Goal: Task Accomplishment & Management: Complete application form

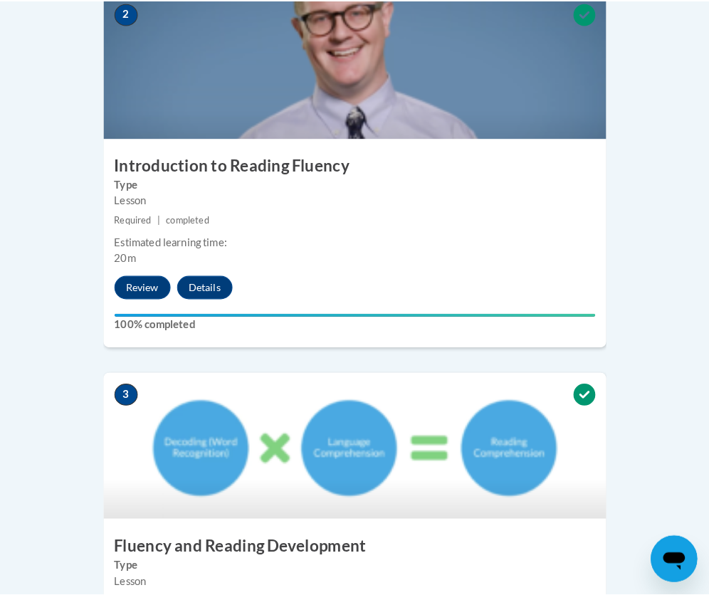
scroll to position [914, 0]
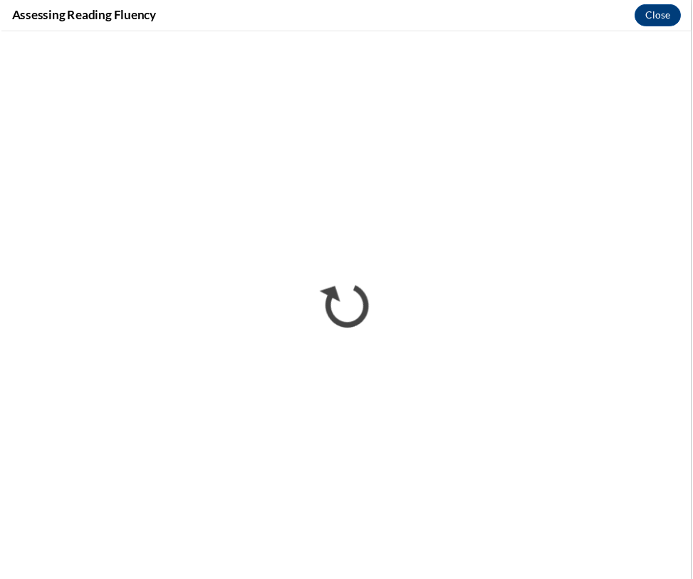
scroll to position [0, 0]
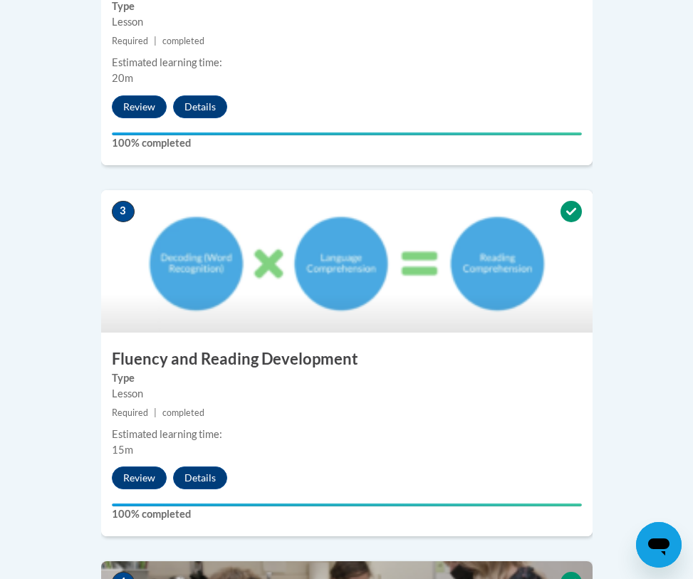
scroll to position [961, 0]
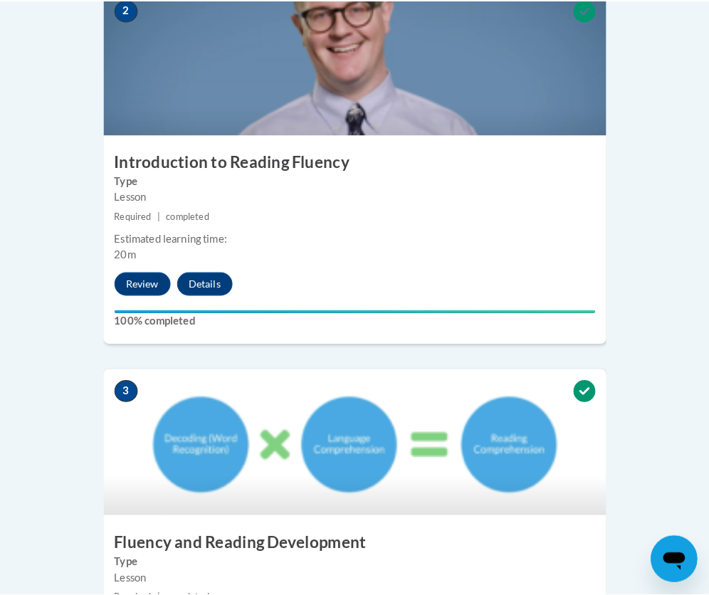
scroll to position [855, 0]
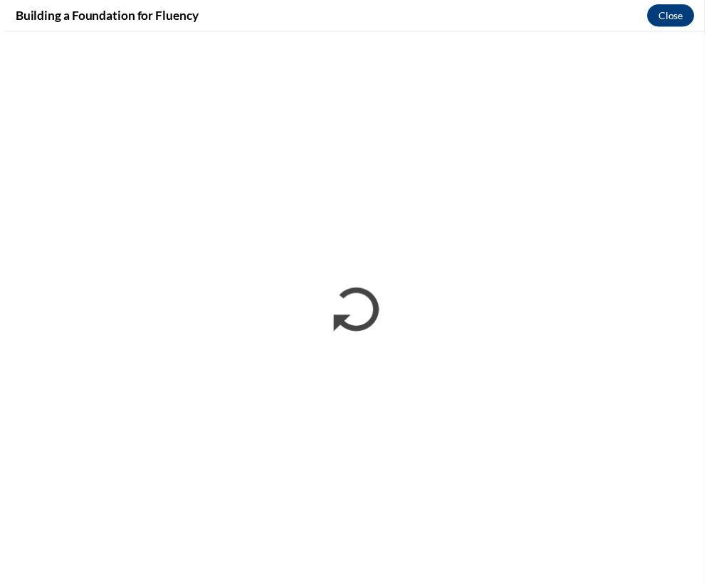
scroll to position [0, 0]
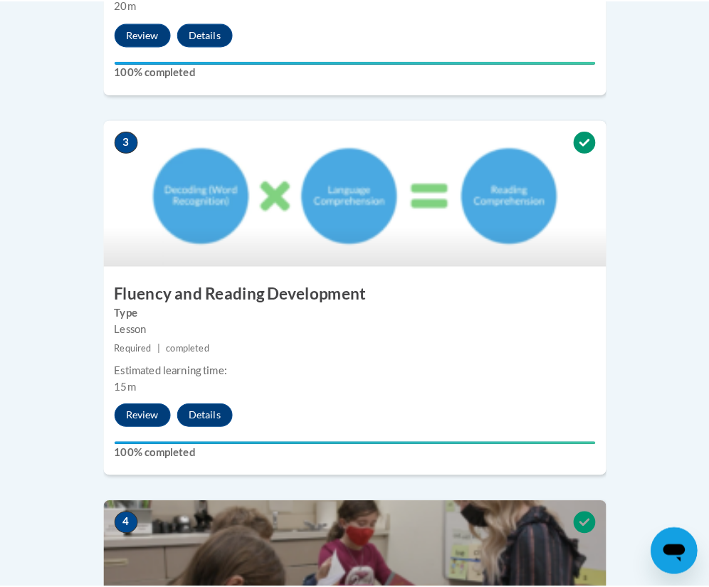
scroll to position [1175, 0]
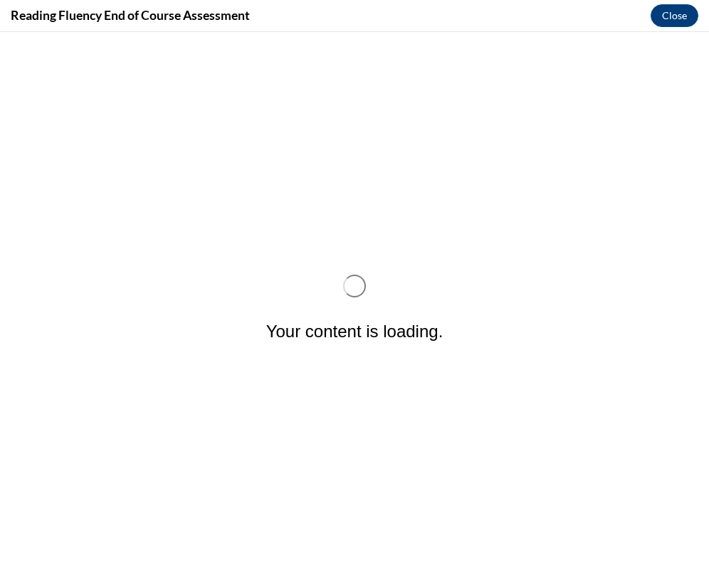
scroll to position [0, 0]
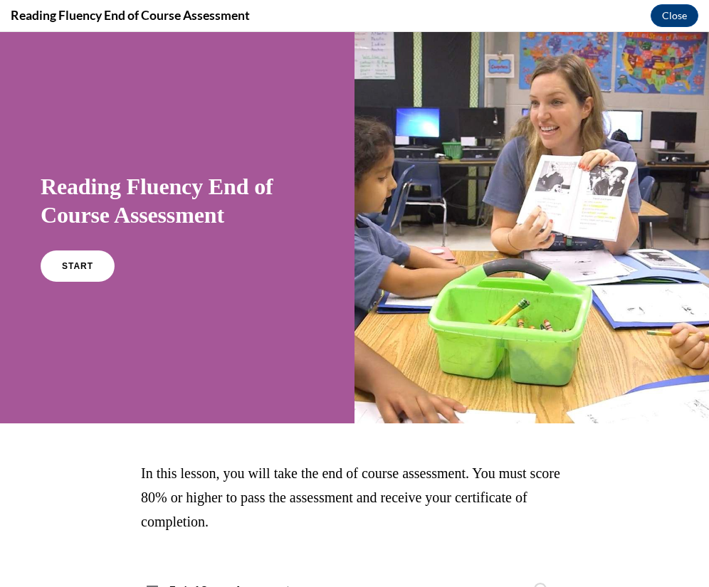
click at [38, 258] on div "Reading Fluency End of Course Assessment START" at bounding box center [177, 228] width 355 height 392
click at [65, 263] on span "START" at bounding box center [77, 266] width 33 height 11
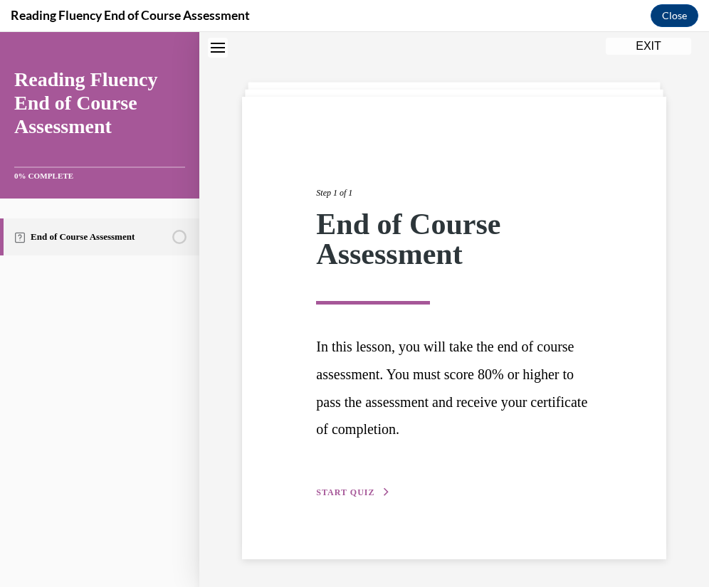
scroll to position [45, 0]
click at [359, 507] on div "Step 1 of 1 End of Course Assessment In this lesson, you will take the end of c…" at bounding box center [454, 327] width 424 height 463
click at [359, 504] on div "Step 1 of 1 End of Course Assessment In this lesson, you will take the end of c…" at bounding box center [454, 327] width 424 height 463
click at [362, 493] on span "START QUIZ" at bounding box center [345, 492] width 58 height 10
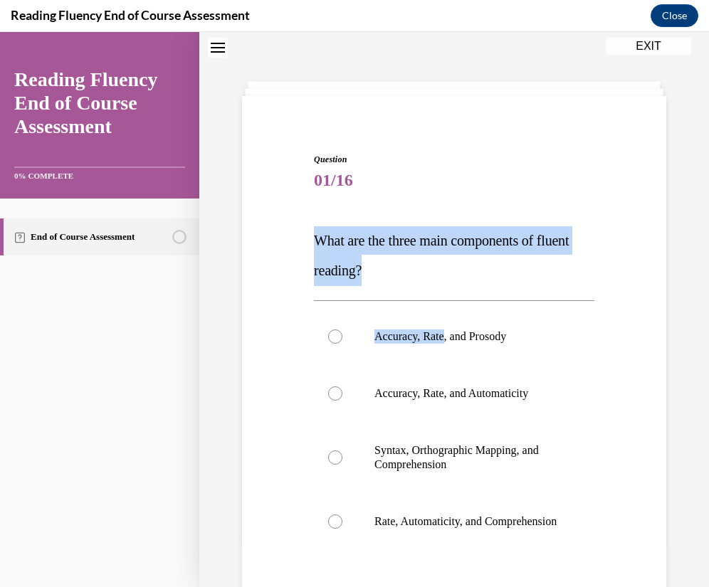
drag, startPoint x: 432, startPoint y: 288, endPoint x: 267, endPoint y: 237, distance: 173.0
click at [267, 237] on div "Question 01/16 What are the three main components of fluent reading?  Accuracy,…" at bounding box center [455, 418] width 432 height 617
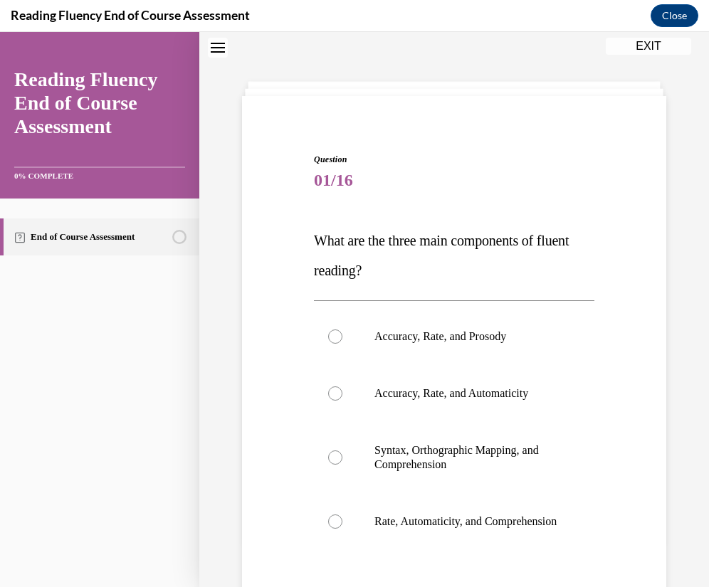
click at [642, 489] on div "Question 01/16 What are the three main components of fluent reading?  Accuracy,…" at bounding box center [455, 418] width 432 height 617
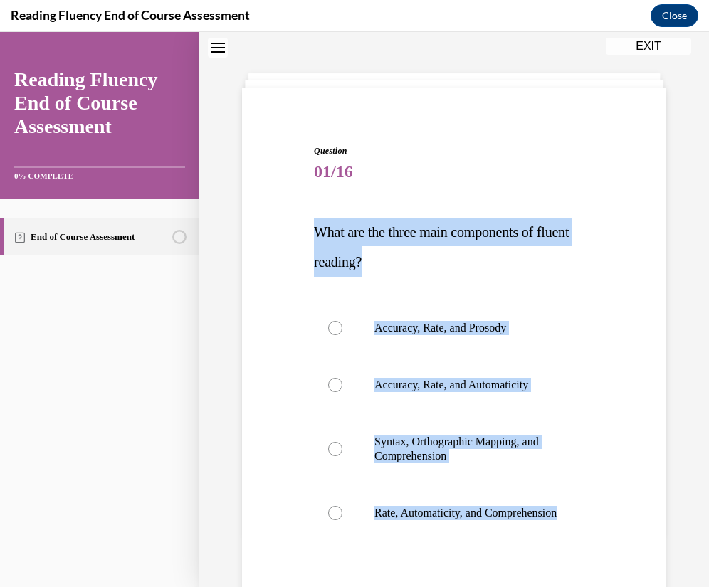
drag, startPoint x: 528, startPoint y: 569, endPoint x: 278, endPoint y: 233, distance: 418.9
click at [278, 233] on div "Question 01/16 What are the three main components of fluent reading?  Accuracy,…" at bounding box center [455, 410] width 432 height 617
copy div "What are the three main components of fluent reading?  Accuracy, Rate, and Pros…"
click at [472, 328] on p "Accuracy, Rate, and Prosody" at bounding box center [467, 328] width 184 height 14
click at [343, 328] on input "Accuracy, Rate, and Prosody" at bounding box center [335, 328] width 14 height 14
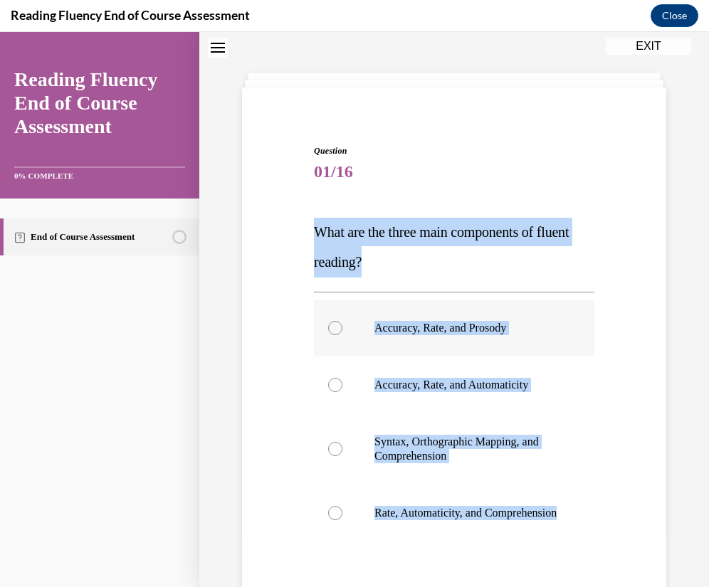
radio input "true"
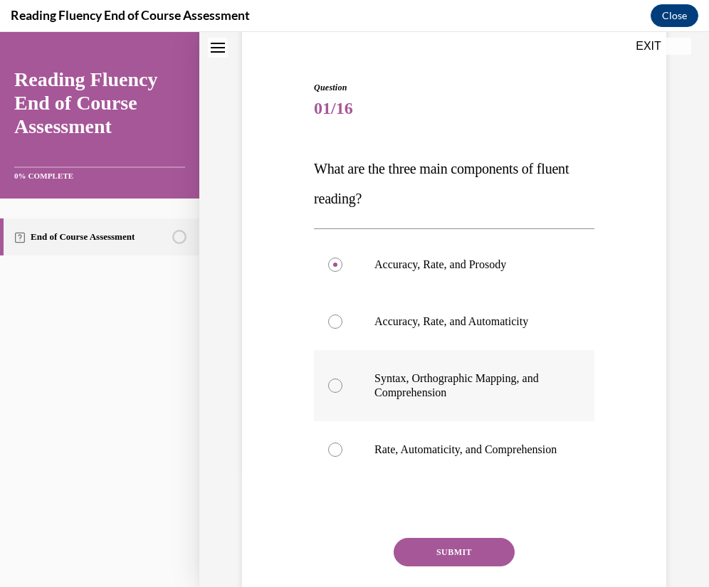
scroll to position [227, 0]
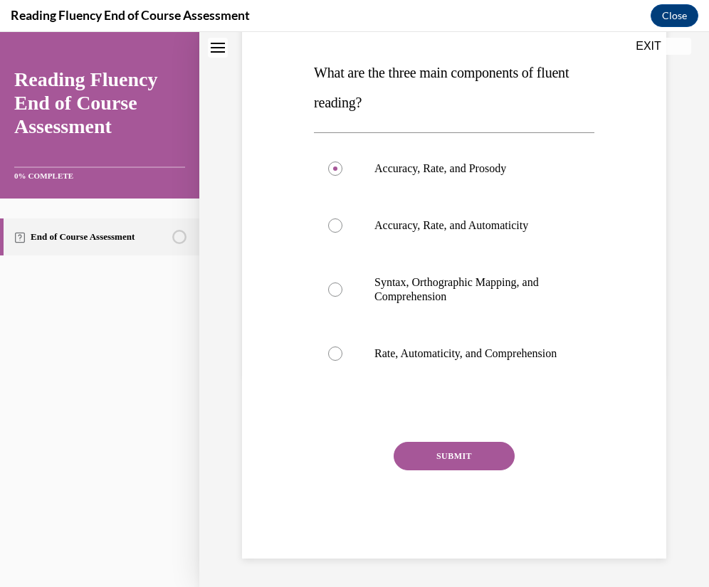
click at [474, 466] on button "SUBMIT" at bounding box center [454, 456] width 121 height 28
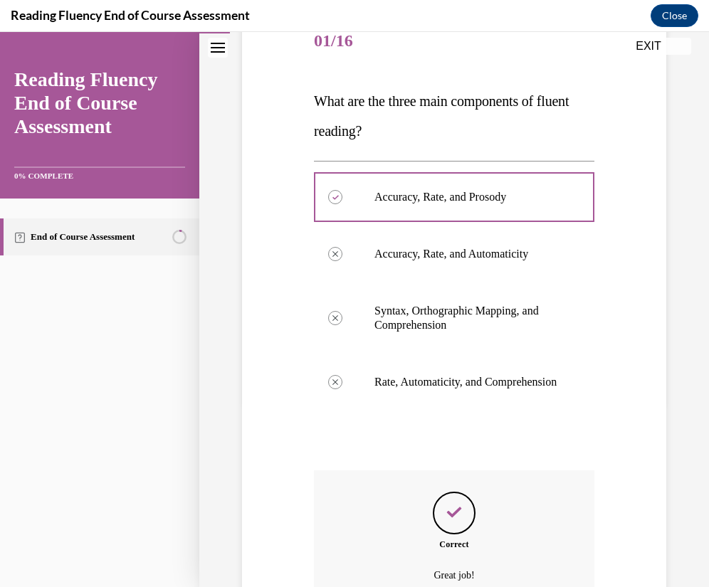
scroll to position [343, 0]
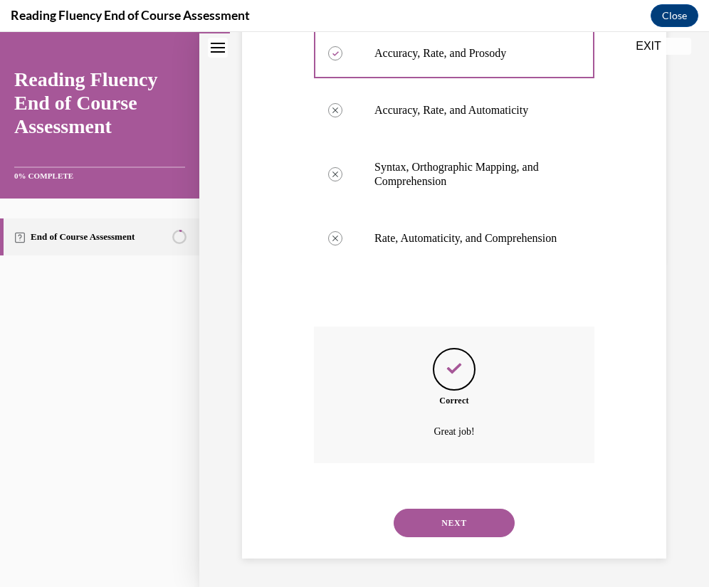
click at [484, 517] on button "NEXT" at bounding box center [454, 523] width 121 height 28
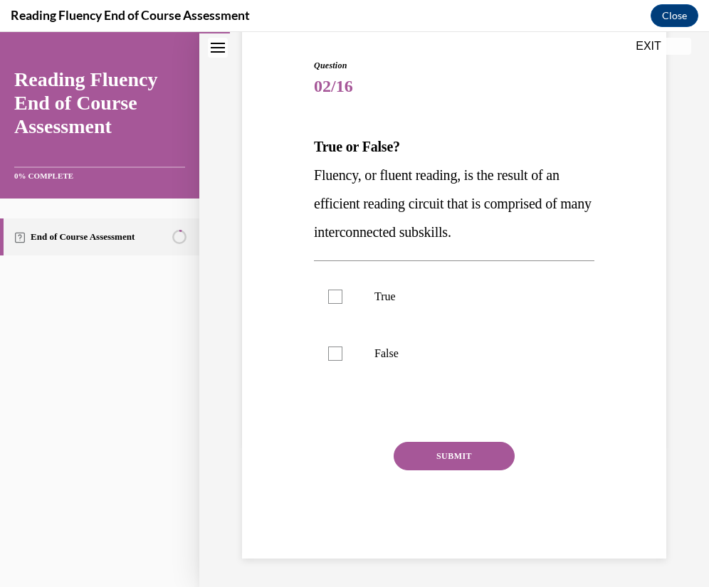
scroll to position [139, 0]
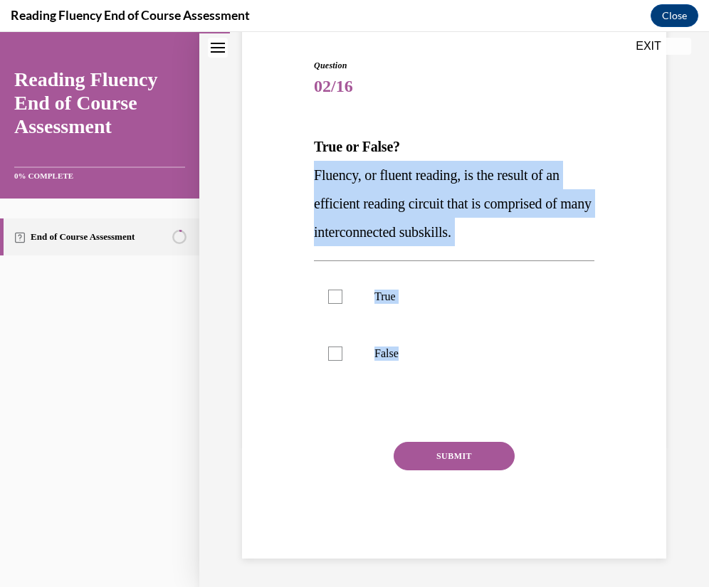
drag, startPoint x: 468, startPoint y: 349, endPoint x: 266, endPoint y: 166, distance: 272.8
click at [266, 166] on div "Question 02/16 True or False? Fluency, or fluent reading, is the result of an e…" at bounding box center [455, 287] width 432 height 543
copy div "Fluency, or fluent reading, is the result of an efficient reading circuit that …"
drag, startPoint x: 349, startPoint y: 290, endPoint x: 377, endPoint y: 319, distance: 40.3
click at [348, 289] on label "True" at bounding box center [454, 296] width 281 height 57
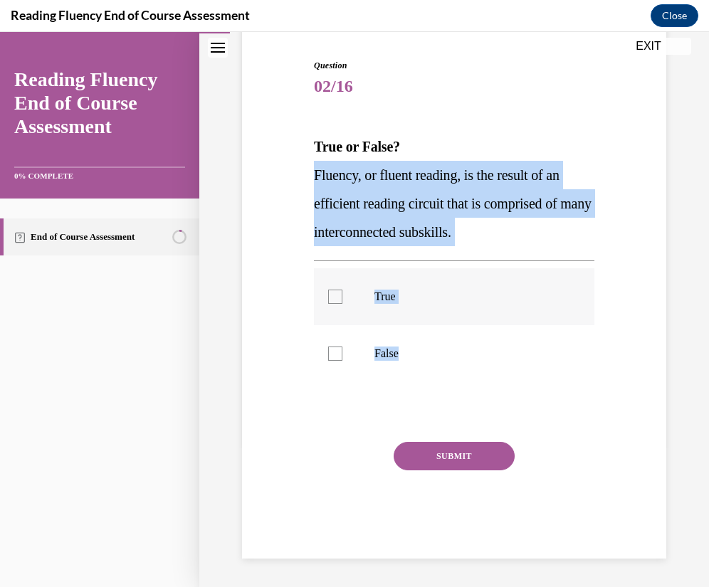
click at [343, 290] on input "True" at bounding box center [335, 297] width 14 height 14
checkbox input "true"
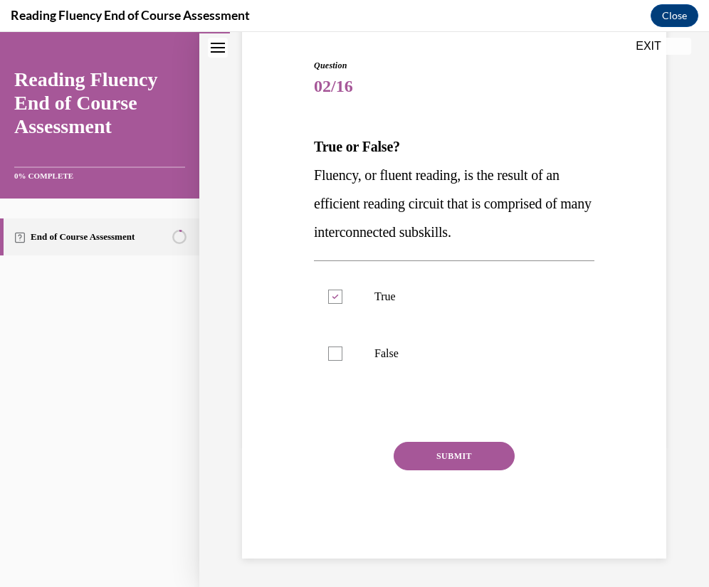
click at [472, 493] on div "SUBMIT" at bounding box center [454, 477] width 281 height 71
click at [466, 464] on button "SUBMIT" at bounding box center [454, 456] width 121 height 28
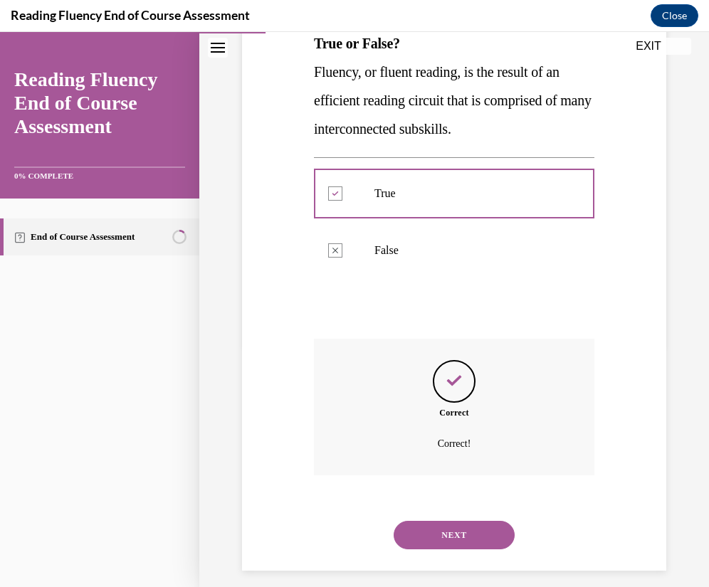
scroll to position [254, 0]
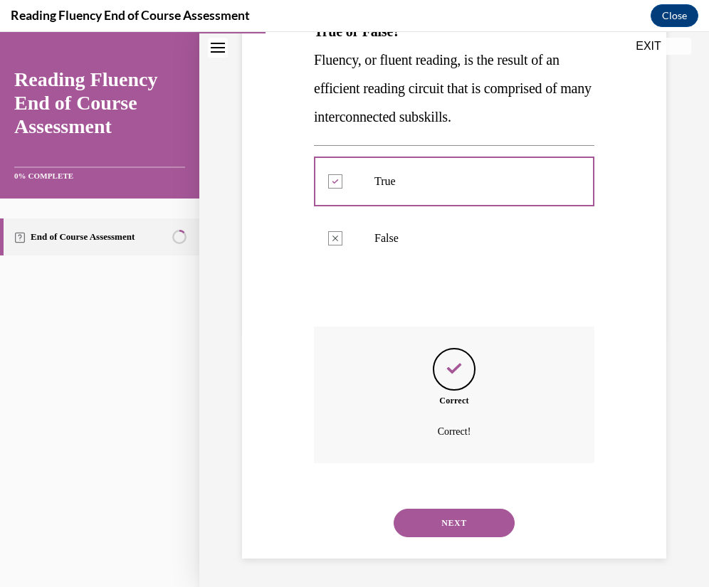
click at [470, 508] on div "NEXT" at bounding box center [454, 523] width 281 height 57
click at [471, 521] on button "NEXT" at bounding box center [454, 523] width 121 height 28
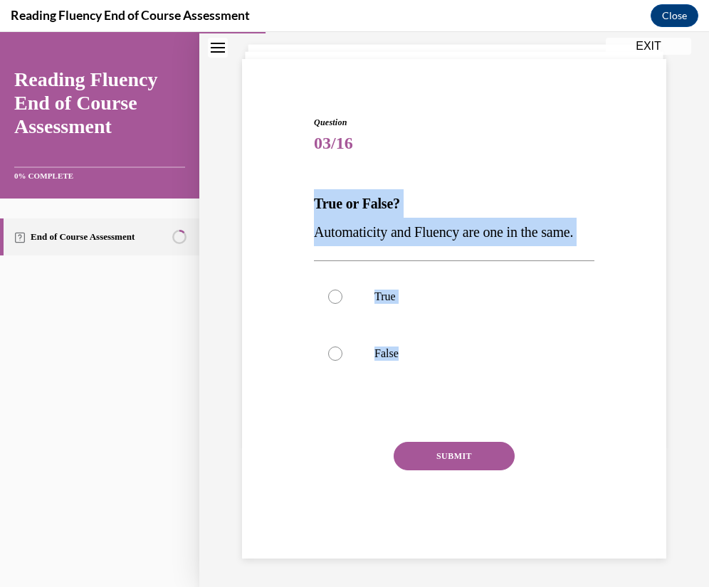
drag, startPoint x: 471, startPoint y: 361, endPoint x: 310, endPoint y: 172, distance: 248.1
click at [310, 172] on div "Question 03/16 True or False? Automaticity and Fluency are one in the same.  Tr…" at bounding box center [454, 327] width 288 height 464
copy div "True or False? Automaticity and Fluency are one in the same.  True False"
click at [392, 366] on label "False" at bounding box center [454, 353] width 281 height 57
click at [343, 361] on input "False" at bounding box center [335, 354] width 14 height 14
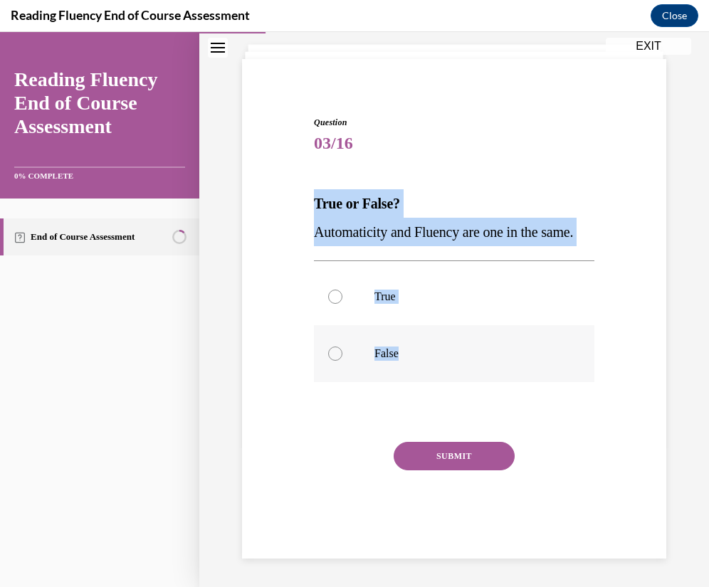
radio input "true"
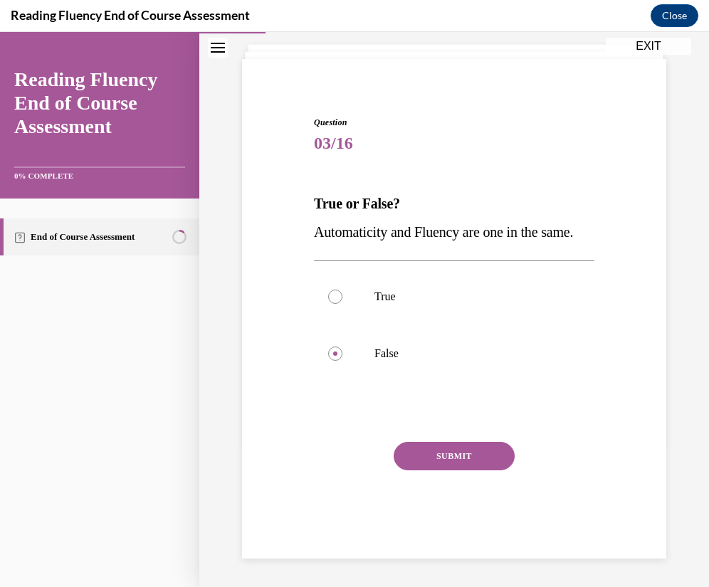
click at [424, 459] on button "SUBMIT" at bounding box center [454, 456] width 121 height 28
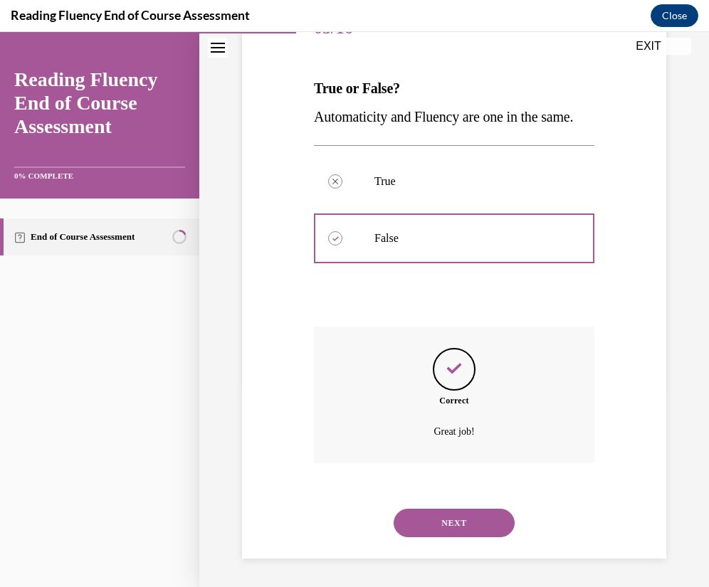
scroll to position [226, 0]
click at [476, 528] on button "NEXT" at bounding box center [454, 523] width 121 height 28
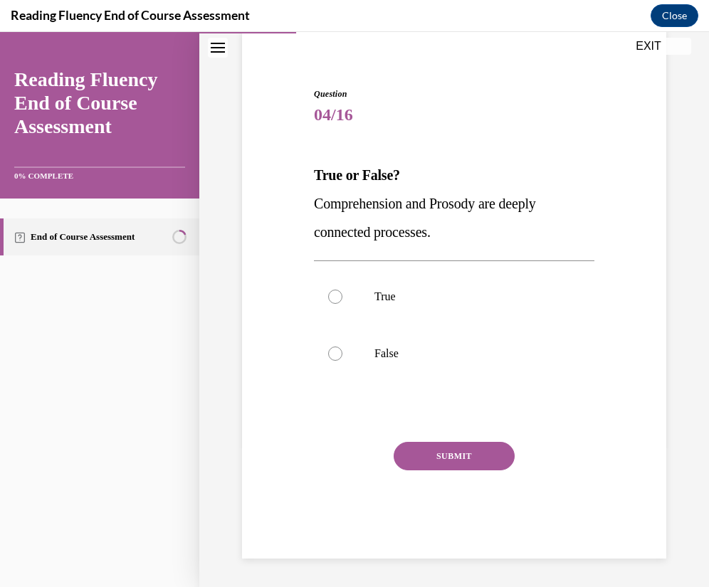
scroll to position [110, 0]
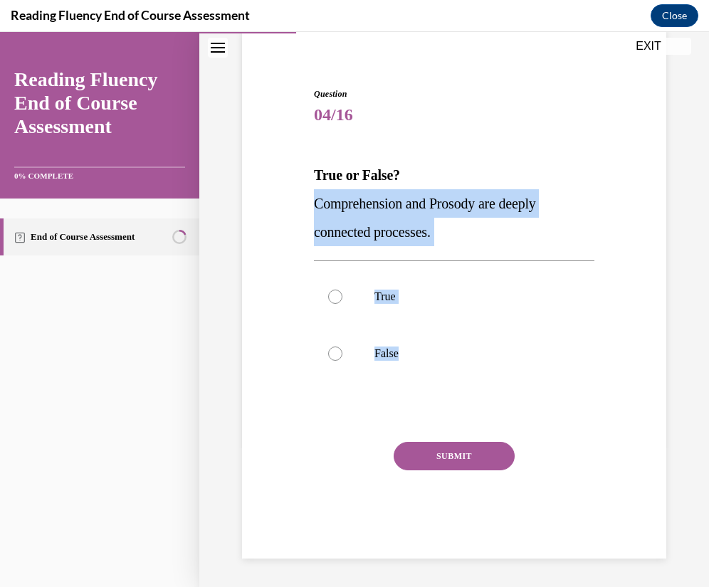
drag, startPoint x: 472, startPoint y: 377, endPoint x: 296, endPoint y: 202, distance: 248.7
click at [296, 202] on div "Question 04/16 True or False? Comprehension and Prosody are deeply connected pr…" at bounding box center [455, 302] width 432 height 514
copy div "Comprehension and Prosody are deeply connected processes.  True False"
click at [449, 306] on label "True" at bounding box center [454, 296] width 281 height 57
click at [343, 304] on input "True" at bounding box center [335, 297] width 14 height 14
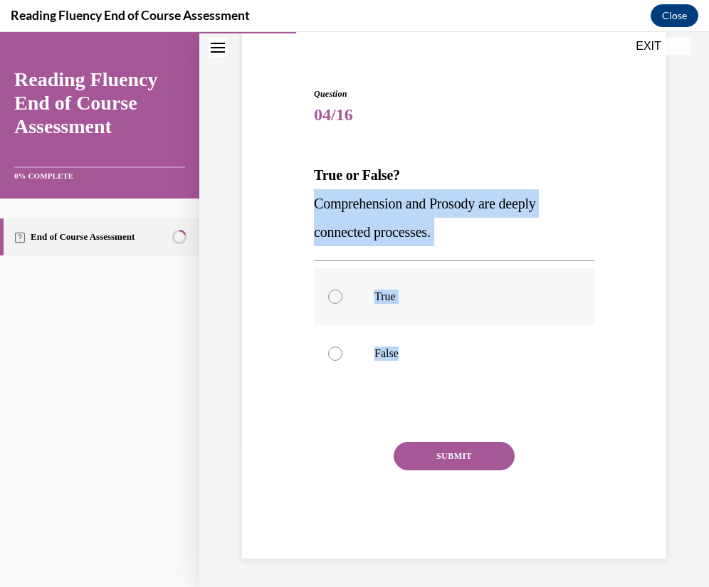
radio input "true"
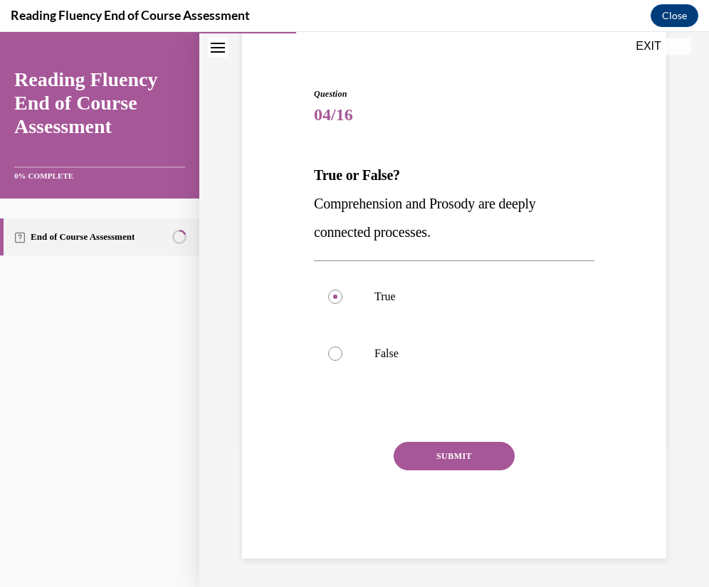
click at [473, 451] on button "SUBMIT" at bounding box center [454, 456] width 121 height 28
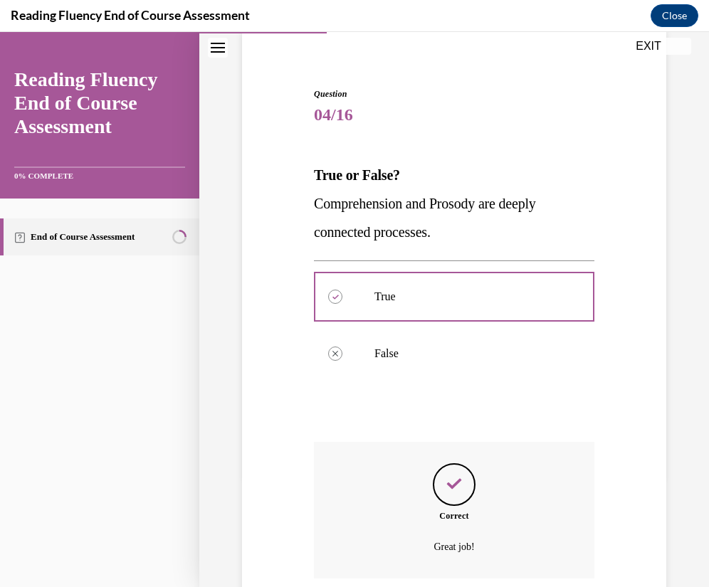
scroll to position [226, 0]
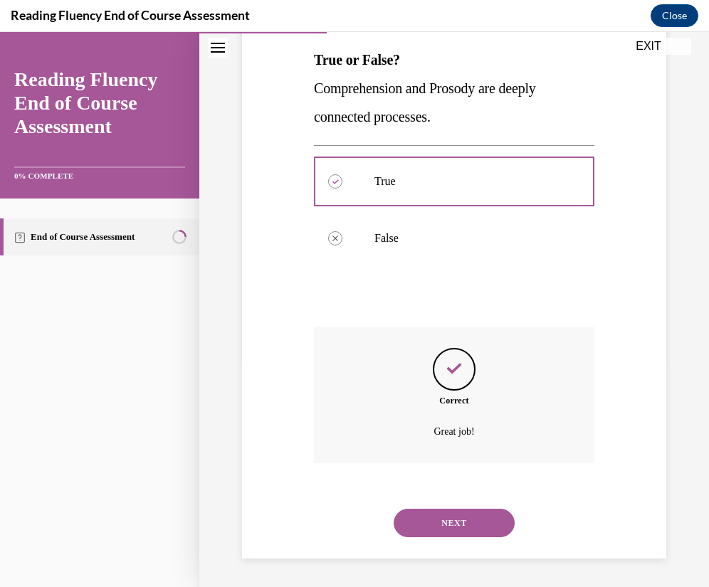
click at [461, 513] on button "NEXT" at bounding box center [454, 523] width 121 height 28
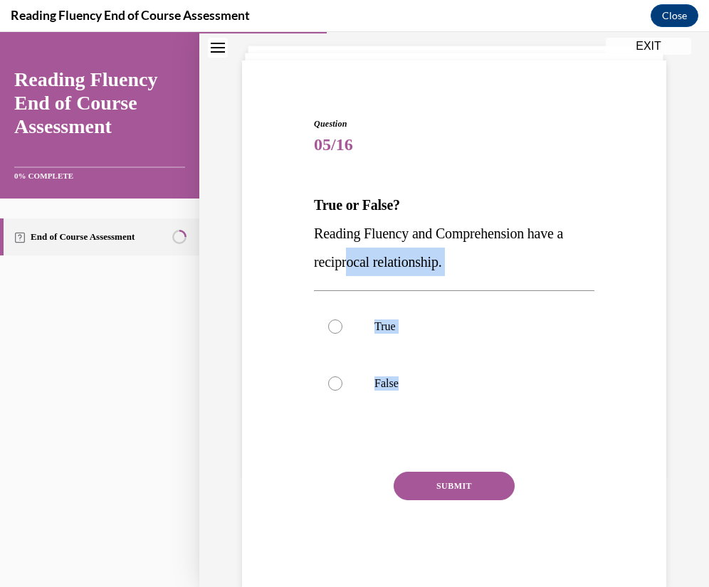
scroll to position [110, 0]
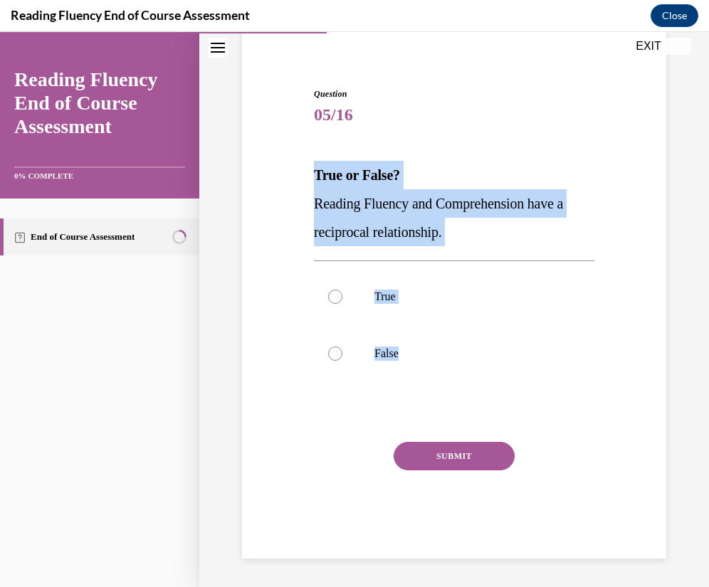
drag, startPoint x: 476, startPoint y: 365, endPoint x: 303, endPoint y: 168, distance: 262.4
click at [303, 168] on div "Question 05/16 True or False? Reading Fluency and Comprehension have a reciproc…" at bounding box center [455, 302] width 432 height 514
copy div "True or False? Reading Fluency and Comprehension have a reciprocal relationship…"
click at [482, 283] on label "True" at bounding box center [454, 296] width 281 height 57
click at [343, 290] on input "True" at bounding box center [335, 297] width 14 height 14
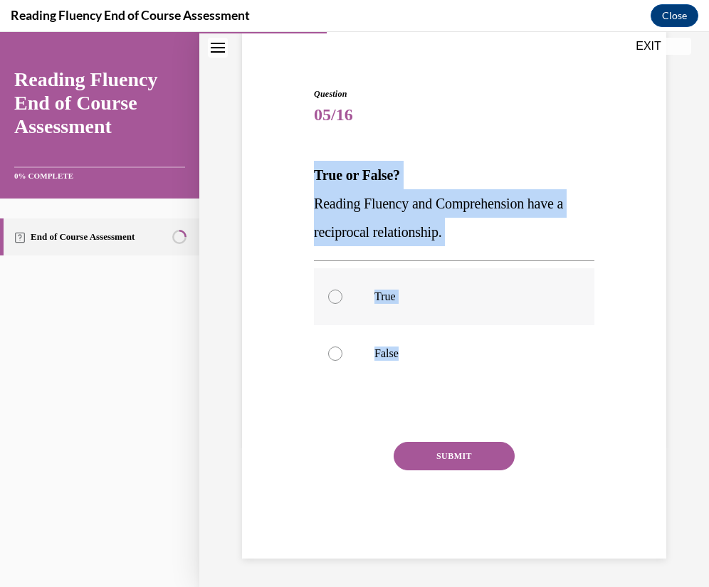
radio input "true"
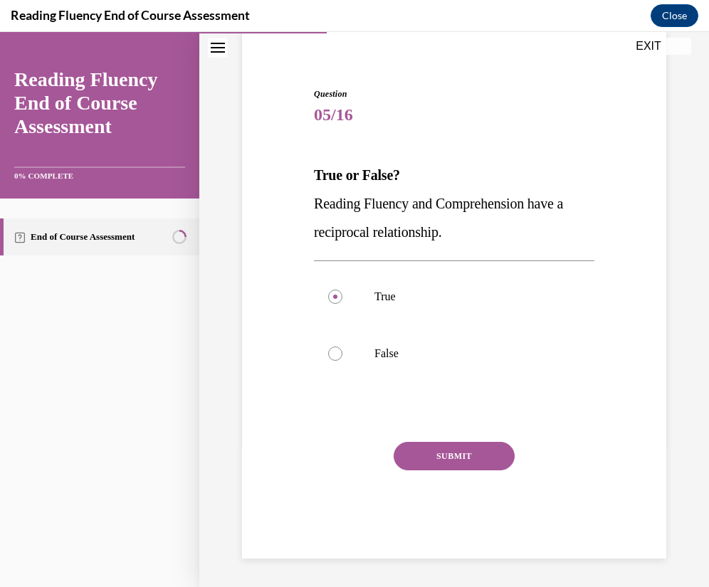
click at [497, 443] on button "SUBMIT" at bounding box center [454, 456] width 121 height 28
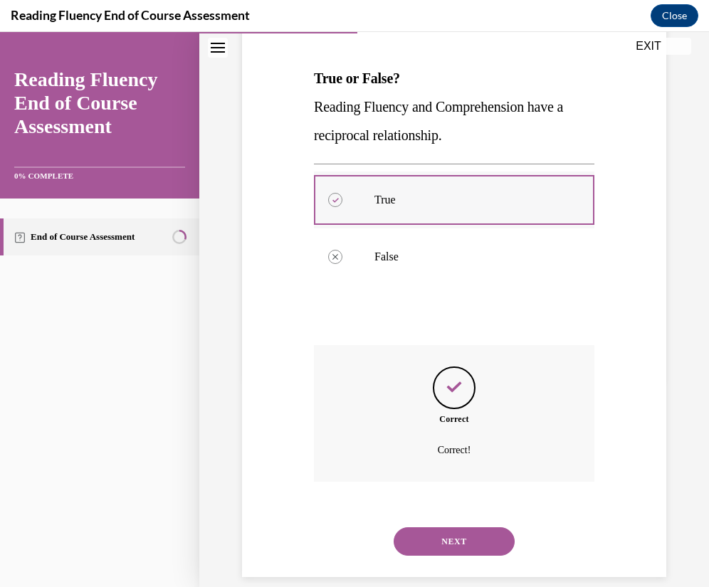
scroll to position [226, 0]
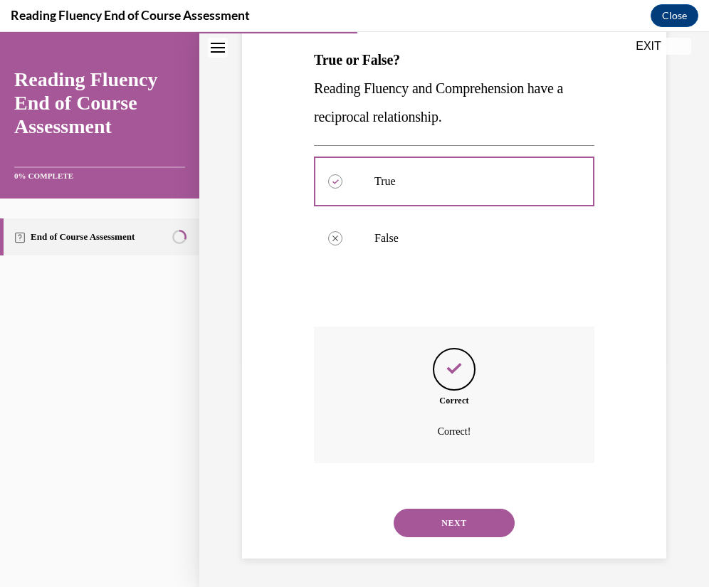
click at [432, 521] on button "NEXT" at bounding box center [454, 523] width 121 height 28
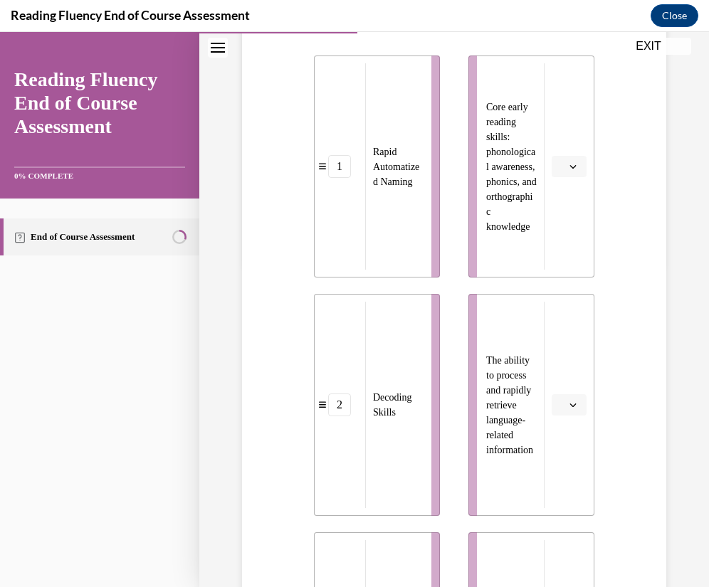
scroll to position [0, 0]
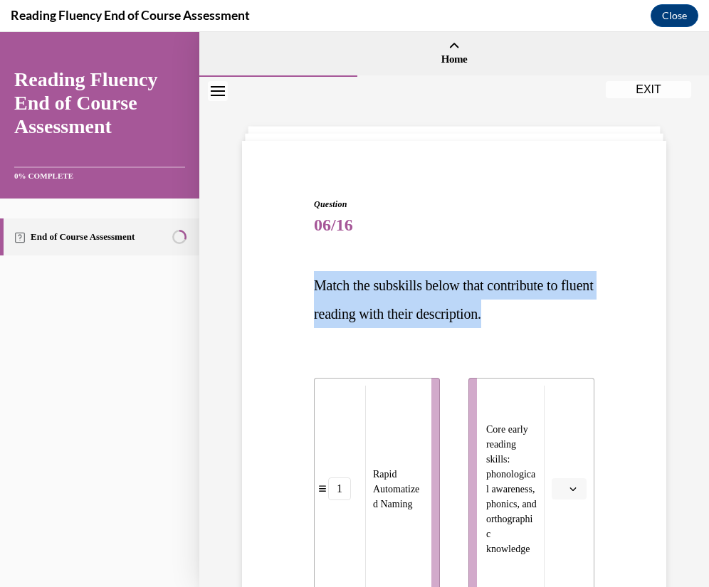
drag, startPoint x: 575, startPoint y: 309, endPoint x: 286, endPoint y: 279, distance: 290.7
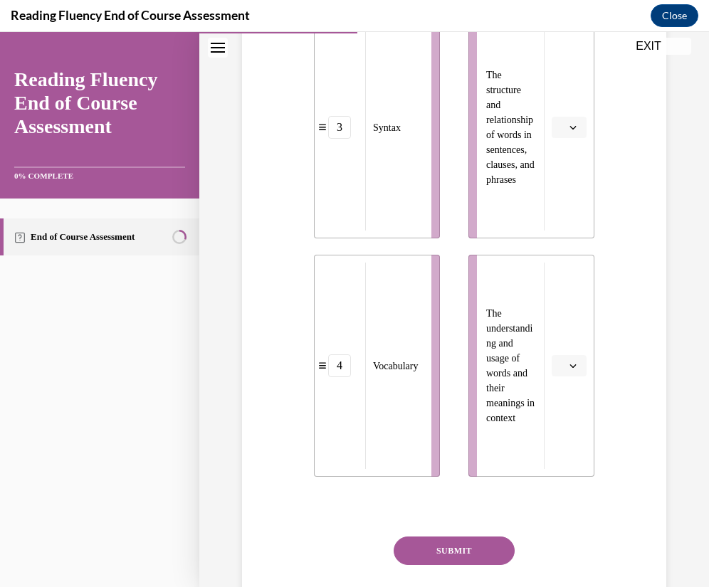
scroll to position [934, 0]
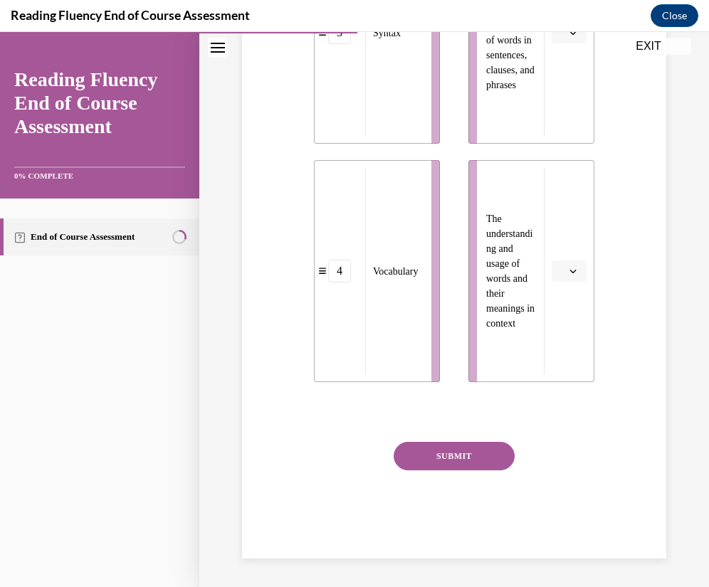
click at [560, 272] on span "Please select an option" at bounding box center [562, 271] width 5 height 14
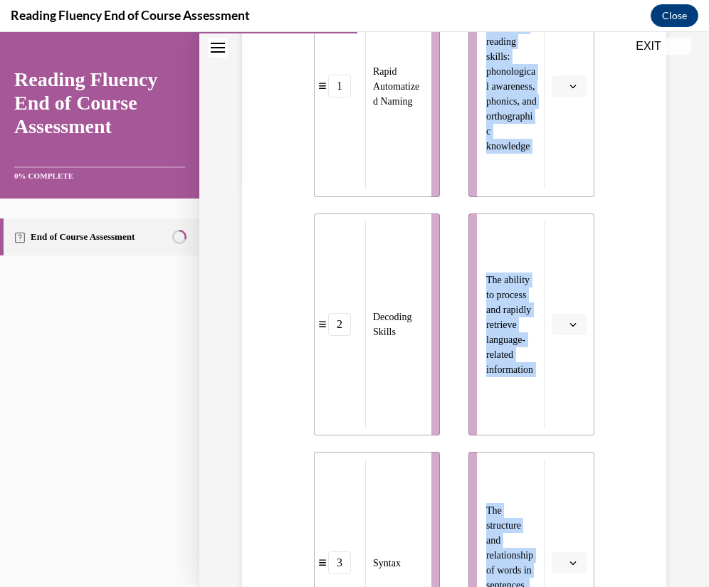
scroll to position [399, 0]
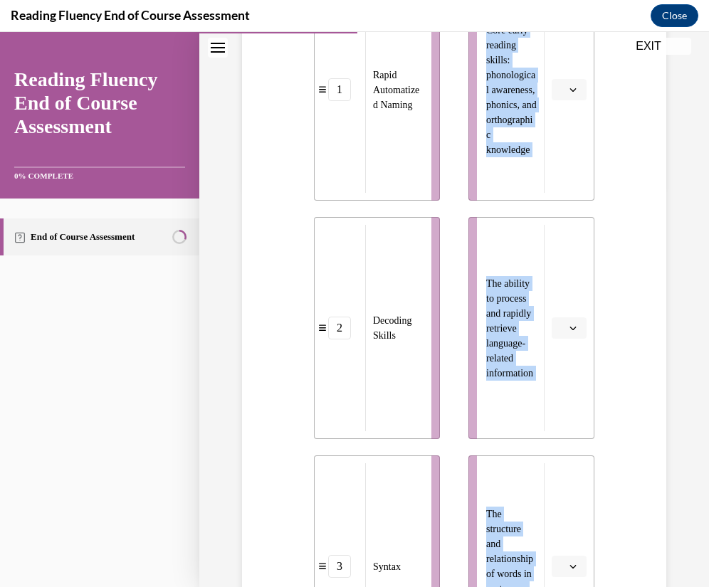
drag, startPoint x: 586, startPoint y: 339, endPoint x: 370, endPoint y: 181, distance: 268.1
click at [370, 181] on div "Question 06/16 Match the subskills below that contribute to fluent reading with…" at bounding box center [455, 424] width 432 height 1337
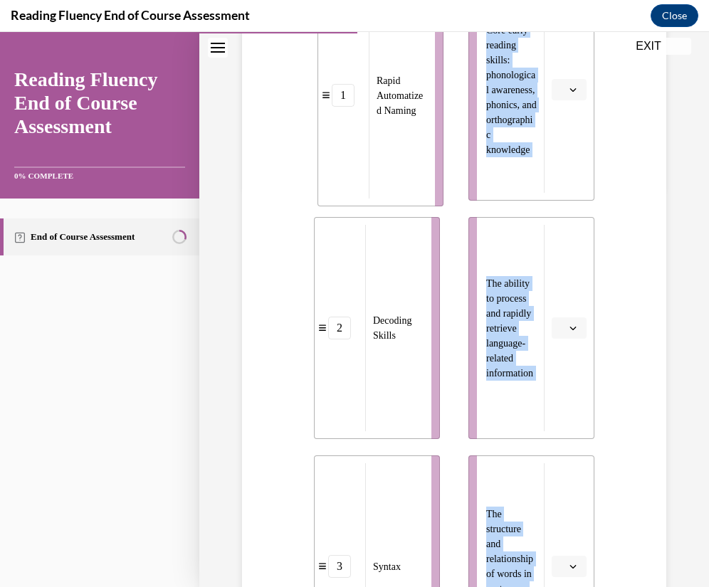
click at [382, 202] on li "1 Rapid Automatized Naming" at bounding box center [381, 95] width 126 height 222
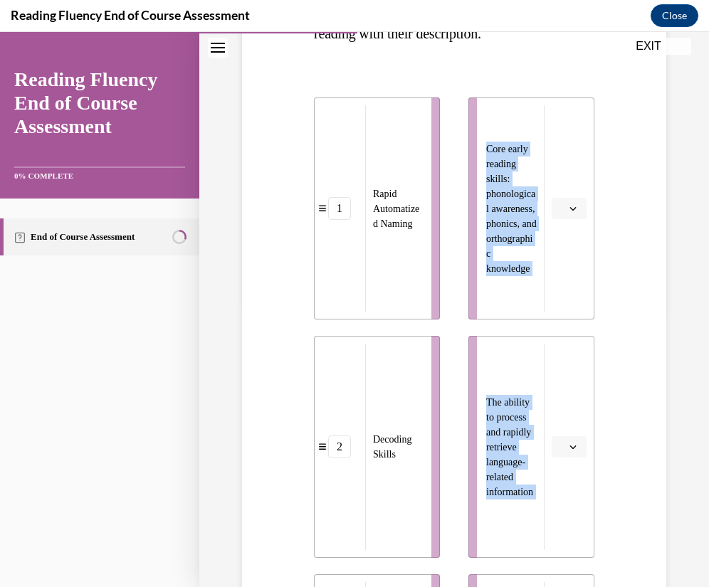
scroll to position [79, 0]
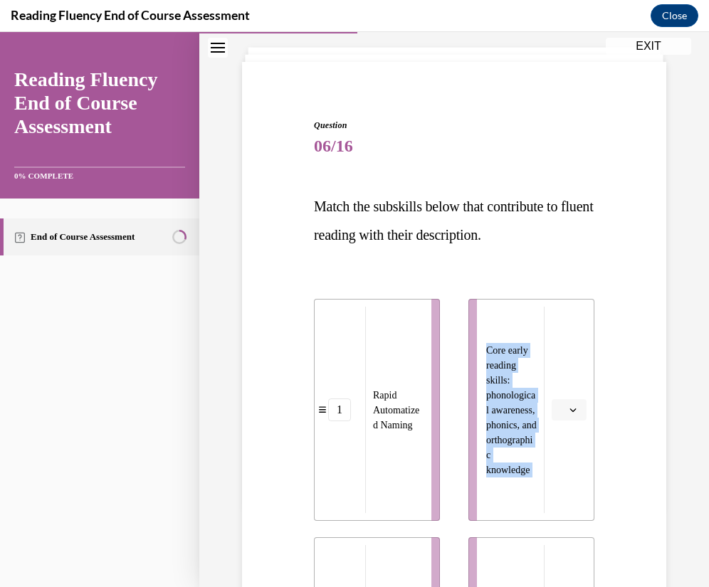
copy ul "Core early reading skills: phonological awareness, phonics, and orthographic kn…"
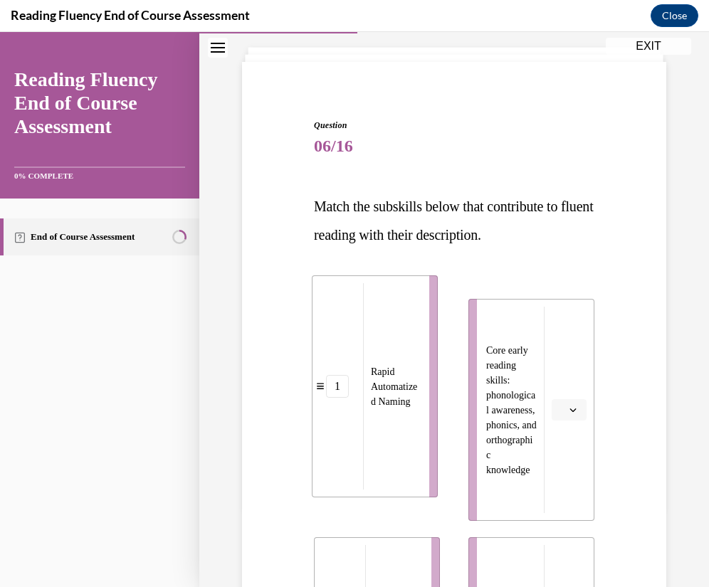
drag, startPoint x: 375, startPoint y: 367, endPoint x: 372, endPoint y: 343, distance: 24.3
click at [372, 343] on div "Rapid Automatized Naming" at bounding box center [391, 386] width 57 height 207
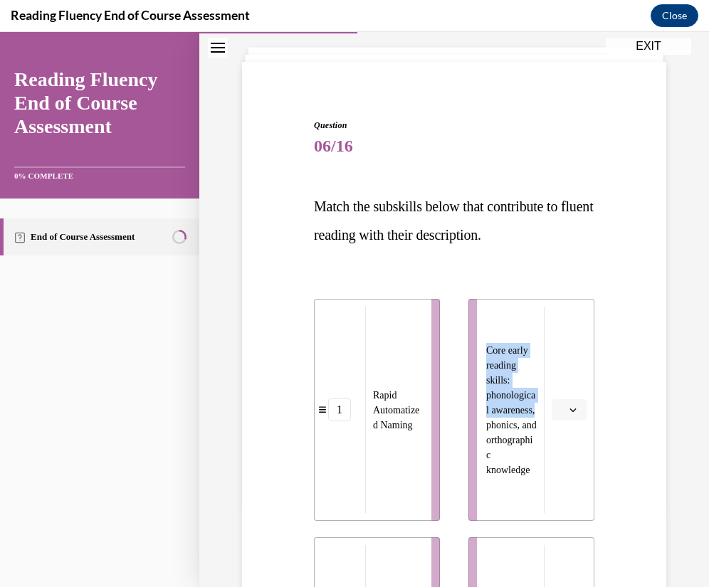
drag, startPoint x: 511, startPoint y: 412, endPoint x: 366, endPoint y: 400, distance: 145.0
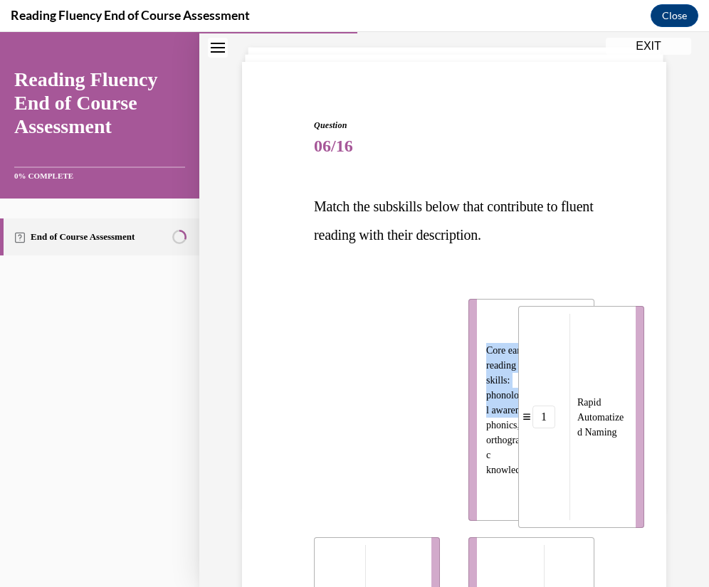
drag, startPoint x: 362, startPoint y: 391, endPoint x: 567, endPoint y: 398, distance: 204.5
click at [570, 398] on div "Rapid Automatized Naming" at bounding box center [598, 417] width 57 height 207
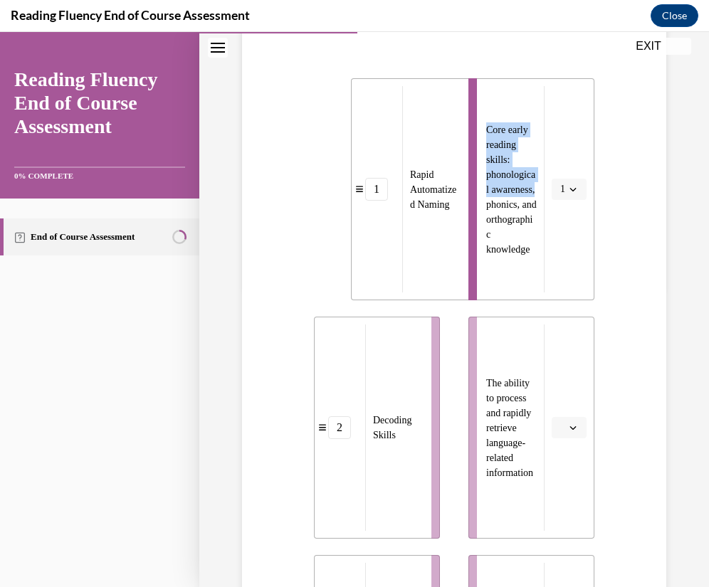
scroll to position [293, 0]
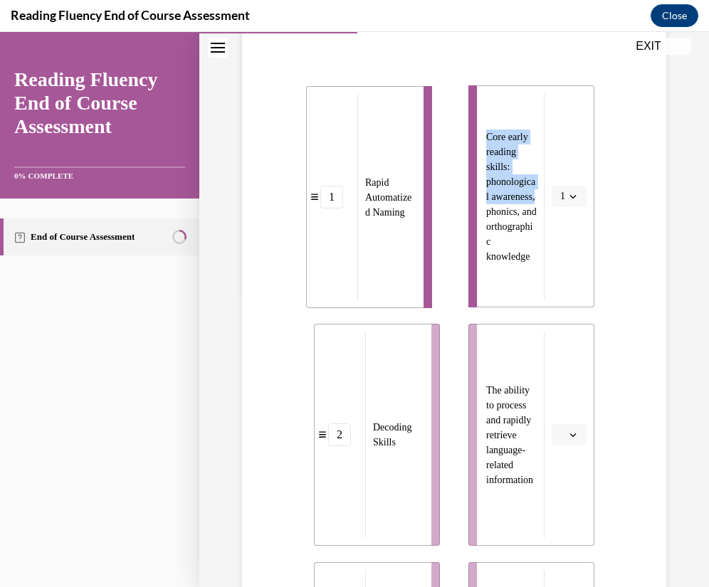
drag, startPoint x: 422, startPoint y: 268, endPoint x: 377, endPoint y: 268, distance: 44.9
click at [377, 268] on div "Rapid Automatized Naming" at bounding box center [385, 197] width 57 height 207
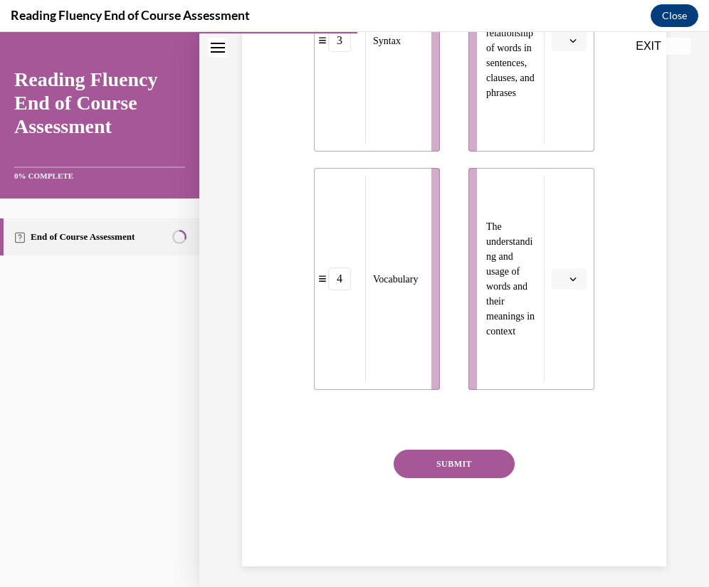
scroll to position [934, 0]
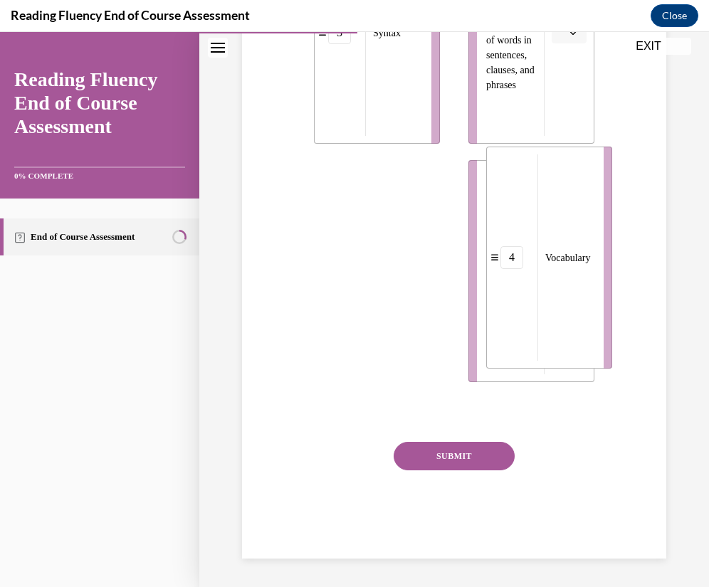
drag, startPoint x: 380, startPoint y: 304, endPoint x: 552, endPoint y: 291, distance: 172.8
click at [552, 291] on div "Vocabulary" at bounding box center [566, 258] width 57 height 207
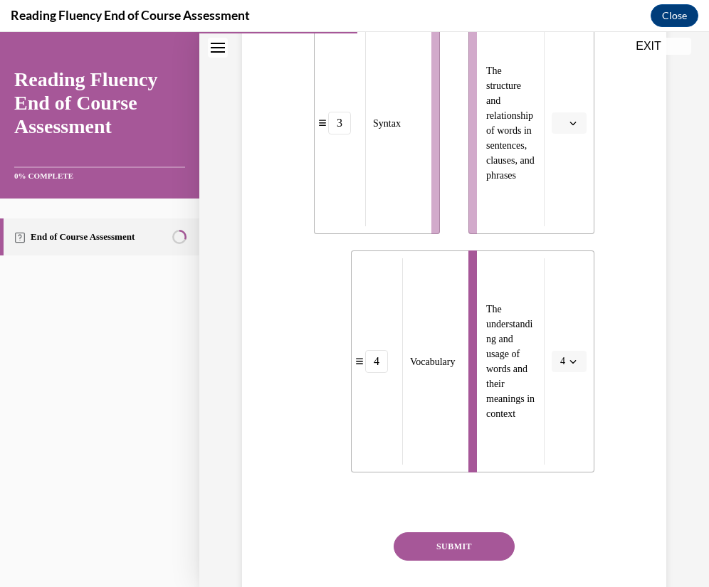
scroll to position [720, 0]
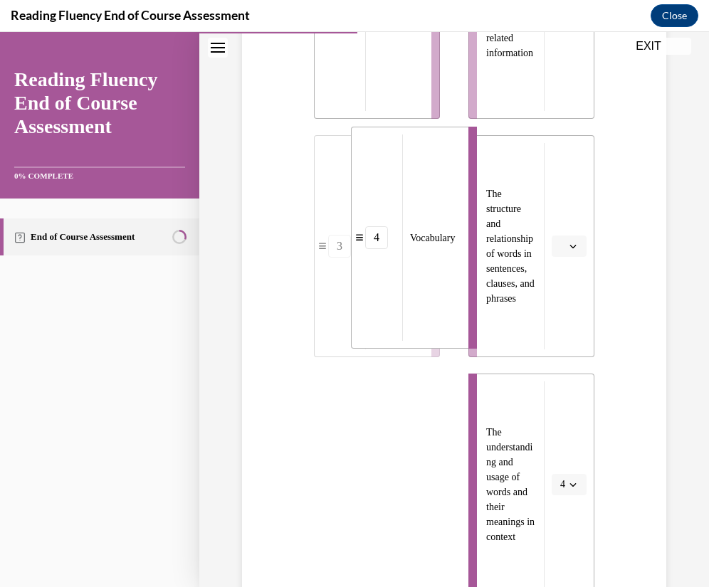
drag, startPoint x: 444, startPoint y: 461, endPoint x: 444, endPoint y: 202, distance: 258.5
click at [444, 202] on div "Vocabulary" at bounding box center [430, 238] width 57 height 207
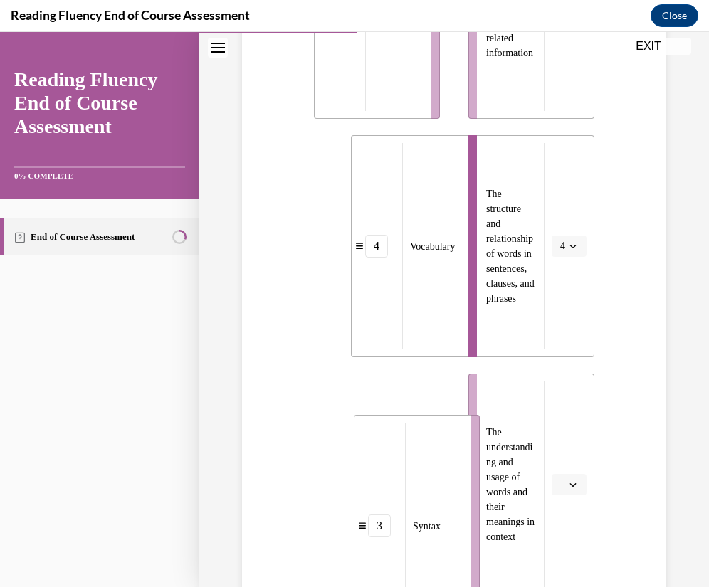
drag, startPoint x: 385, startPoint y: 445, endPoint x: 419, endPoint y: 439, distance: 34.8
click at [419, 439] on div "Syntax" at bounding box center [433, 526] width 57 height 207
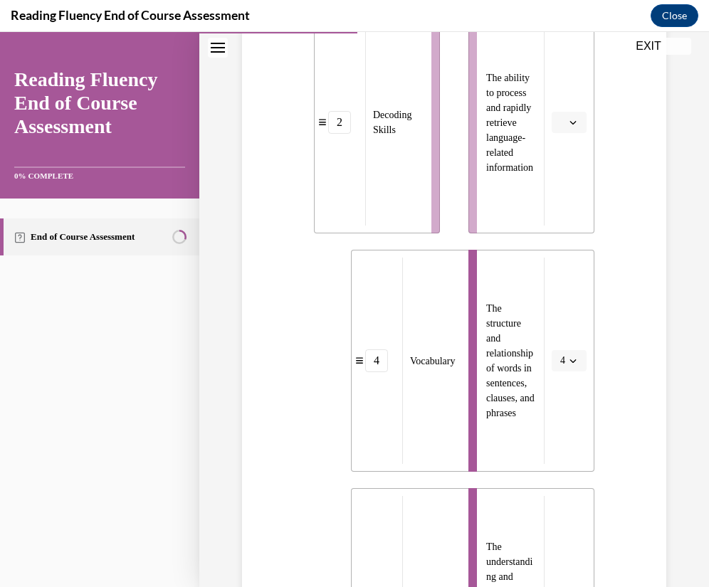
scroll to position [399, 0]
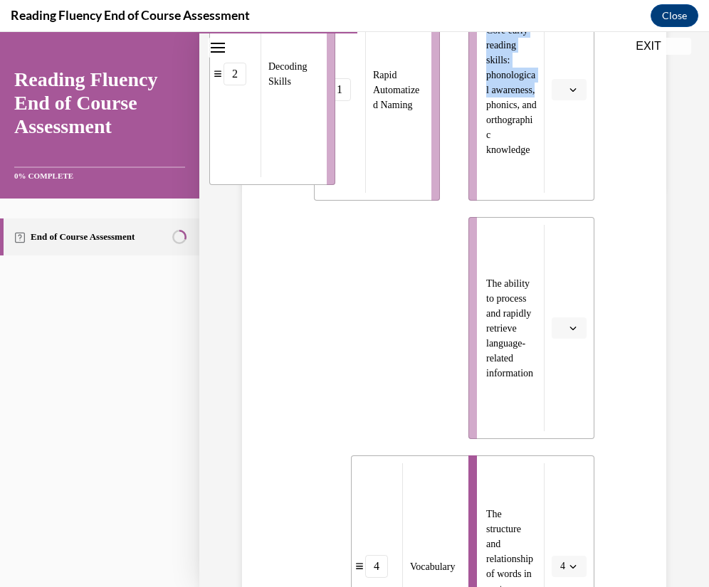
drag, startPoint x: 409, startPoint y: 363, endPoint x: 295, endPoint y: 81, distance: 304.4
click at [295, 81] on li "2 Decoding Skills" at bounding box center [272, 74] width 126 height 222
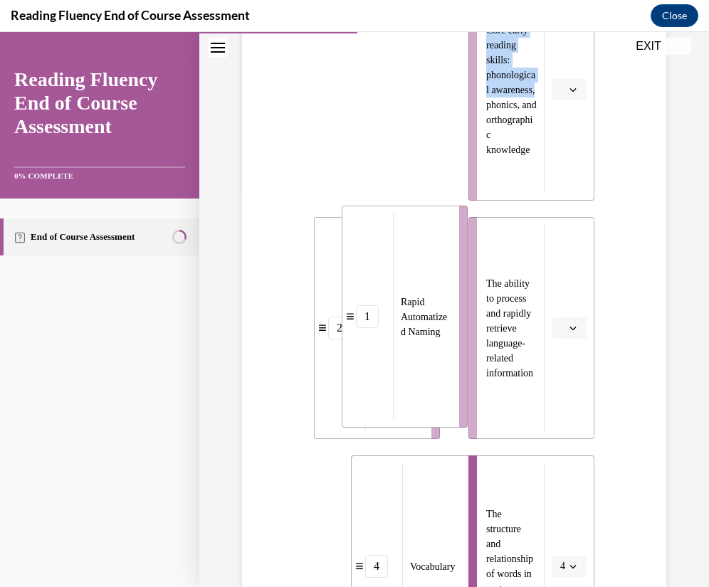
drag, startPoint x: 386, startPoint y: 76, endPoint x: 414, endPoint y: 325, distance: 250.2
click at [414, 325] on span "Rapid Automatized Naming" at bounding box center [424, 317] width 46 height 41
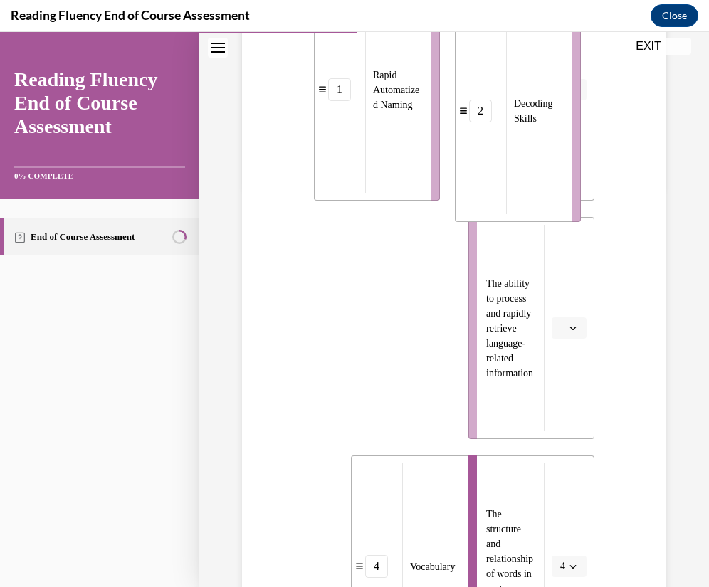
drag, startPoint x: 417, startPoint y: 329, endPoint x: 644, endPoint y: 90, distance: 329.4
click at [581, 90] on li "2 Decoding Skills" at bounding box center [518, 111] width 126 height 222
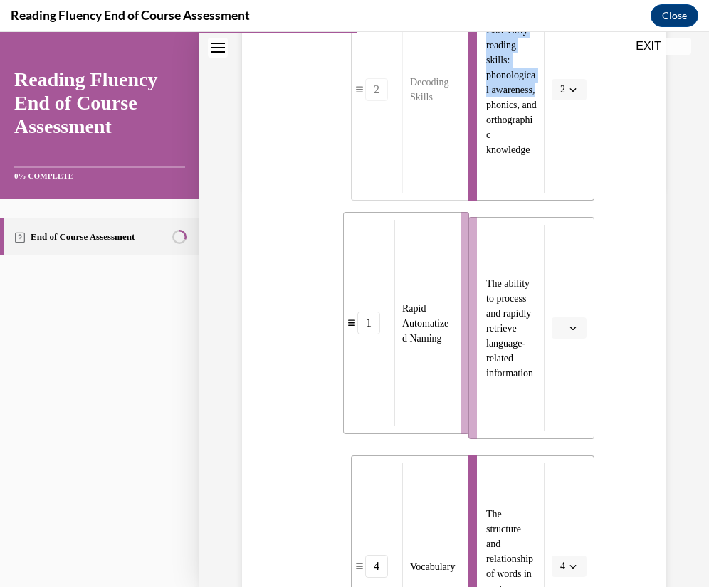
drag, startPoint x: 372, startPoint y: 364, endPoint x: 406, endPoint y: 364, distance: 33.5
click at [406, 362] on div "Rapid Automatized Naming" at bounding box center [423, 323] width 57 height 207
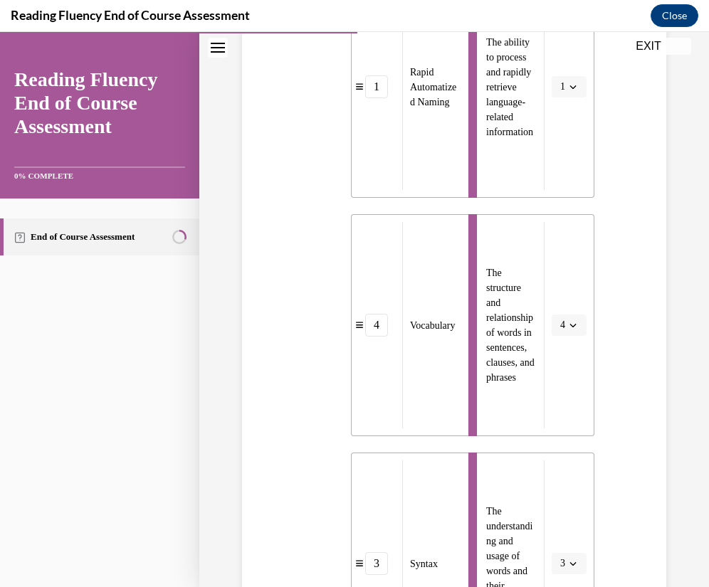
scroll to position [934, 0]
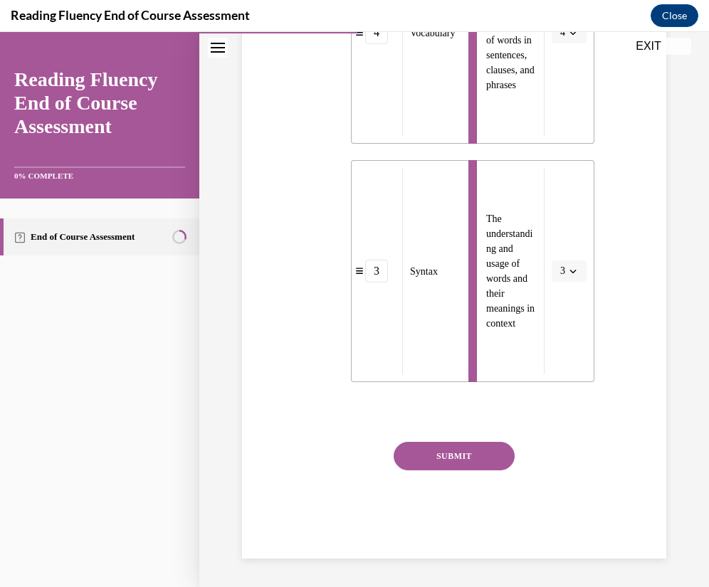
click at [418, 455] on button "SUBMIT" at bounding box center [454, 456] width 121 height 28
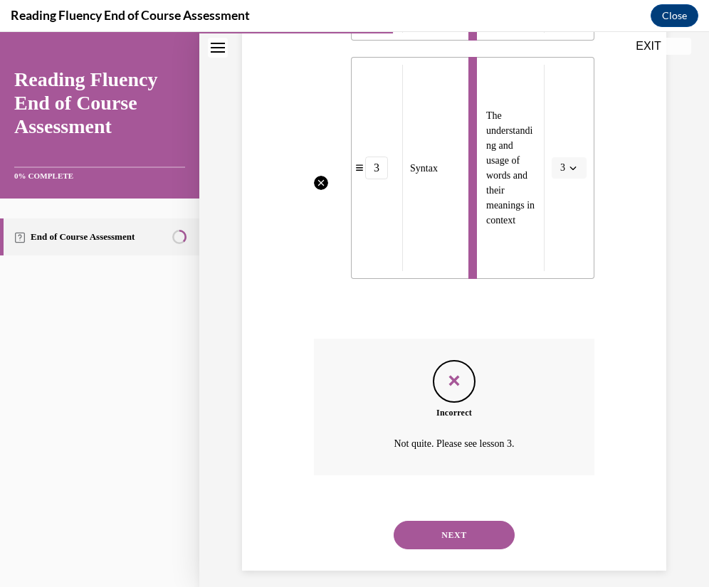
scroll to position [1049, 0]
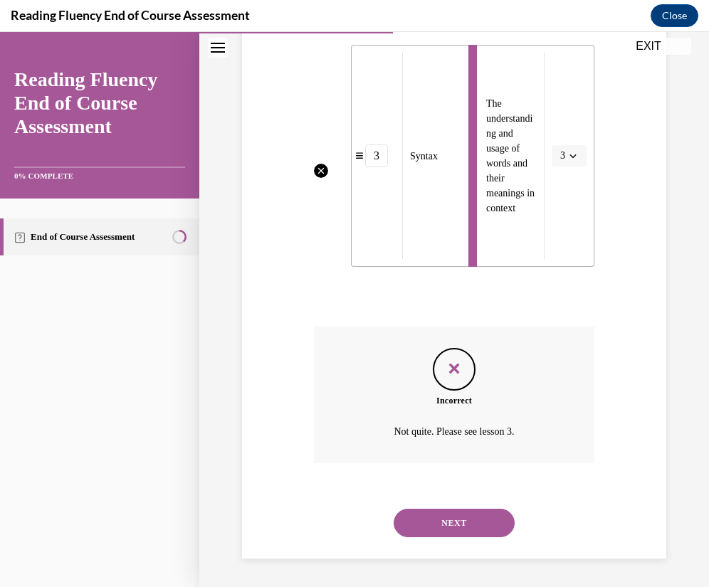
drag, startPoint x: 471, startPoint y: 524, endPoint x: 474, endPoint y: 533, distance: 9.0
click at [471, 528] on button "NEXT" at bounding box center [454, 523] width 121 height 28
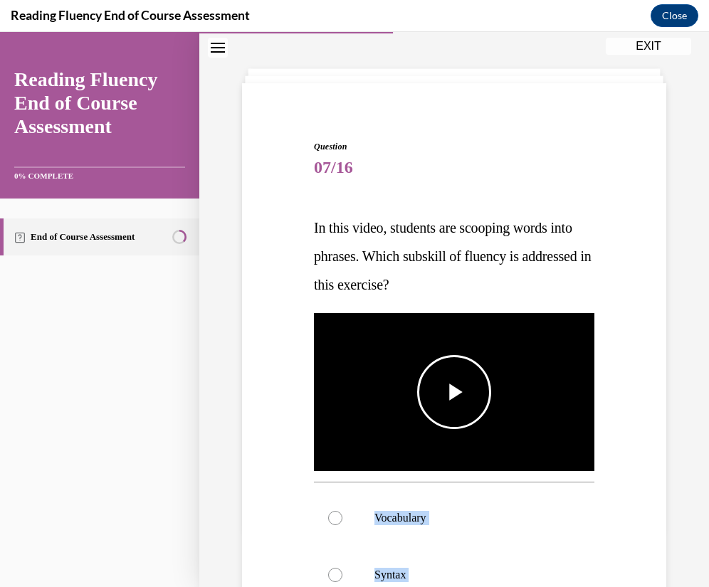
scroll to position [41, 0]
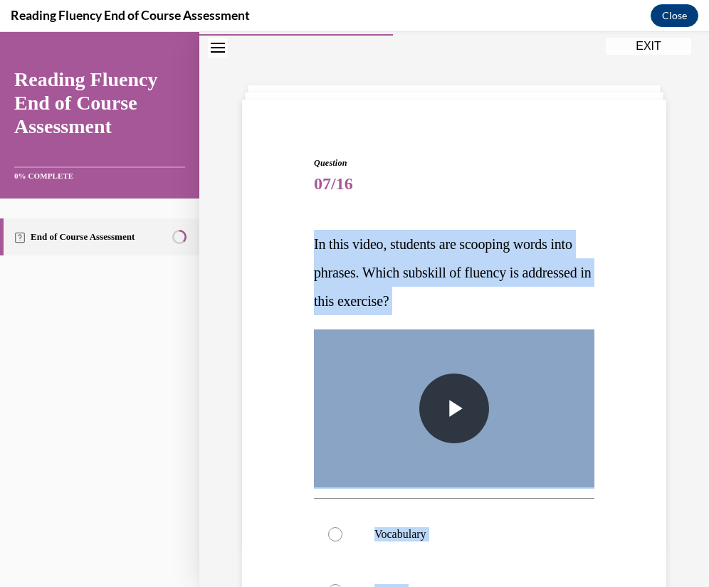
drag, startPoint x: 521, startPoint y: 481, endPoint x: 303, endPoint y: 240, distance: 324.7
click at [303, 240] on div "Question 07/16 In this video, students are scooping words into phrases. Which s…" at bounding box center [455, 512] width 432 height 797
copy div "In this video, students are scooping words into phrases. Which subskill of flue…"
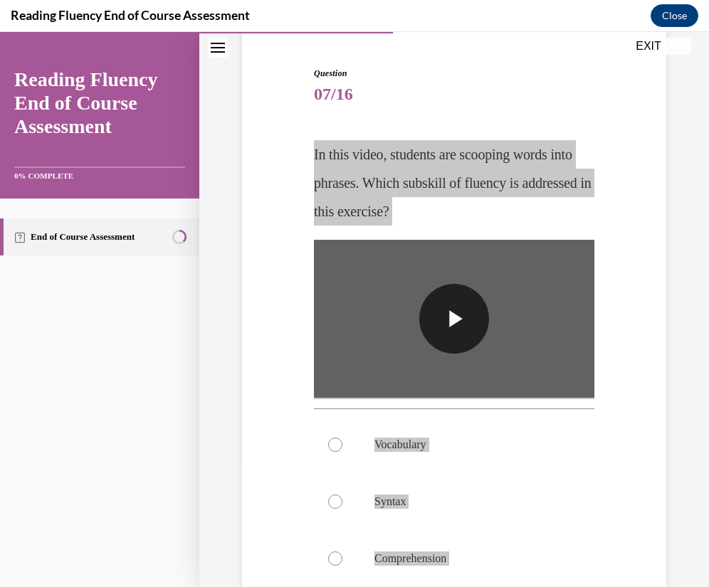
scroll to position [362, 0]
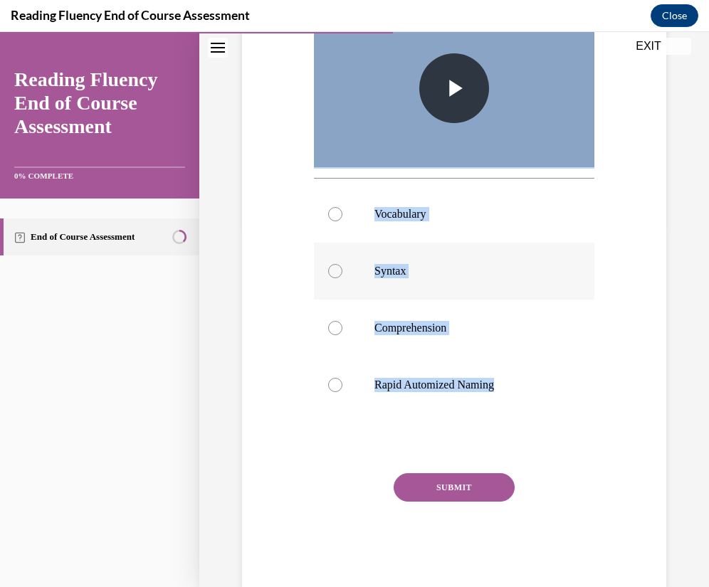
click at [378, 275] on label "Syntax" at bounding box center [454, 271] width 281 height 57
click at [343, 275] on input "Syntax" at bounding box center [335, 271] width 14 height 14
radio input "true"
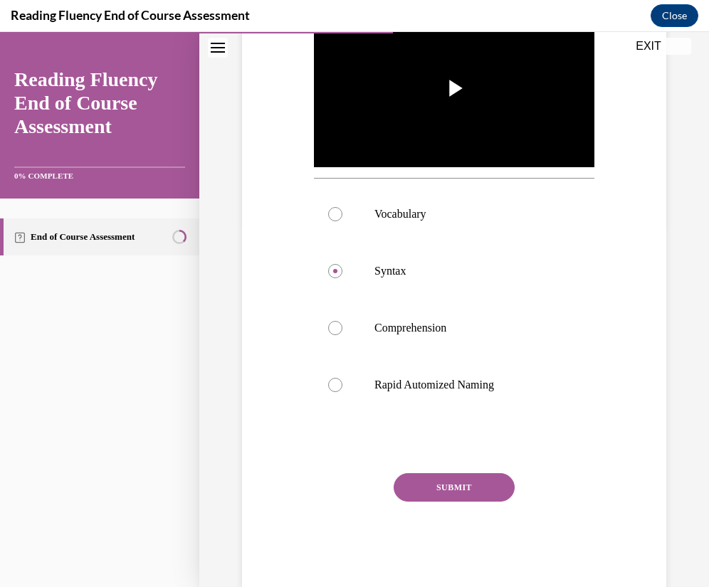
click at [490, 482] on button "SUBMIT" at bounding box center [454, 488] width 121 height 28
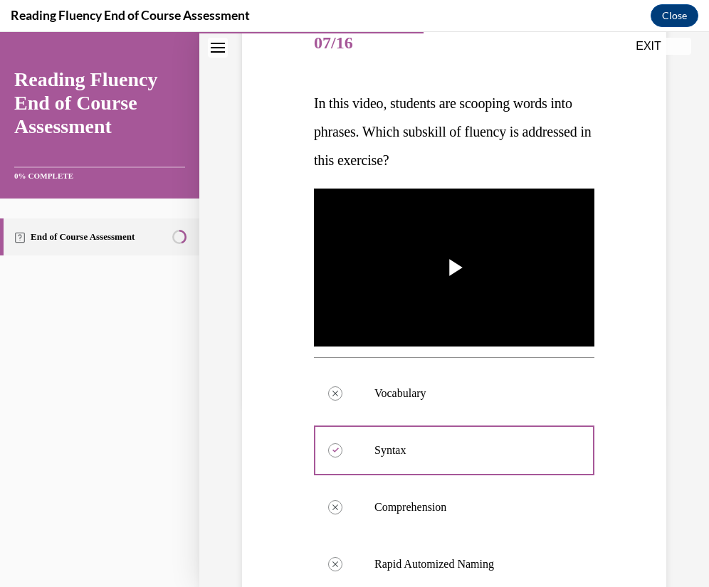
scroll to position [182, 0]
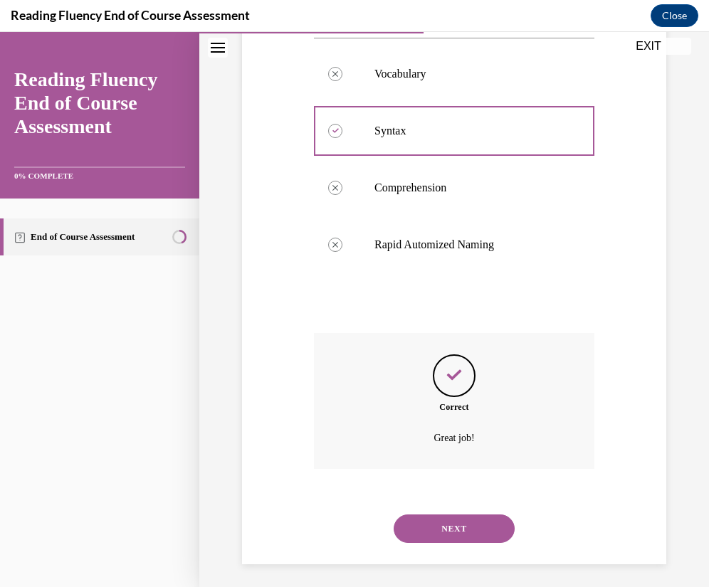
click at [474, 517] on button "NEXT" at bounding box center [454, 529] width 121 height 28
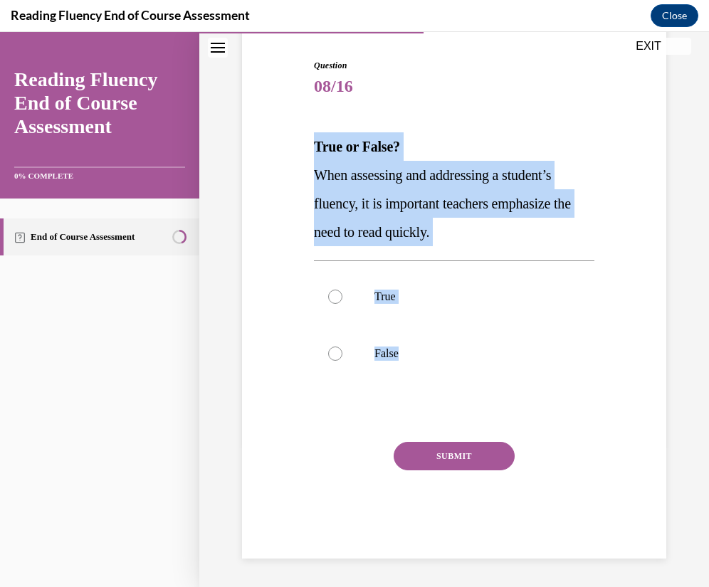
drag, startPoint x: 504, startPoint y: 384, endPoint x: 283, endPoint y: 156, distance: 317.3
click at [283, 156] on div "Question 08/16 True or False? When assessing and addressing a student’s fluency…" at bounding box center [455, 287] width 432 height 543
copy div "True or False? When assessing and addressing a student’s fluency, it is importa…"
click at [414, 361] on label "False" at bounding box center [454, 353] width 281 height 57
click at [343, 361] on input "False" at bounding box center [335, 354] width 14 height 14
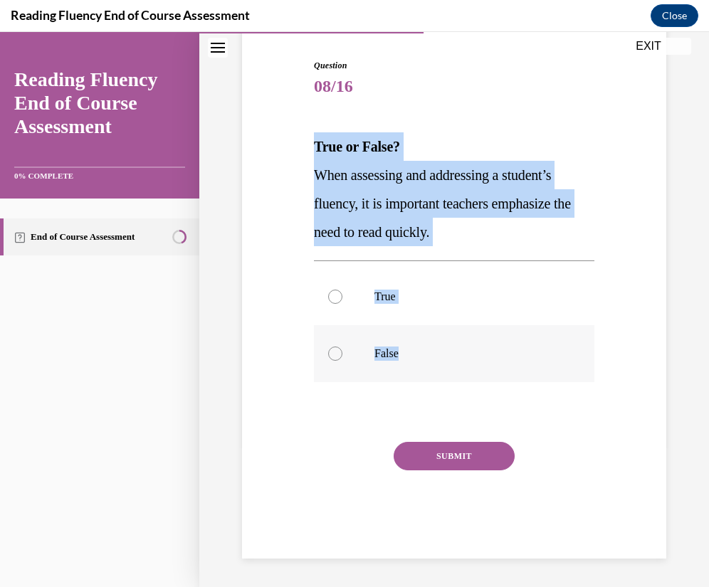
radio input "true"
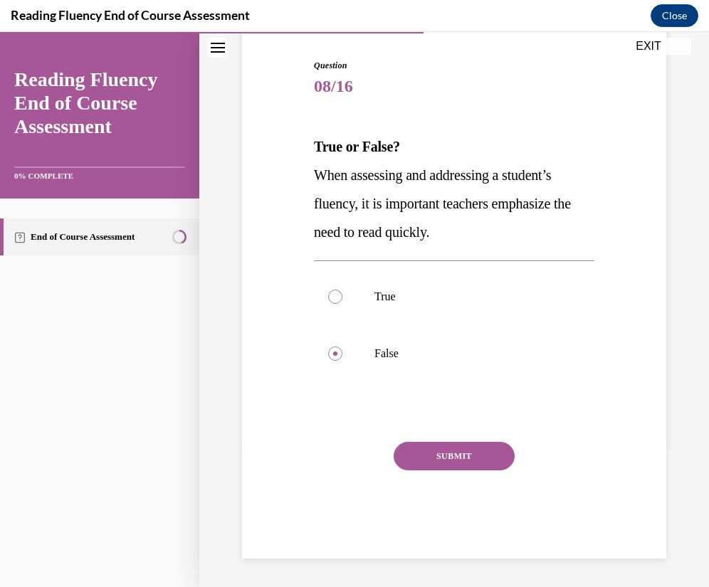
click at [450, 444] on button "SUBMIT" at bounding box center [454, 456] width 121 height 28
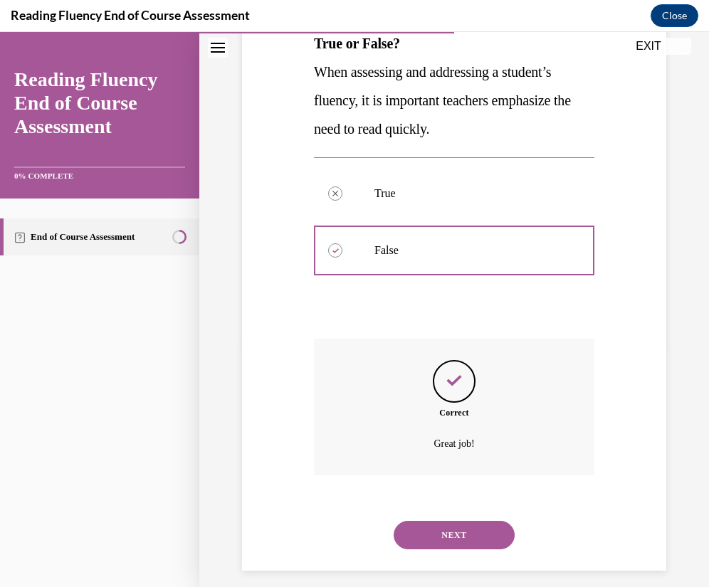
scroll to position [254, 0]
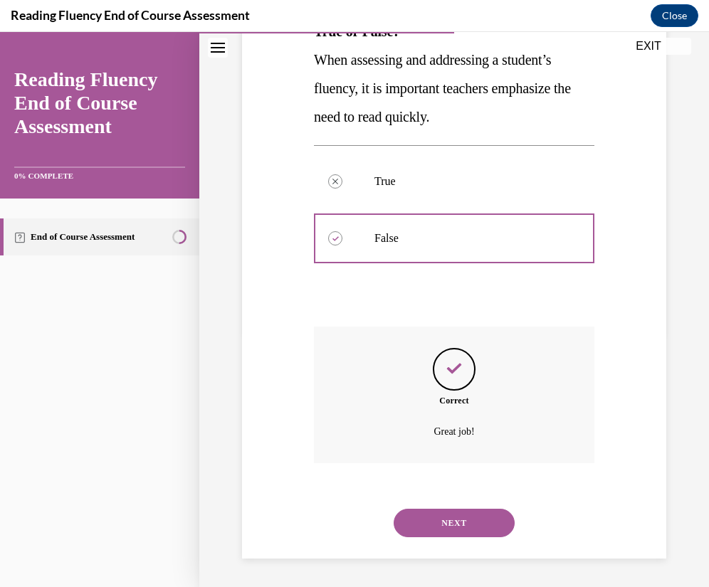
click at [478, 542] on div "NEXT" at bounding box center [454, 523] width 281 height 57
click at [486, 518] on button "NEXT" at bounding box center [454, 523] width 121 height 28
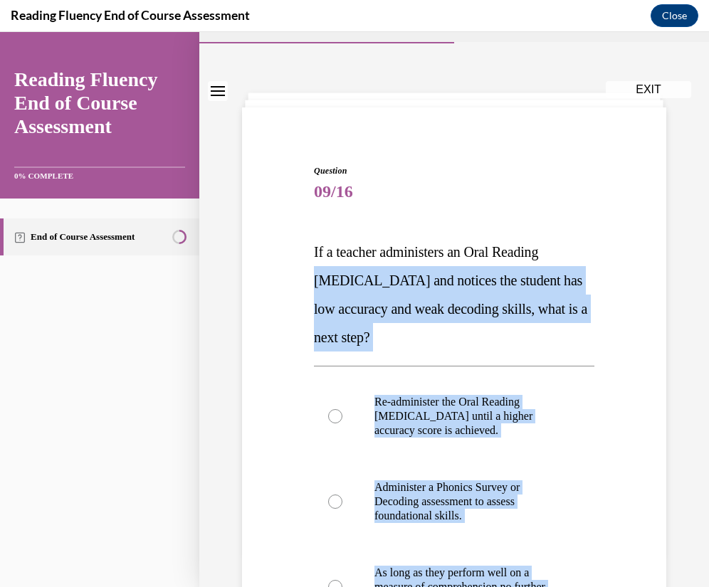
scroll to position [0, 0]
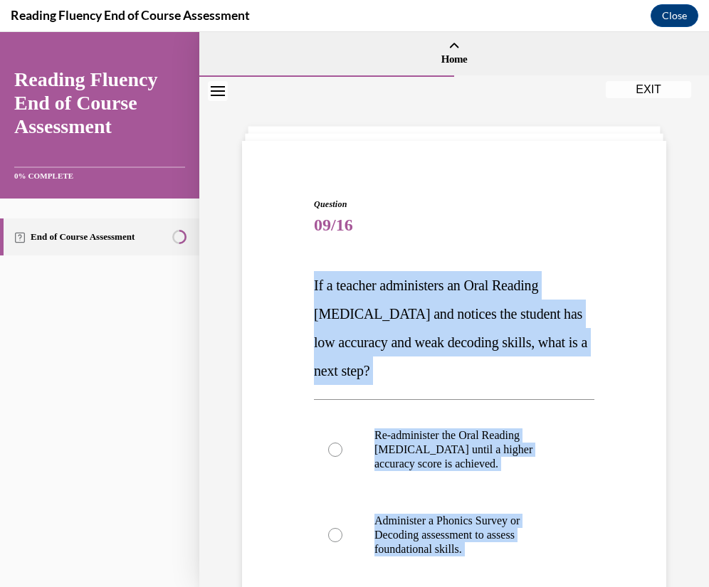
drag, startPoint x: 578, startPoint y: 399, endPoint x: 266, endPoint y: 297, distance: 328.3
click at [266, 297] on div "Question 09/16 If a teacher administers an Oral Reading Fluency assessment and …" at bounding box center [455, 497] width 432 height 685
copy div "If a teacher administers an Oral Reading Fluency assessment and notices the stu…"
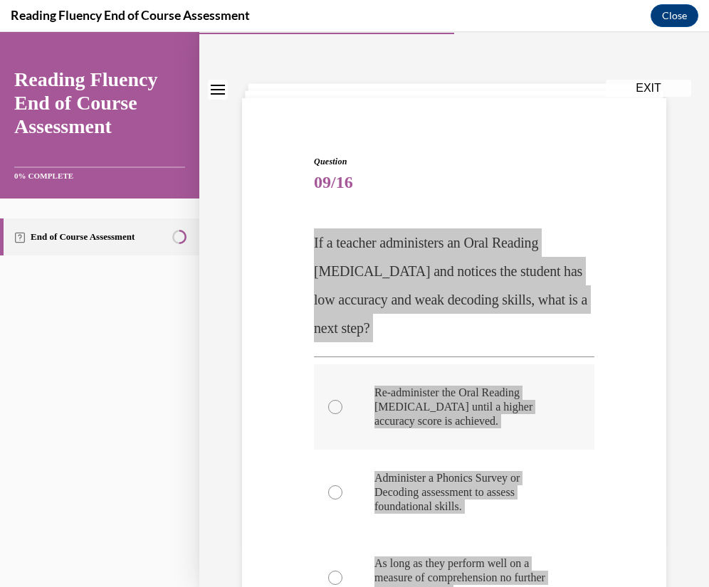
scroll to position [107, 0]
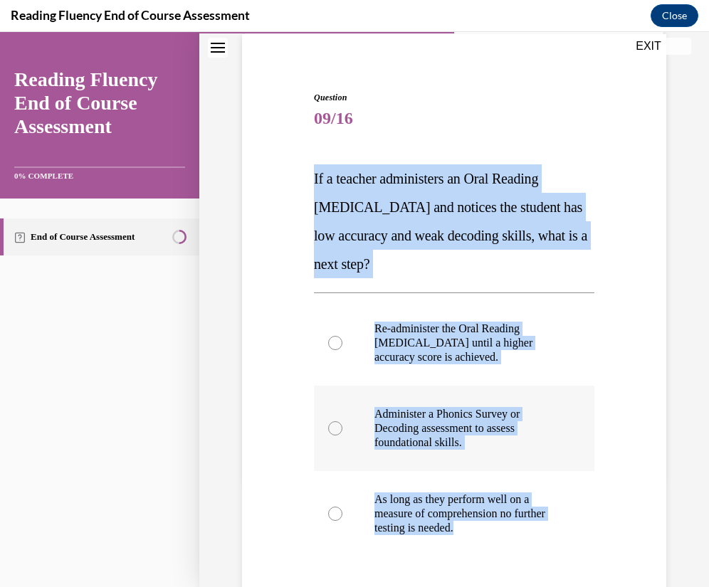
click at [479, 437] on p "Administer a Phonics Survey or Decoding assessment to assess foundational skill…" at bounding box center [467, 428] width 184 height 43
click at [343, 436] on input "Administer a Phonics Survey or Decoding assessment to assess foundational skill…" at bounding box center [335, 429] width 14 height 14
radio input "true"
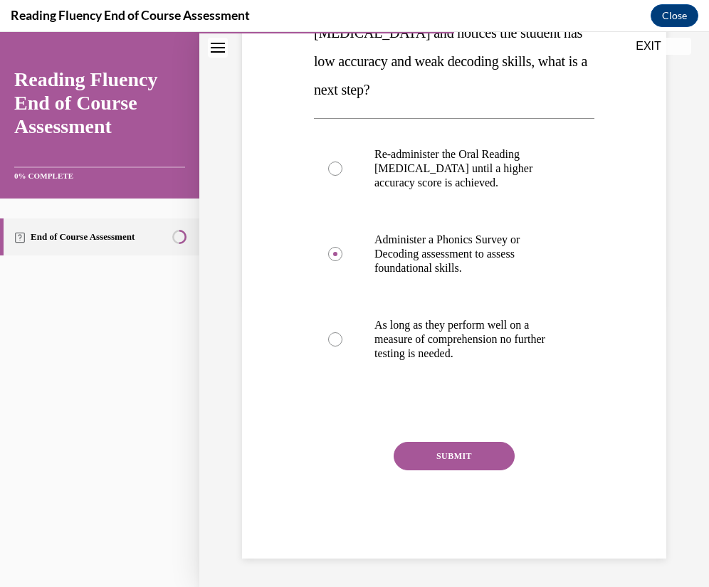
click at [474, 449] on button "SUBMIT" at bounding box center [454, 456] width 121 height 28
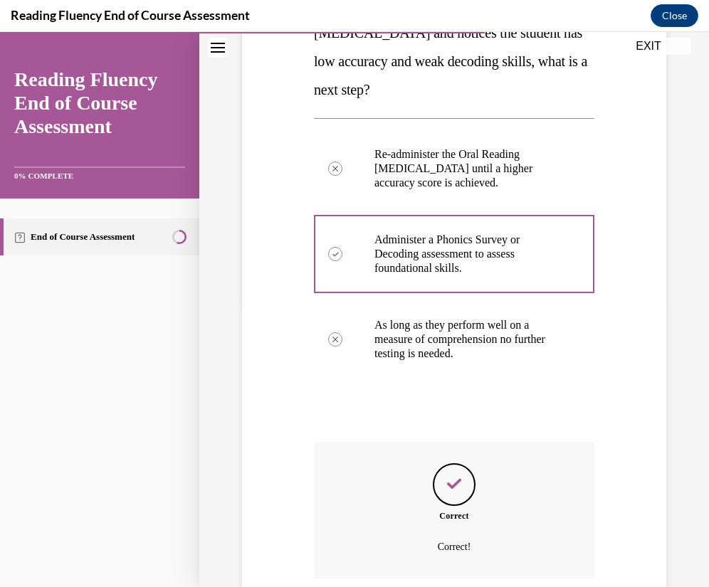
scroll to position [397, 0]
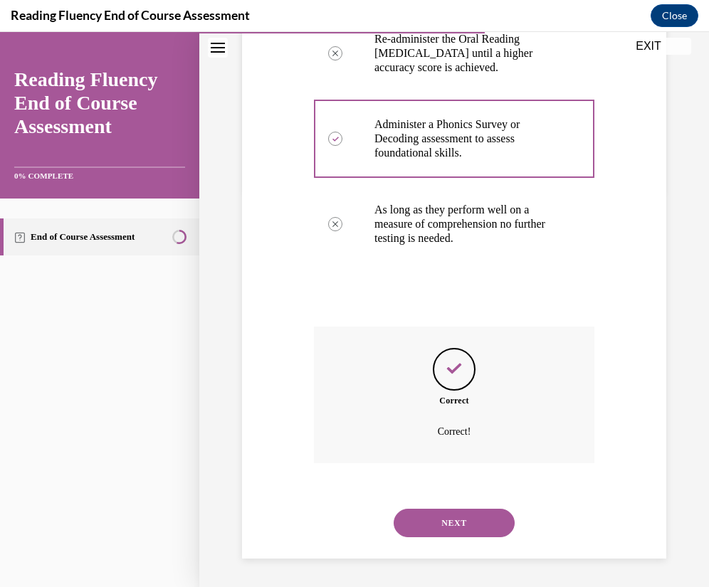
click at [456, 533] on button "NEXT" at bounding box center [454, 523] width 121 height 28
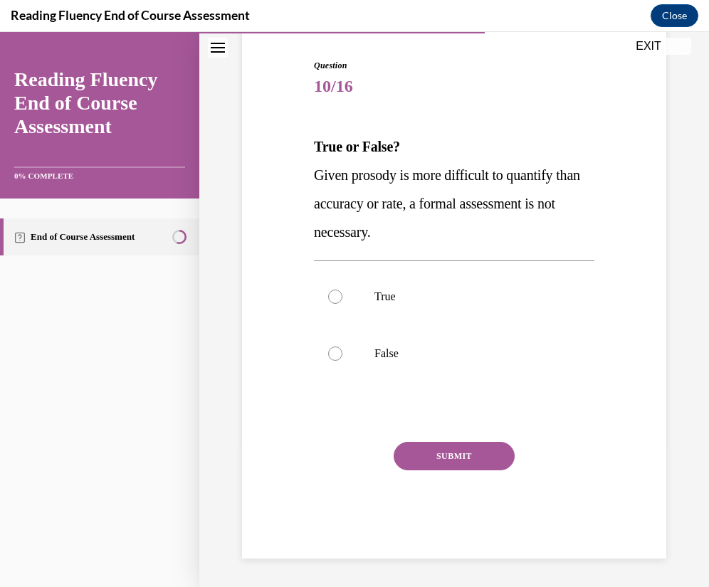
scroll to position [139, 0]
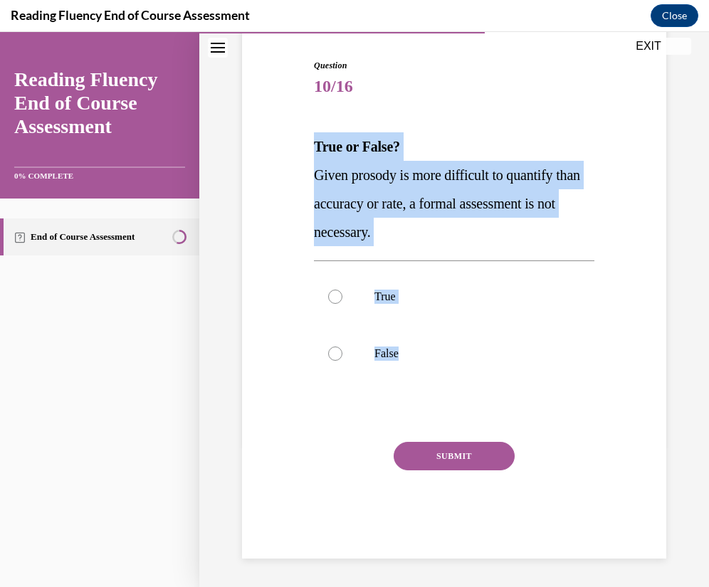
drag, startPoint x: 491, startPoint y: 363, endPoint x: 291, endPoint y: 156, distance: 287.6
click at [291, 156] on div "Question 10/16 True or False? Given prosody is more difficult to quantify than …" at bounding box center [455, 287] width 432 height 543
copy div "True or False? Given prosody is more difficult to quantify than accuracy or rat…"
click at [491, 375] on label "False" at bounding box center [454, 353] width 281 height 57
click at [343, 361] on input "False" at bounding box center [335, 354] width 14 height 14
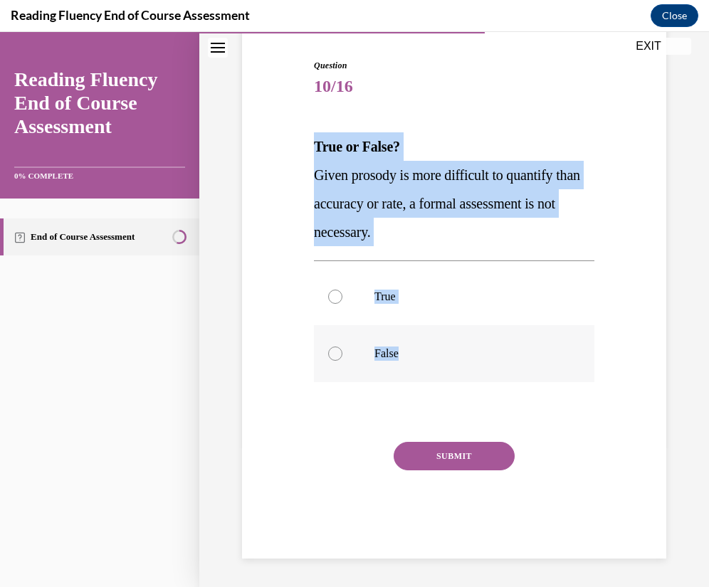
radio input "true"
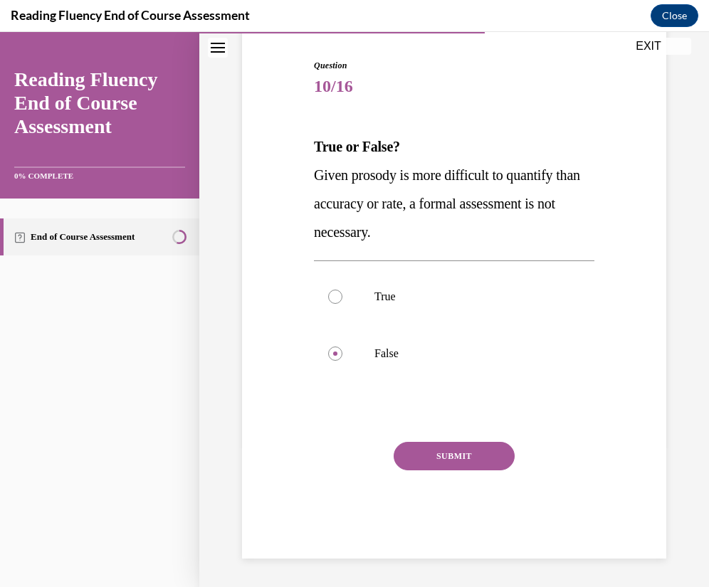
click at [478, 444] on button "SUBMIT" at bounding box center [454, 456] width 121 height 28
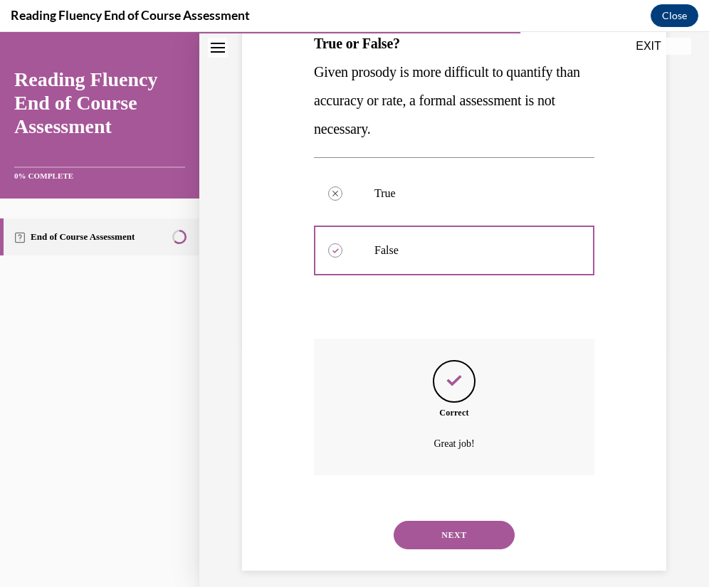
scroll to position [254, 0]
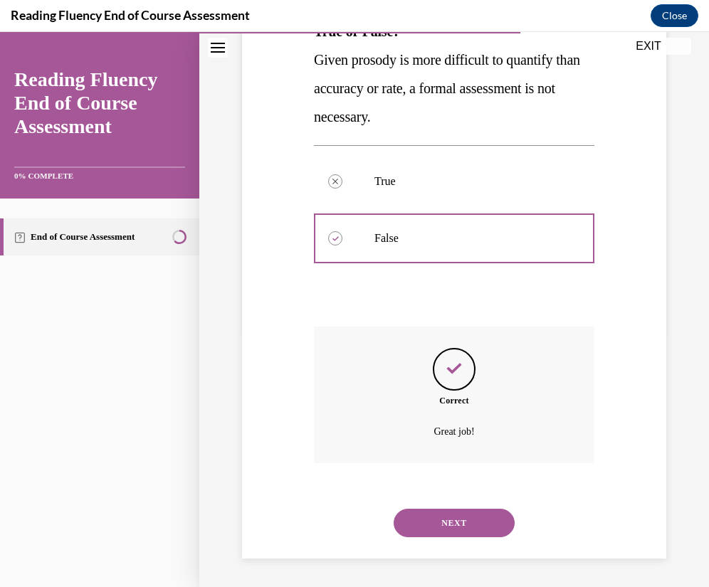
click at [451, 528] on button "NEXT" at bounding box center [454, 523] width 121 height 28
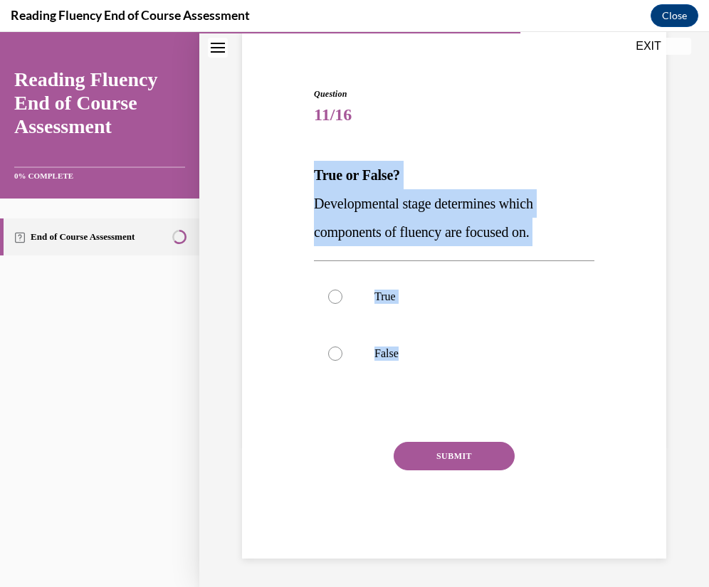
drag, startPoint x: 429, startPoint y: 351, endPoint x: 261, endPoint y: 177, distance: 242.2
click at [261, 177] on div "Question 11/16 True or False? Developmental stage determines which components o…" at bounding box center [455, 302] width 432 height 514
click at [517, 284] on label "True" at bounding box center [454, 296] width 281 height 57
click at [343, 290] on input "True" at bounding box center [335, 297] width 14 height 14
radio input "true"
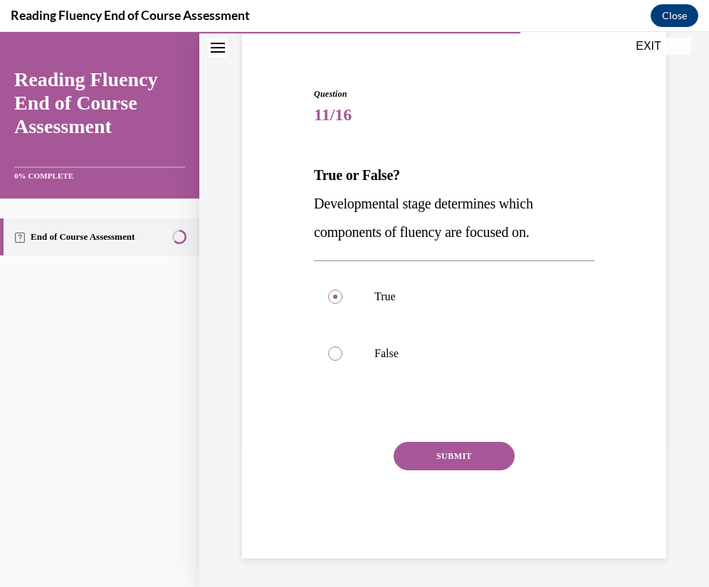
click at [467, 450] on button "SUBMIT" at bounding box center [454, 456] width 121 height 28
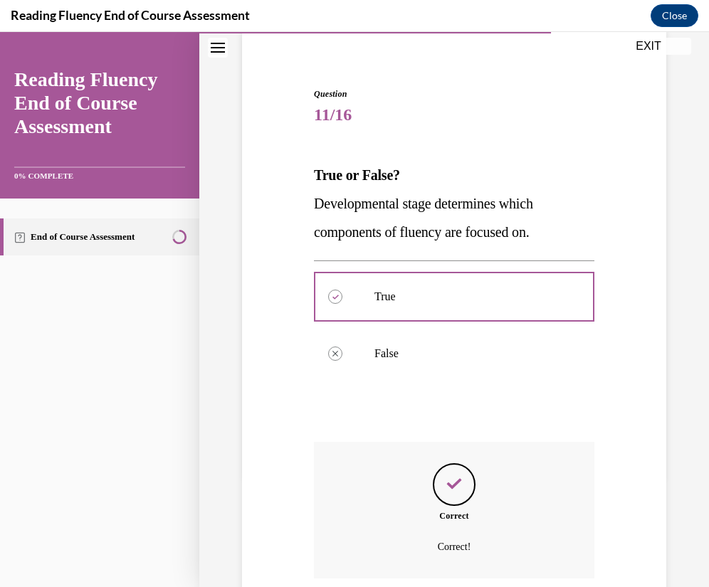
scroll to position [226, 0]
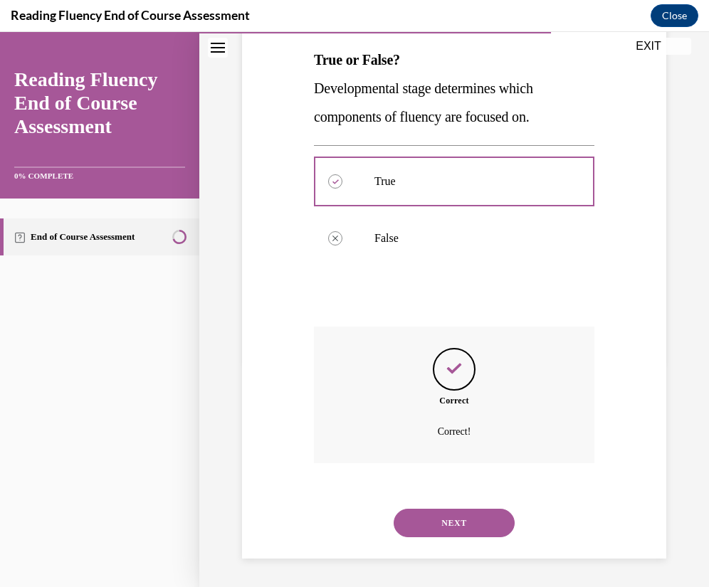
click at [452, 513] on button "NEXT" at bounding box center [454, 523] width 121 height 28
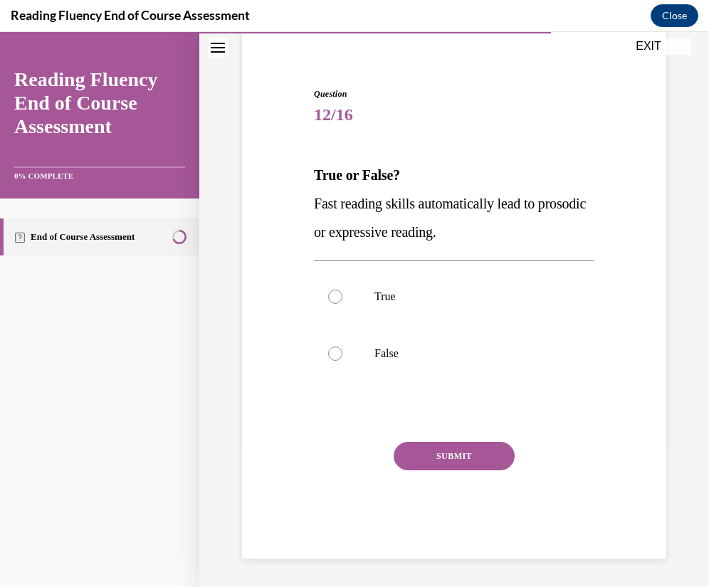
scroll to position [110, 0]
drag, startPoint x: 483, startPoint y: 481, endPoint x: 580, endPoint y: 399, distance: 127.4
click at [578, 399] on div "Question 12/16 True or False? Fast reading skills automatically lead to prosodi…" at bounding box center [454, 323] width 281 height 471
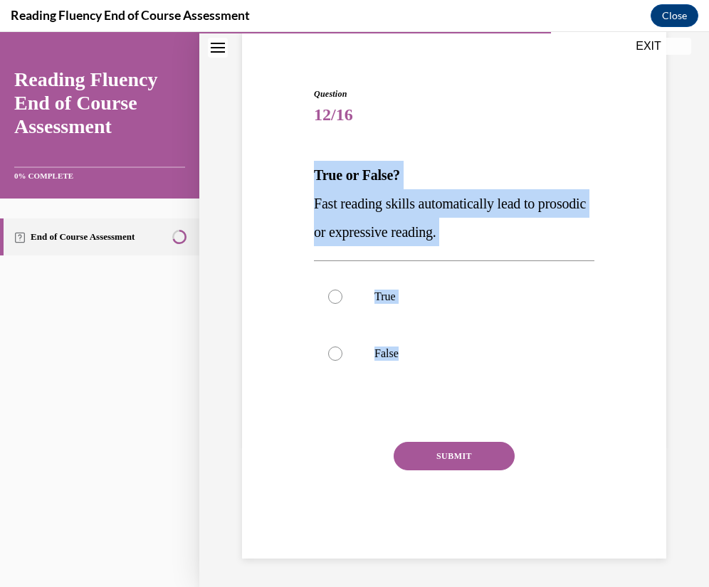
drag, startPoint x: 520, startPoint y: 362, endPoint x: 309, endPoint y: 169, distance: 285.8
click at [310, 169] on div "Question 12/16 True or False? Fast reading skills automatically lead to prosodi…" at bounding box center [454, 312] width 288 height 493
click at [444, 364] on label "False" at bounding box center [454, 353] width 281 height 57
click at [343, 361] on input "False" at bounding box center [335, 354] width 14 height 14
radio input "true"
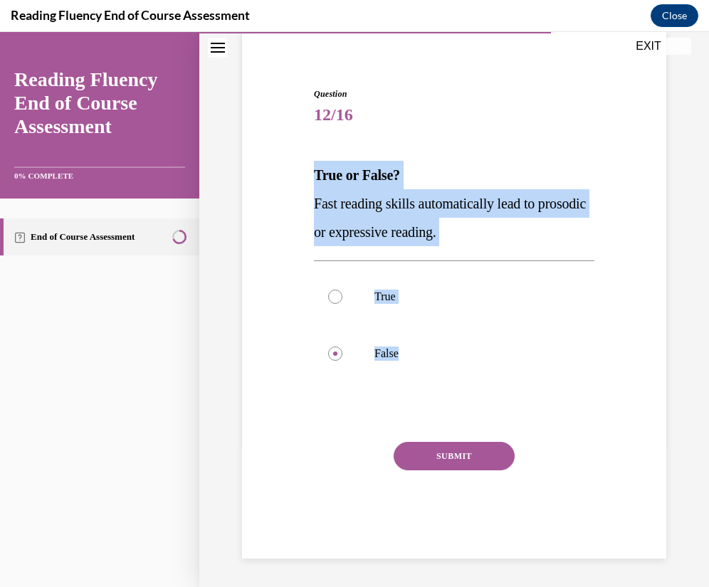
click at [446, 451] on button "SUBMIT" at bounding box center [454, 456] width 121 height 28
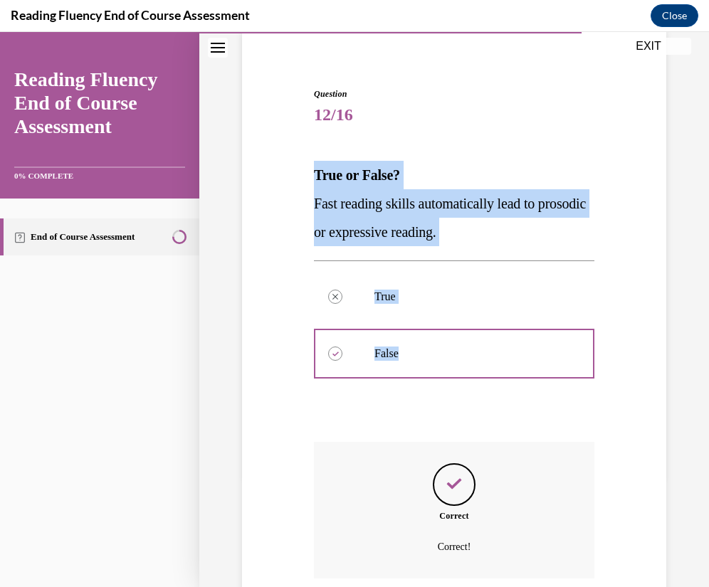
scroll to position [226, 0]
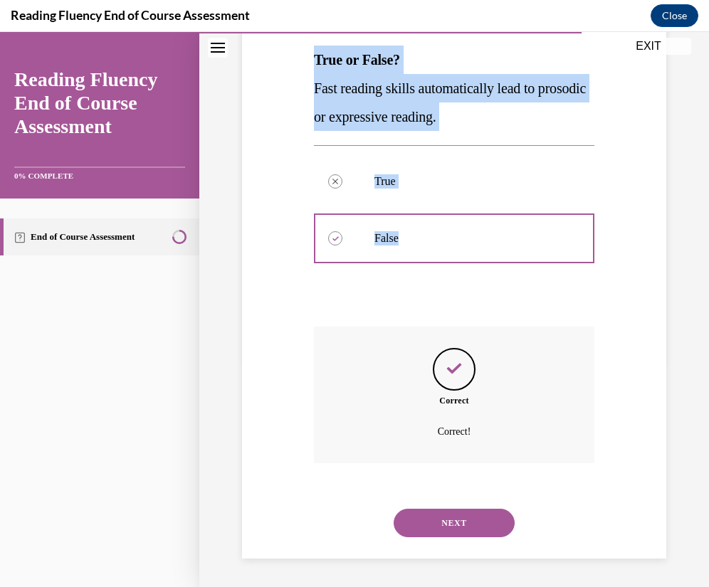
click at [451, 521] on button "NEXT" at bounding box center [454, 523] width 121 height 28
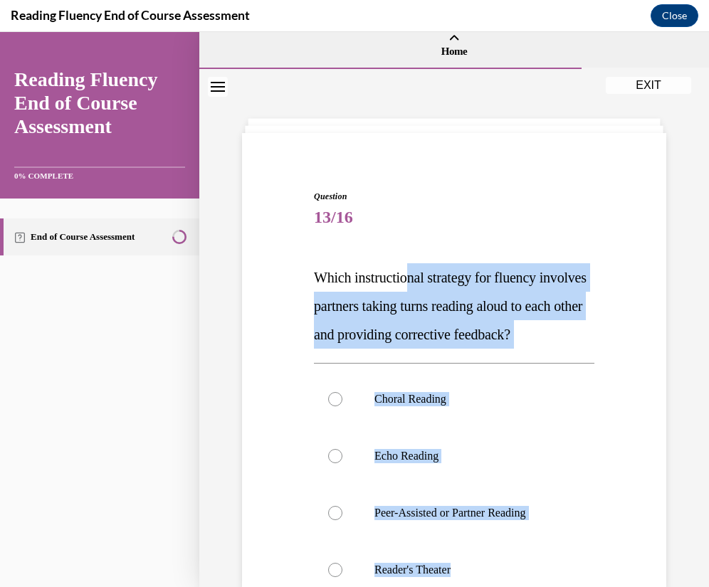
scroll to position [0, 0]
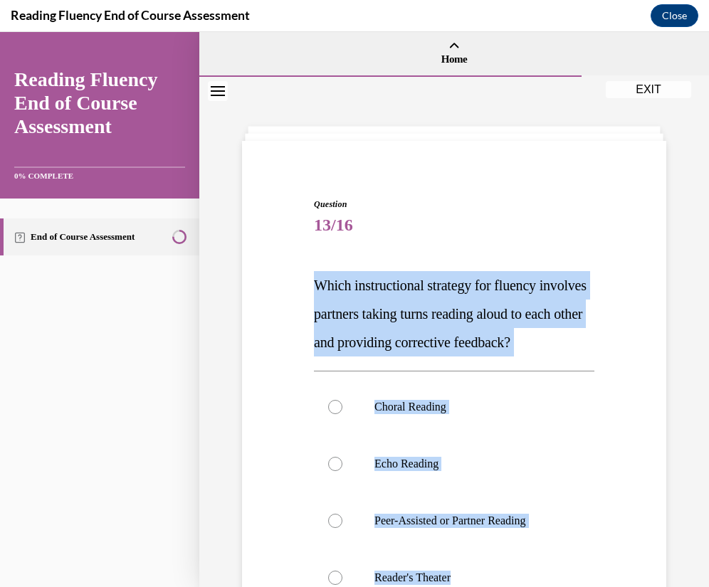
drag, startPoint x: 531, startPoint y: 367, endPoint x: 307, endPoint y: 288, distance: 237.2
click at [307, 288] on div "Question 13/16 Which instructional strategy for fluency involves partners takin…" at bounding box center [455, 469] width 432 height 628
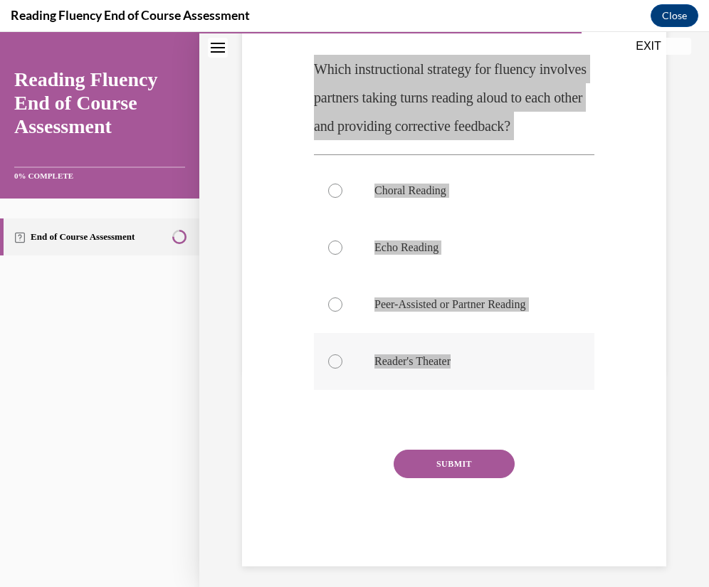
scroll to position [253, 0]
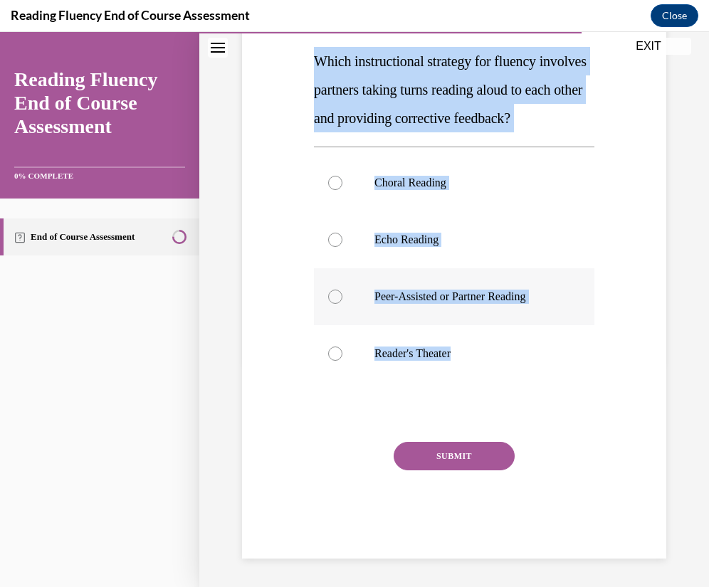
click at [542, 293] on p "Peer-Assisted or Partner Reading" at bounding box center [467, 297] width 184 height 14
click at [343, 293] on input "Peer-Assisted or Partner Reading" at bounding box center [335, 297] width 14 height 14
radio input "true"
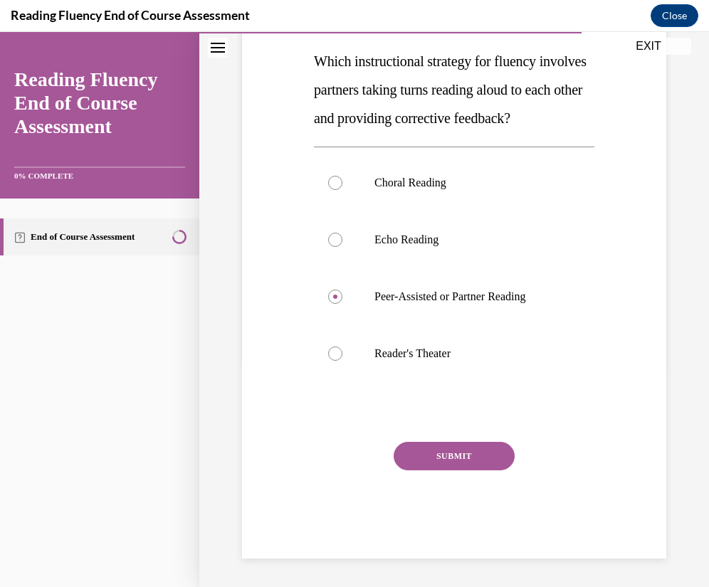
click at [481, 447] on button "SUBMIT" at bounding box center [454, 456] width 121 height 28
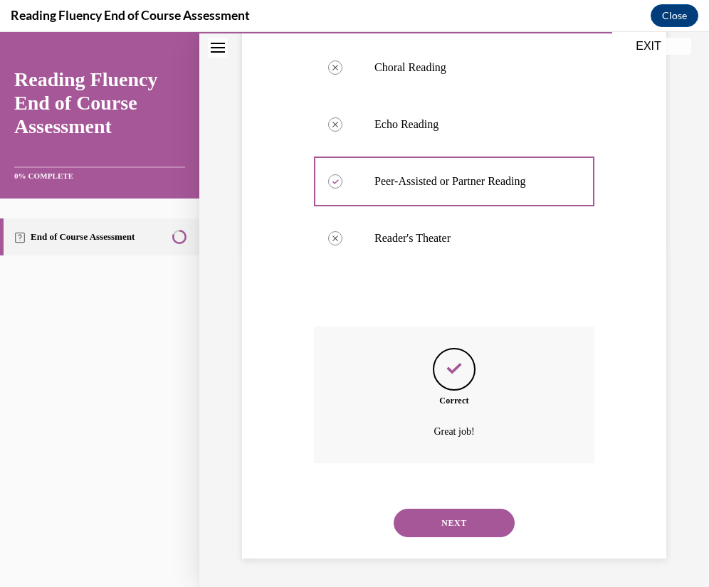
scroll to position [368, 0]
click at [493, 526] on button "NEXT" at bounding box center [454, 523] width 121 height 28
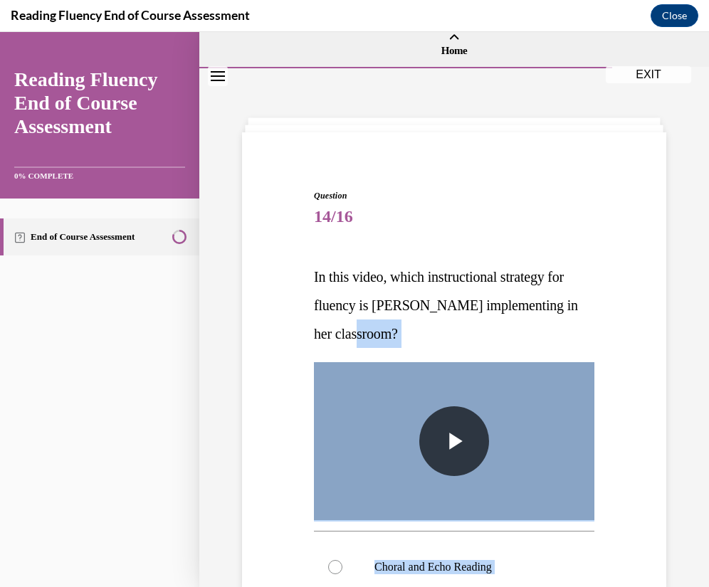
scroll to position [0, 0]
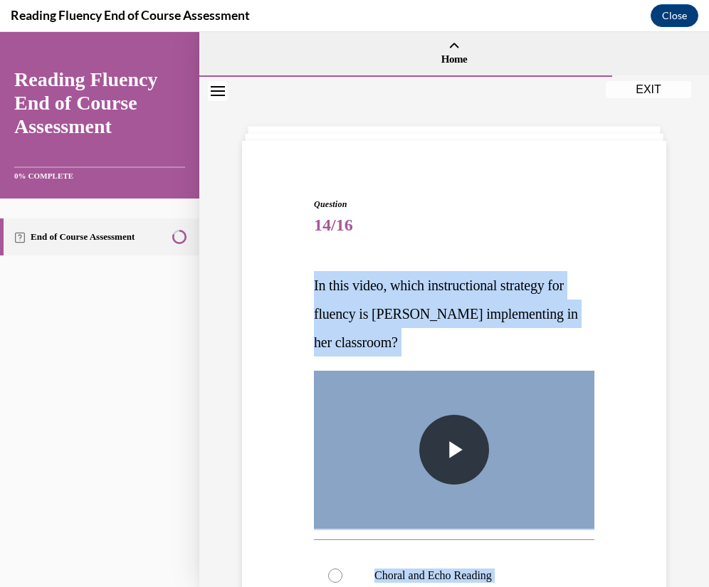
drag, startPoint x: 535, startPoint y: 367, endPoint x: 309, endPoint y: 286, distance: 239.9
click at [310, 286] on div "Question 14/16 In this video, which instructional strategy for fluency is Ms. S…" at bounding box center [454, 564] width 288 height 775
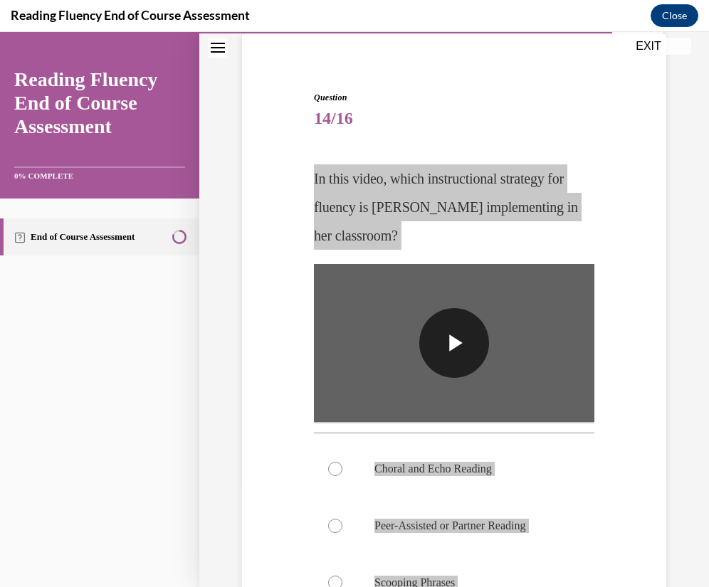
scroll to position [214, 0]
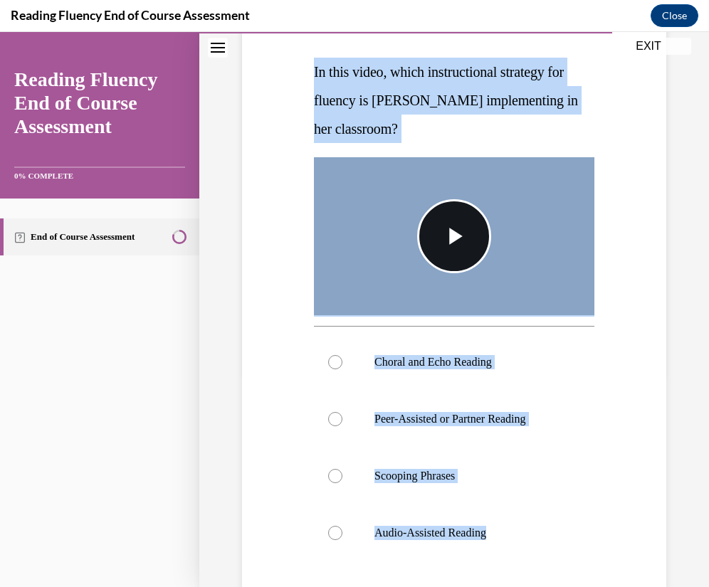
click at [454, 236] on span "Video player" at bounding box center [454, 236] width 0 height 0
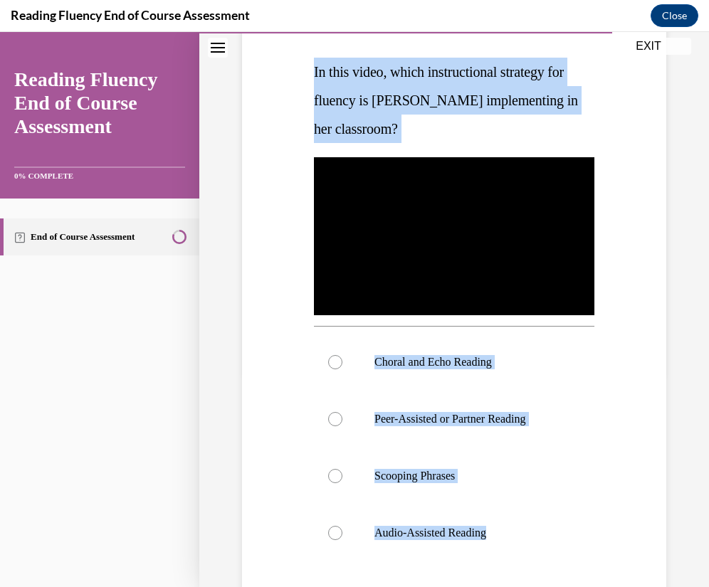
click at [642, 459] on div "Question 14/16 In this video, which instructional strategy for fluency is Ms. S…" at bounding box center [455, 340] width 432 height 797
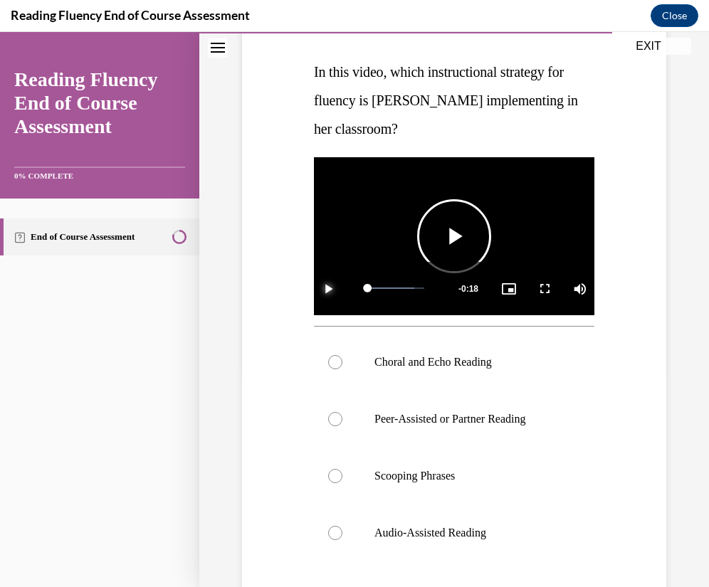
click at [324, 288] on span "Video player" at bounding box center [328, 288] width 28 height 0
click at [484, 365] on label "Choral and Echo Reading" at bounding box center [454, 362] width 281 height 57
click at [343, 365] on input "Choral and Echo Reading" at bounding box center [335, 362] width 14 height 14
radio input "true"
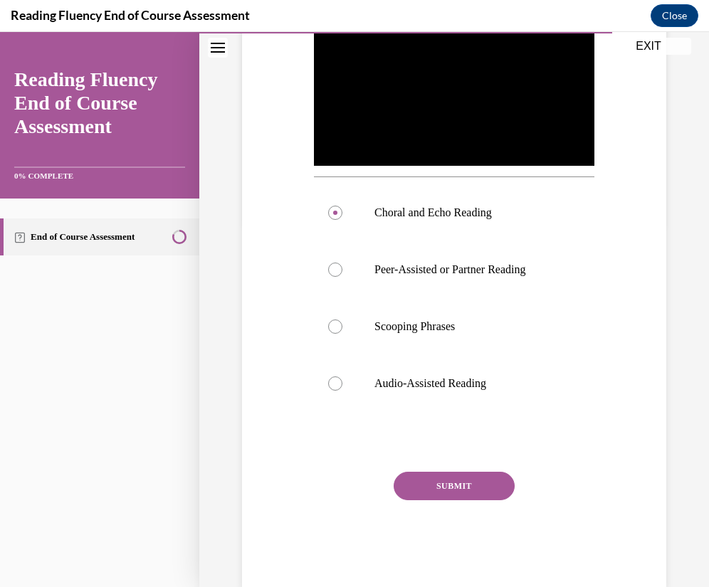
scroll to position [387, 0]
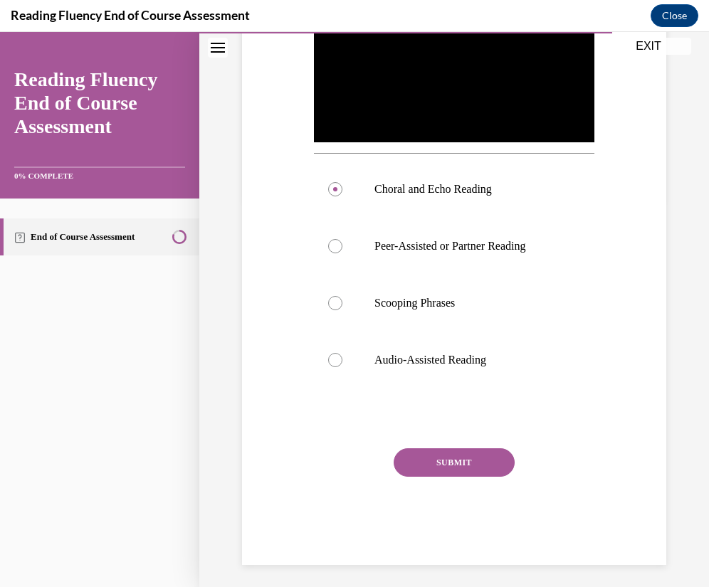
click at [488, 439] on div "Question 14/16 In this video, which instructional strategy for fluency is Ms. S…" at bounding box center [454, 188] width 281 height 754
click at [489, 459] on button "SUBMIT" at bounding box center [454, 463] width 121 height 28
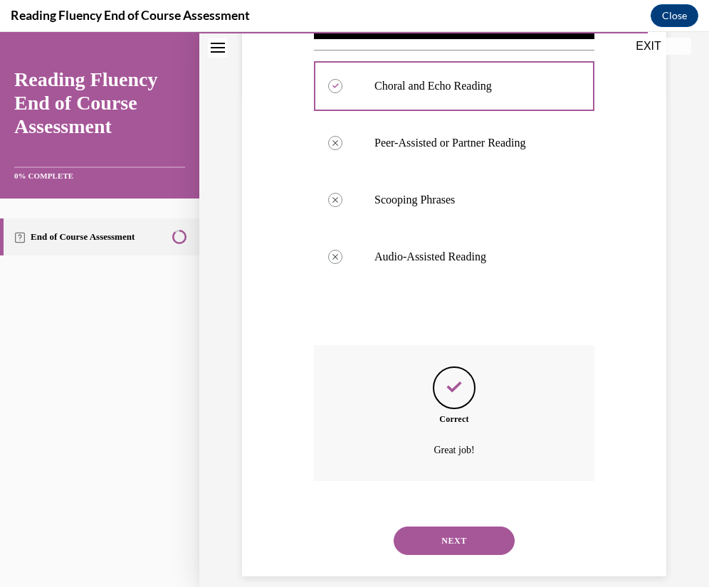
scroll to position [502, 0]
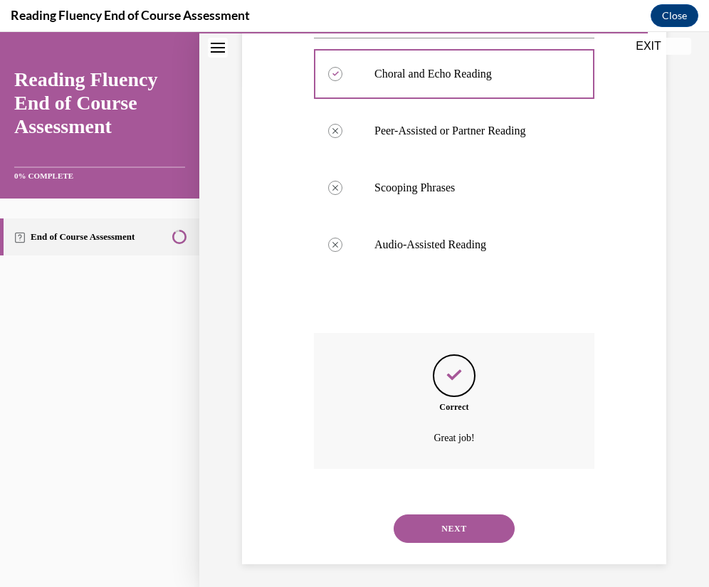
click at [477, 529] on button "NEXT" at bounding box center [454, 529] width 121 height 28
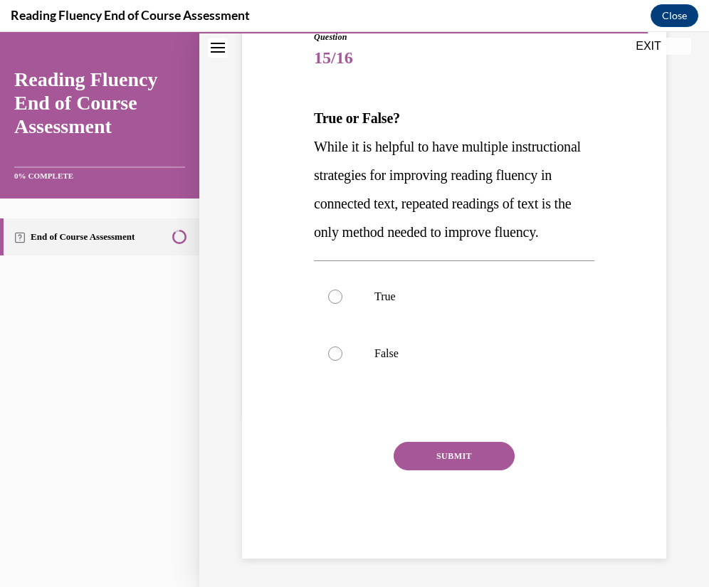
scroll to position [159, 0]
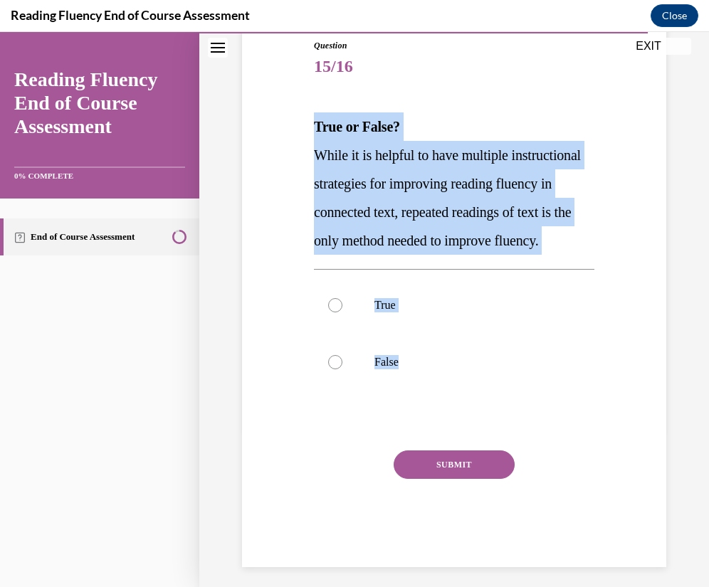
drag, startPoint x: 459, startPoint y: 396, endPoint x: 311, endPoint y: 138, distance: 297.0
click at [314, 138] on div "Question 15/16 True or False? While it is helpful to have multiple instructiona…" at bounding box center [454, 303] width 281 height 528
drag, startPoint x: 365, startPoint y: 404, endPoint x: 362, endPoint y: 412, distance: 8.3
click at [366, 391] on label "False" at bounding box center [454, 362] width 281 height 57
click at [343, 370] on input "False" at bounding box center [335, 362] width 14 height 14
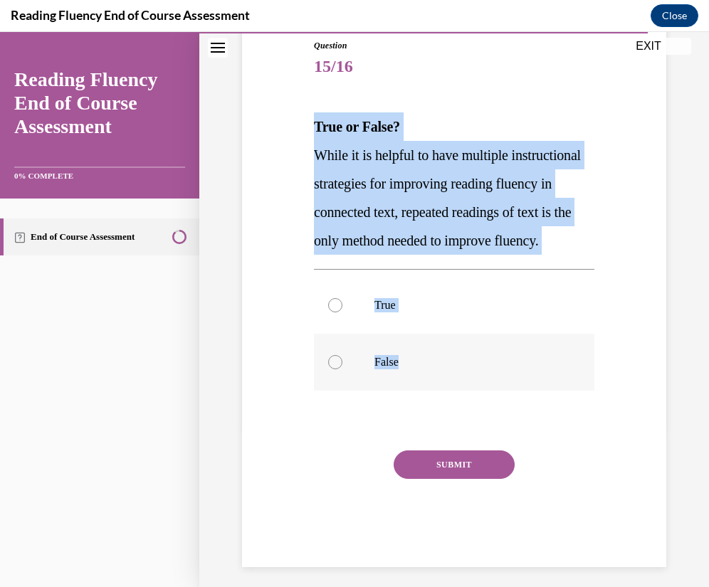
radio input "true"
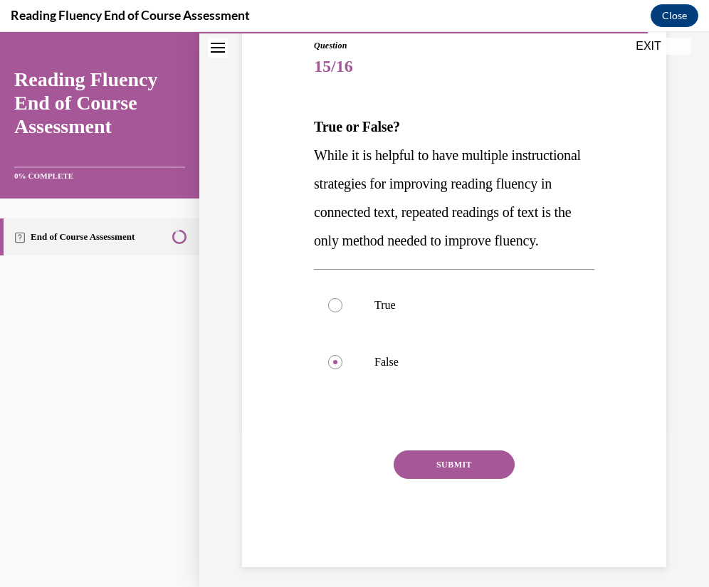
click at [444, 479] on button "SUBMIT" at bounding box center [454, 465] width 121 height 28
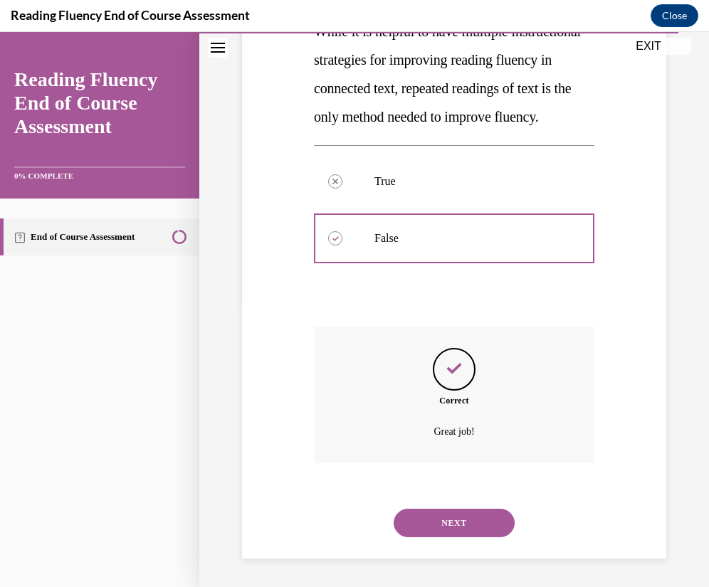
scroll to position [311, 0]
click at [432, 511] on button "NEXT" at bounding box center [454, 523] width 121 height 28
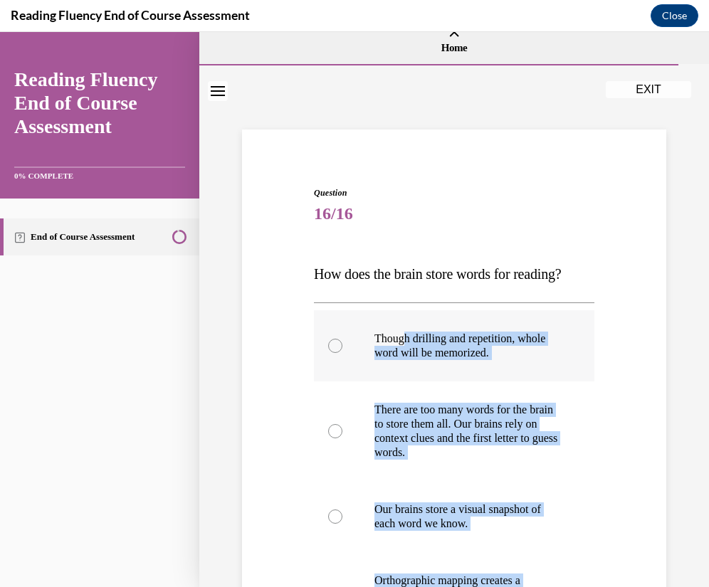
scroll to position [0, 0]
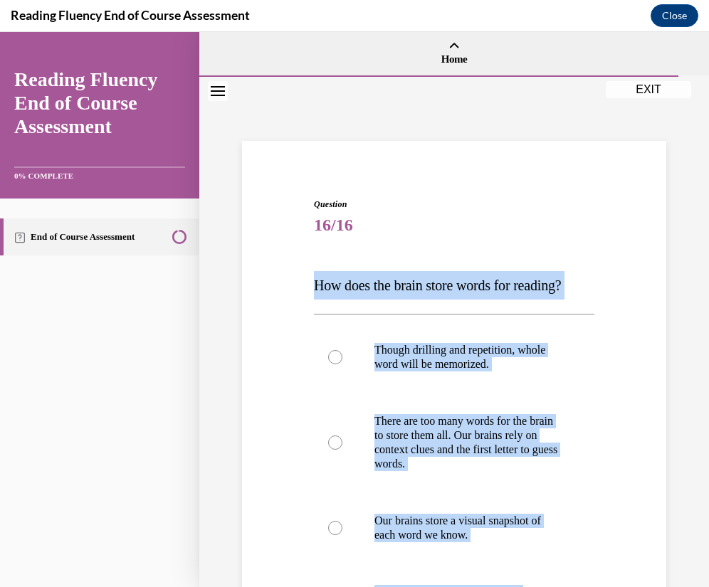
drag, startPoint x: 574, startPoint y: 484, endPoint x: 278, endPoint y: 271, distance: 364.7
click at [278, 271] on div "Question 16/16 How does the brain store words for reading? Though drilling and …" at bounding box center [455, 490] width 432 height 671
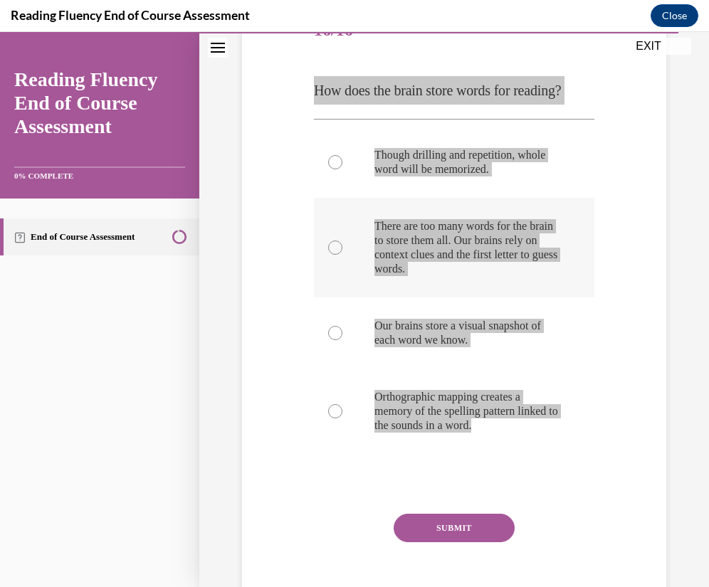
scroll to position [296, 0]
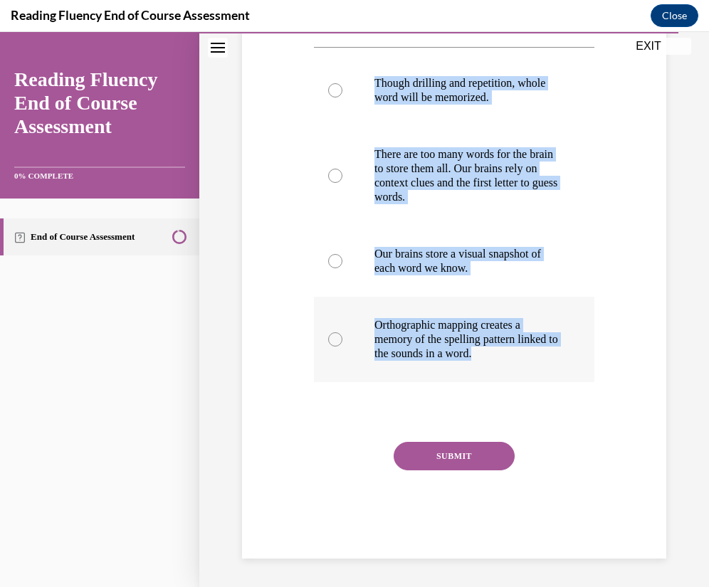
click at [386, 348] on p "Orthographic mapping creates a memory of the spelling pattern linked to the sou…" at bounding box center [467, 339] width 184 height 43
click at [343, 347] on input "Orthographic mapping creates a memory of the spelling pattern linked to the sou…" at bounding box center [335, 340] width 14 height 14
radio input "true"
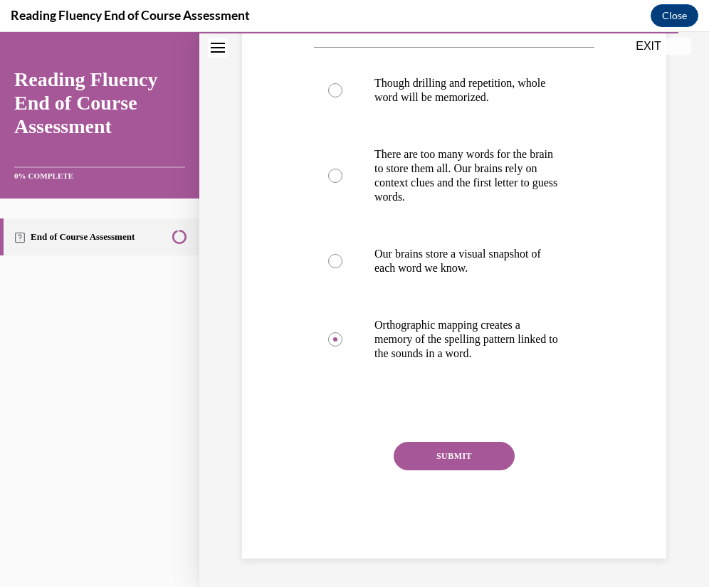
click at [412, 454] on button "SUBMIT" at bounding box center [454, 456] width 121 height 28
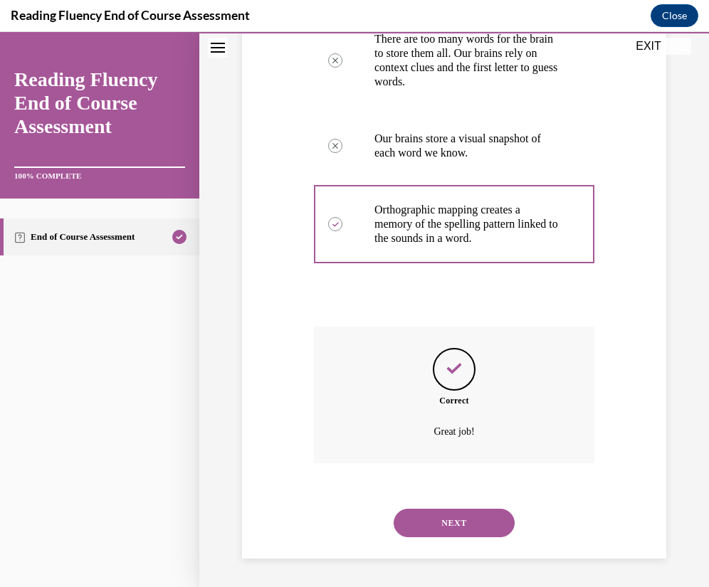
scroll to position [411, 0]
click at [428, 518] on button "NEXT" at bounding box center [454, 523] width 121 height 28
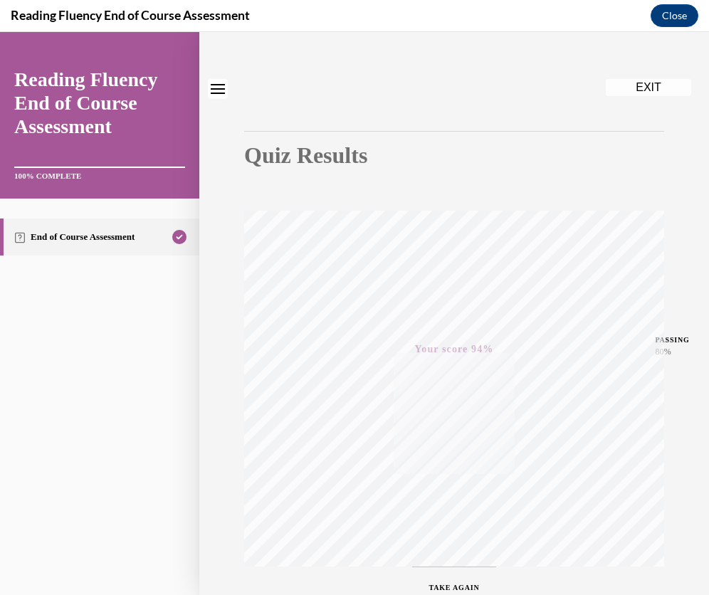
scroll to position [0, 0]
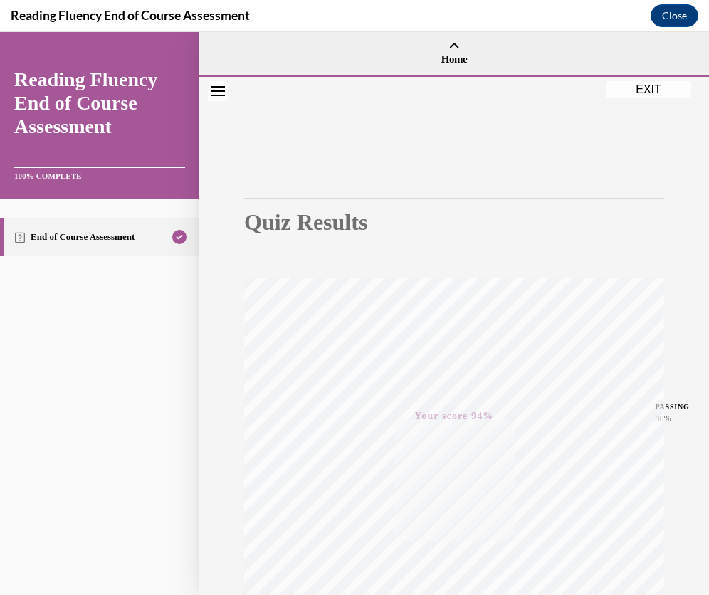
click at [651, 90] on button "EXIT" at bounding box center [648, 89] width 85 height 17
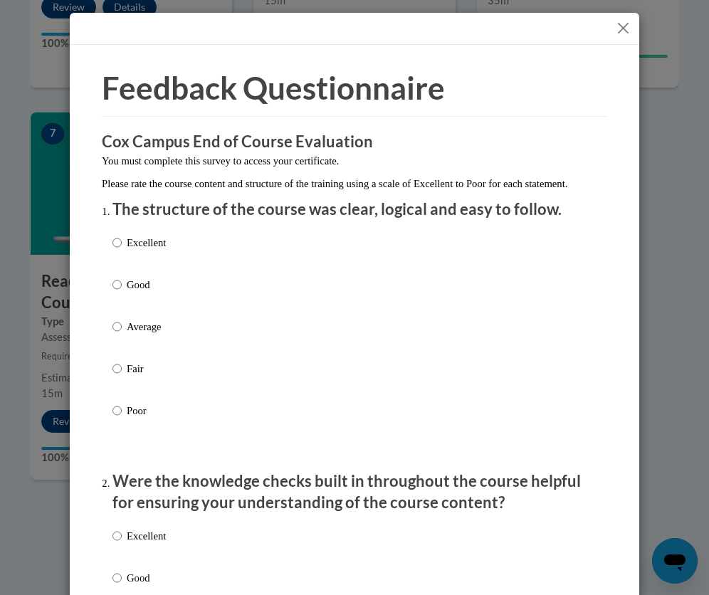
click at [616, 30] on button "Close" at bounding box center [624, 28] width 18 height 18
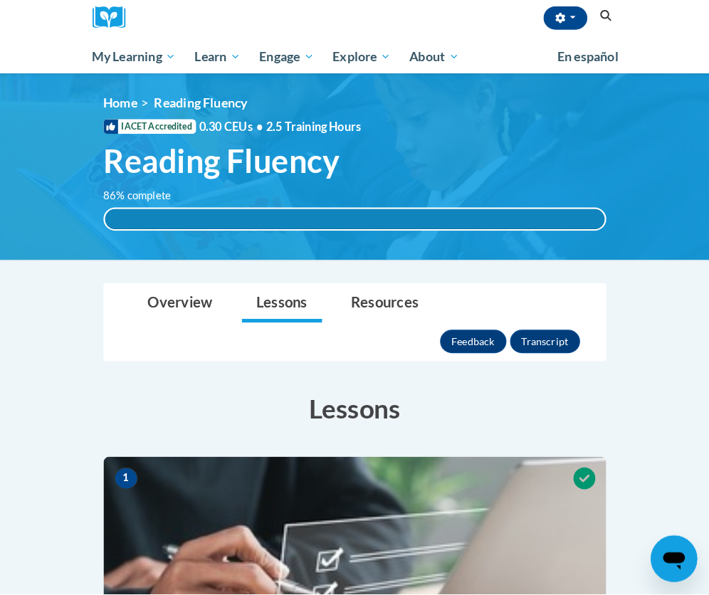
scroll to position [107, 0]
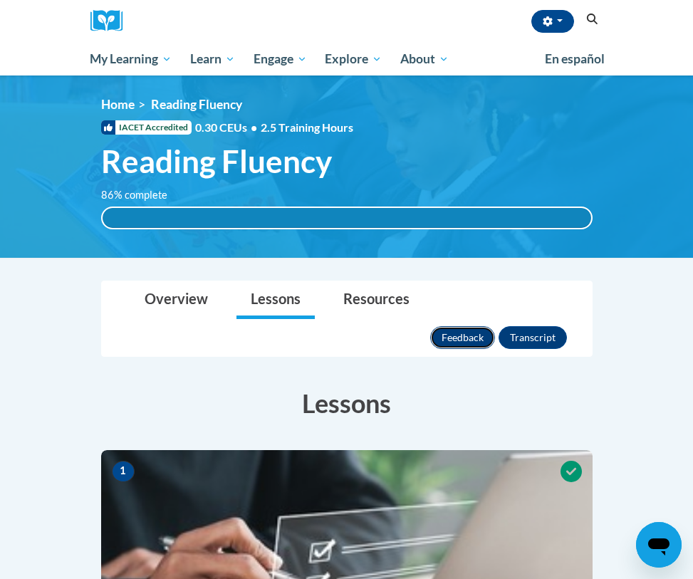
click at [495, 326] on button "Feedback" at bounding box center [462, 337] width 65 height 23
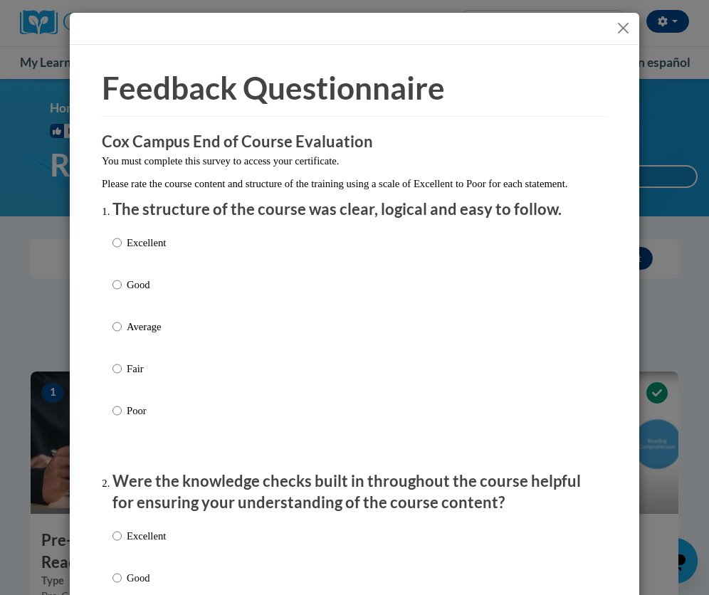
click at [138, 251] on p "Excellent" at bounding box center [146, 243] width 39 height 16
click at [122, 251] on input "Excellent" at bounding box center [117, 243] width 9 height 16
radio input "true"
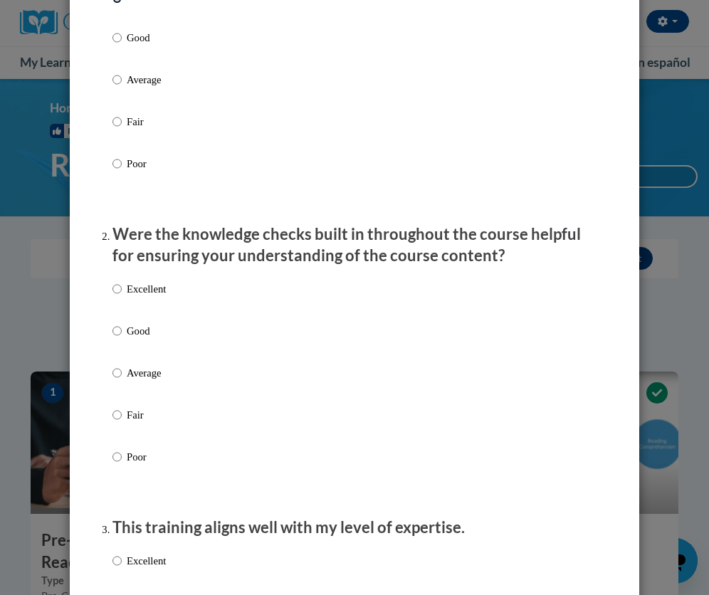
scroll to position [320, 0]
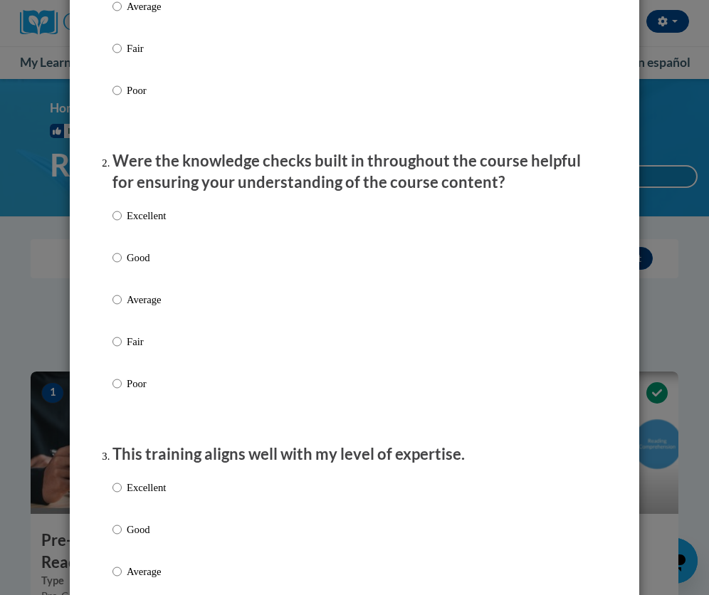
click at [145, 239] on label "Excellent" at bounding box center [139, 227] width 53 height 38
click at [122, 224] on input "Excellent" at bounding box center [117, 216] width 9 height 16
radio input "true"
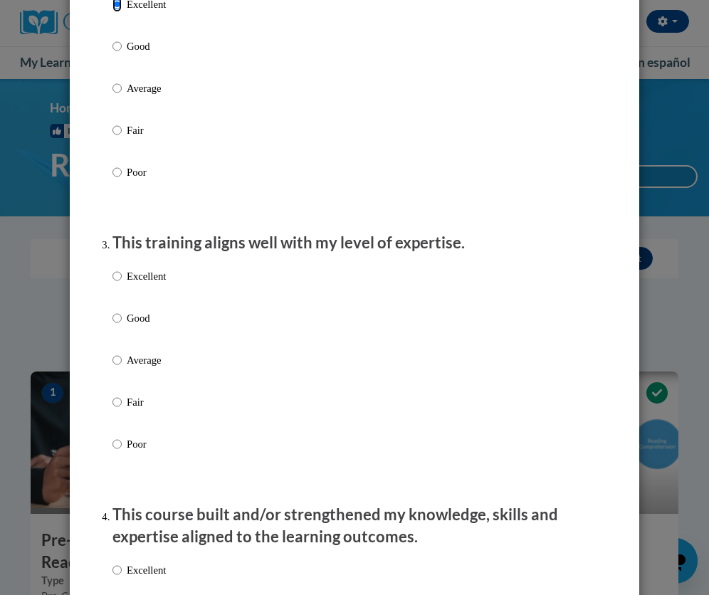
scroll to position [534, 0]
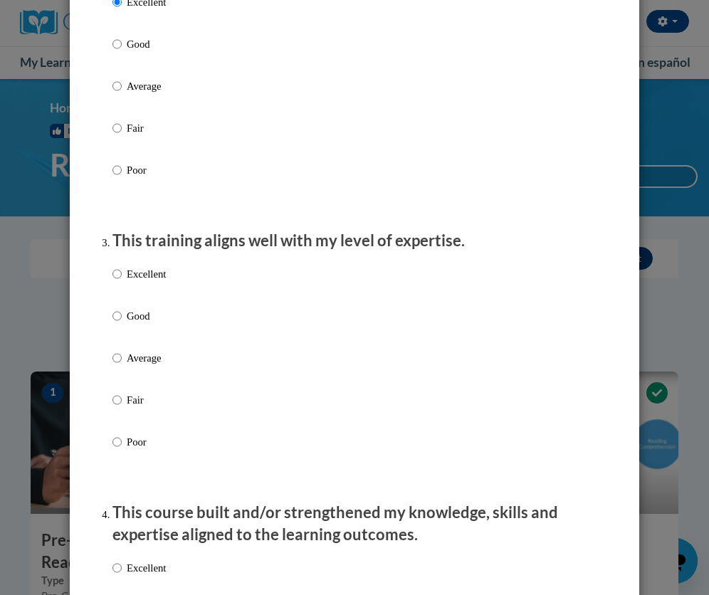
click at [133, 276] on div "Excellent Good Average Fair Poor" at bounding box center [139, 369] width 53 height 221
click at [133, 282] on p "Excellent" at bounding box center [146, 274] width 39 height 16
click at [122, 282] on input "Excellent" at bounding box center [117, 274] width 9 height 16
radio input "true"
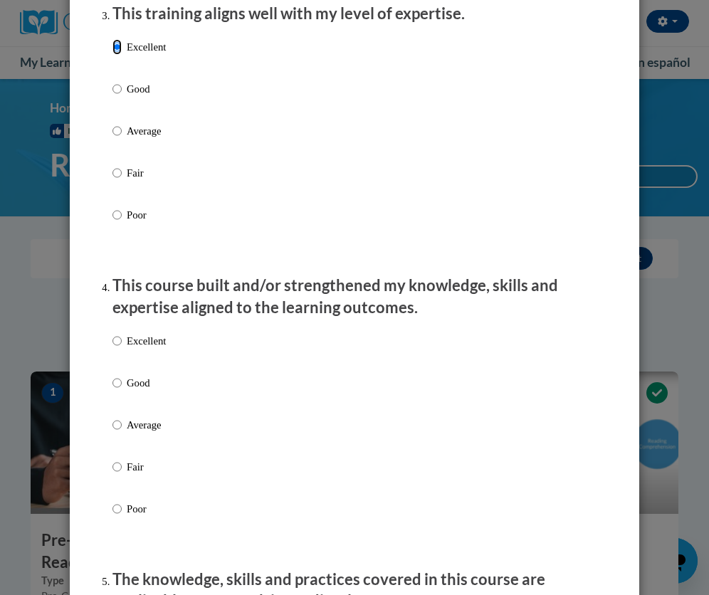
scroll to position [855, 0]
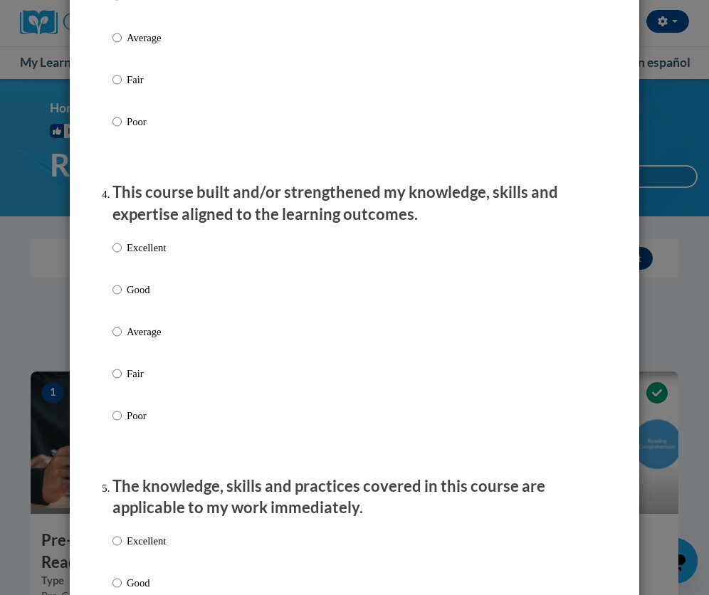
click at [134, 273] on label "Excellent" at bounding box center [139, 259] width 53 height 38
click at [122, 256] on input "Excellent" at bounding box center [117, 248] width 9 height 16
radio input "true"
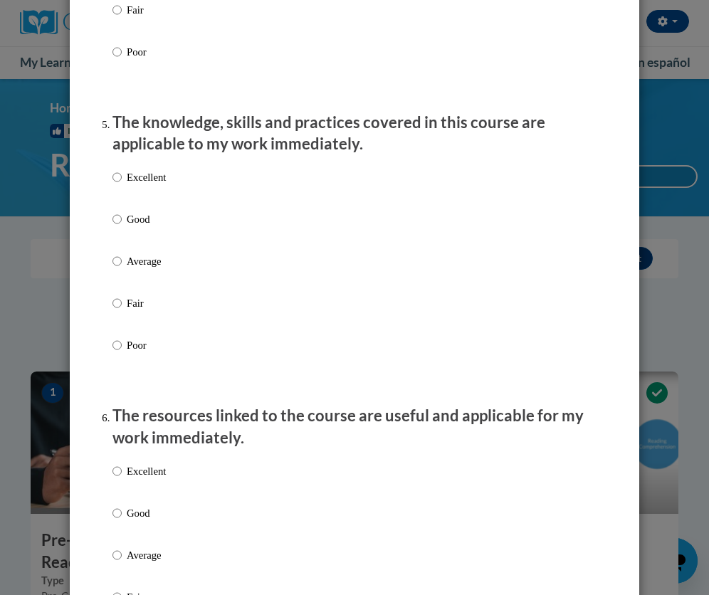
scroll to position [1282, 0]
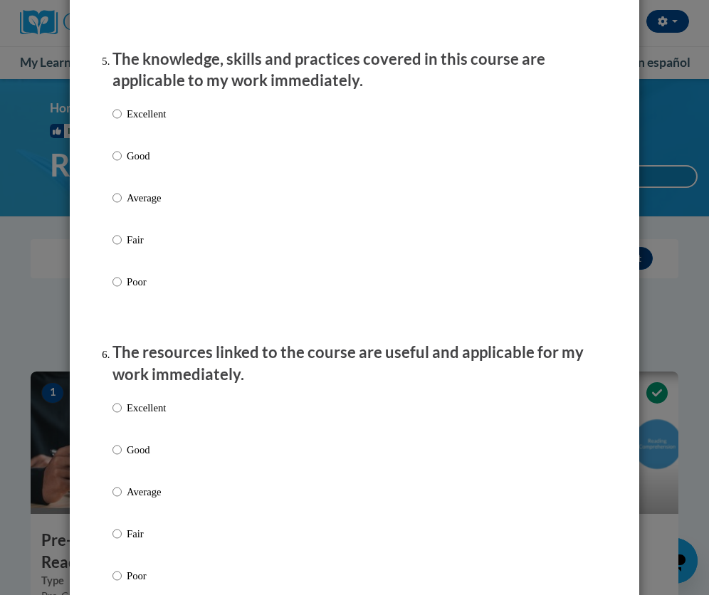
click at [129, 122] on p "Excellent" at bounding box center [146, 114] width 39 height 16
click at [122, 122] on input "Excellent" at bounding box center [117, 114] width 9 height 16
radio input "true"
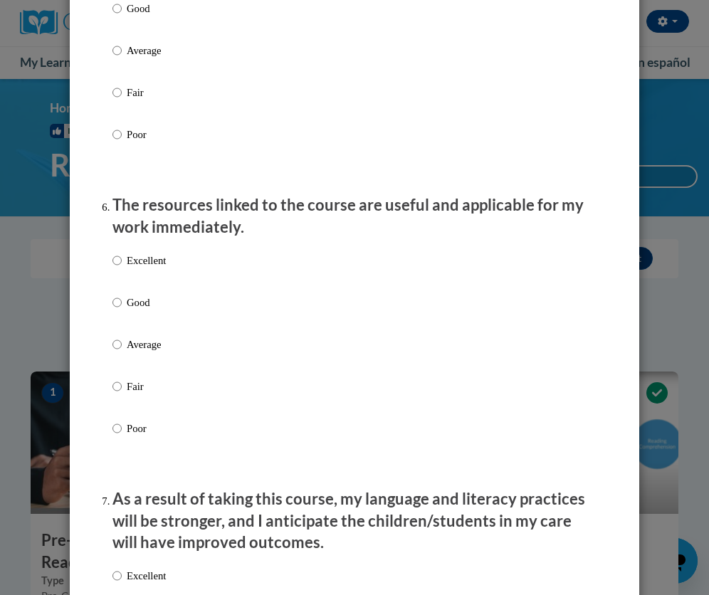
scroll to position [1495, 0]
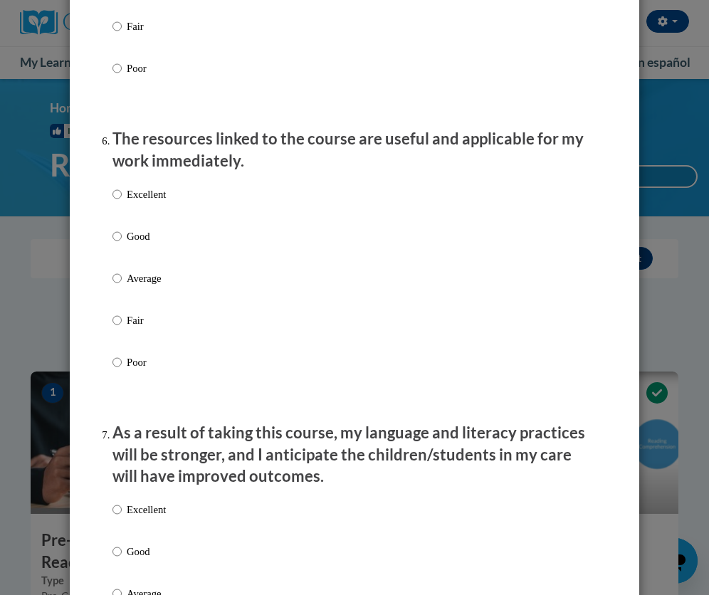
click at [132, 202] on p "Excellent" at bounding box center [146, 195] width 39 height 16
click at [122, 202] on input "Excellent" at bounding box center [117, 195] width 9 height 16
radio input "true"
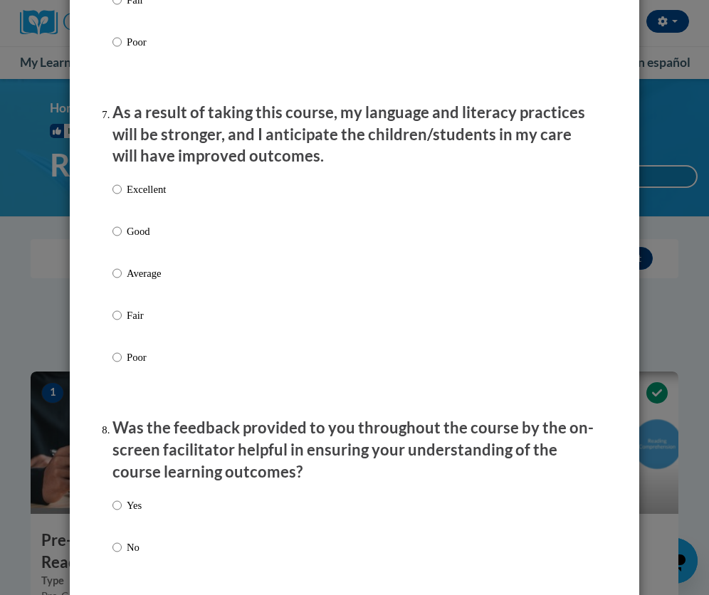
click at [132, 209] on label "Excellent" at bounding box center [139, 201] width 53 height 38
click at [122, 197] on input "Excellent" at bounding box center [117, 190] width 9 height 16
radio input "true"
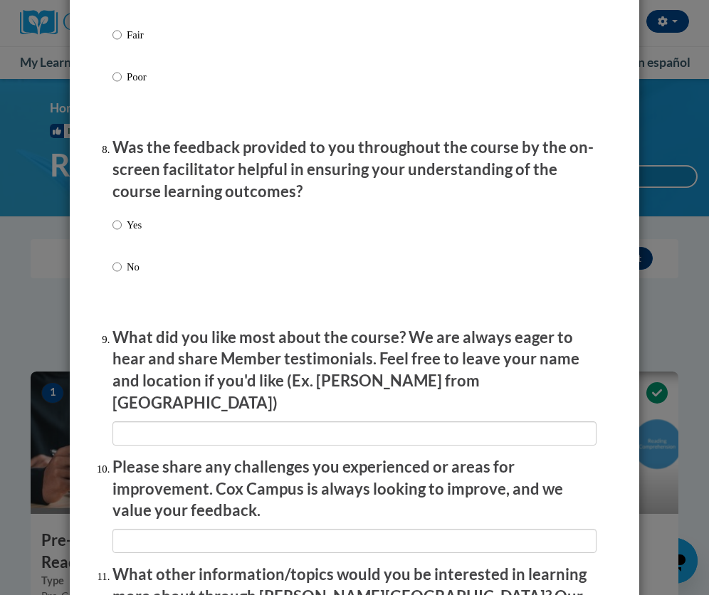
scroll to position [2136, 0]
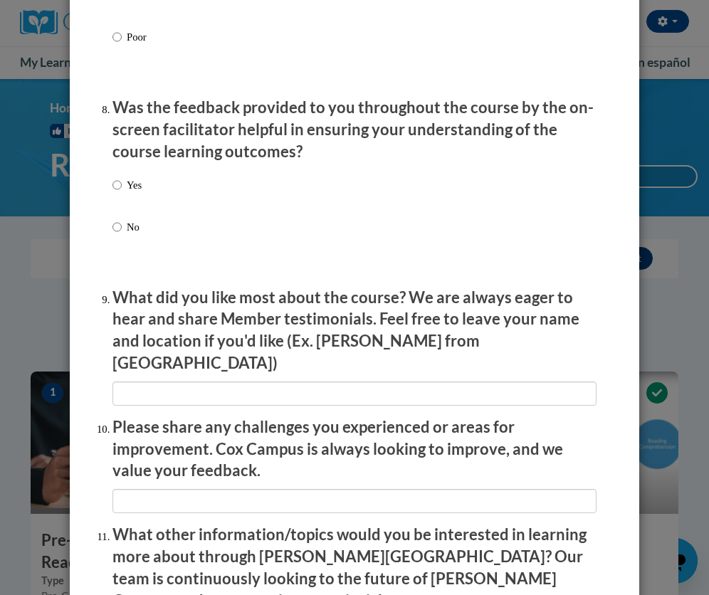
click at [132, 204] on label "Yes" at bounding box center [127, 196] width 29 height 38
click at [122, 193] on input "Yes" at bounding box center [117, 185] width 9 height 16
radio input "true"
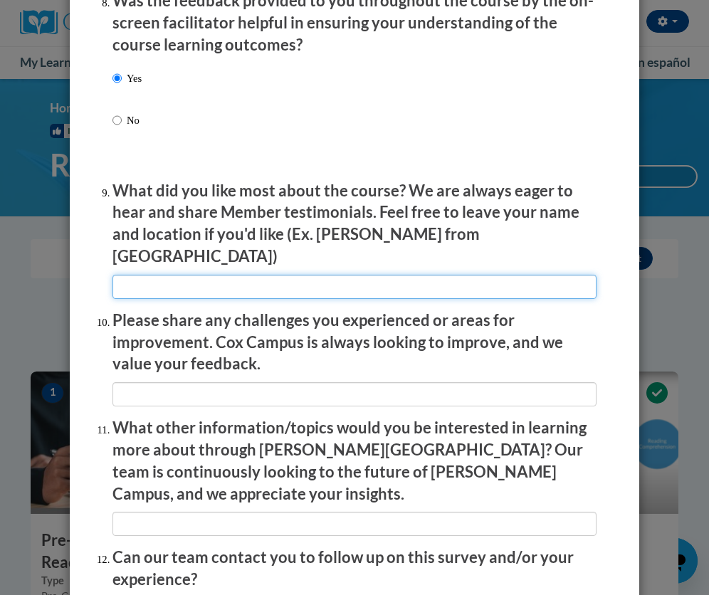
click at [145, 275] on input "textbox" at bounding box center [355, 287] width 484 height 24
type input "H"
type input "P"
type input "I liked how each course provided examples"
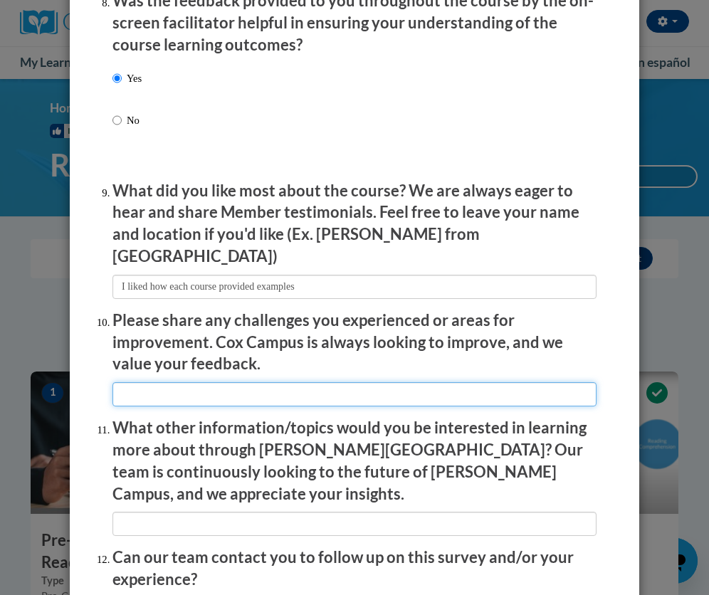
click at [465, 391] on input "textbox" at bounding box center [355, 394] width 484 height 24
click at [182, 382] on input "textbox" at bounding box center [355, 394] width 484 height 24
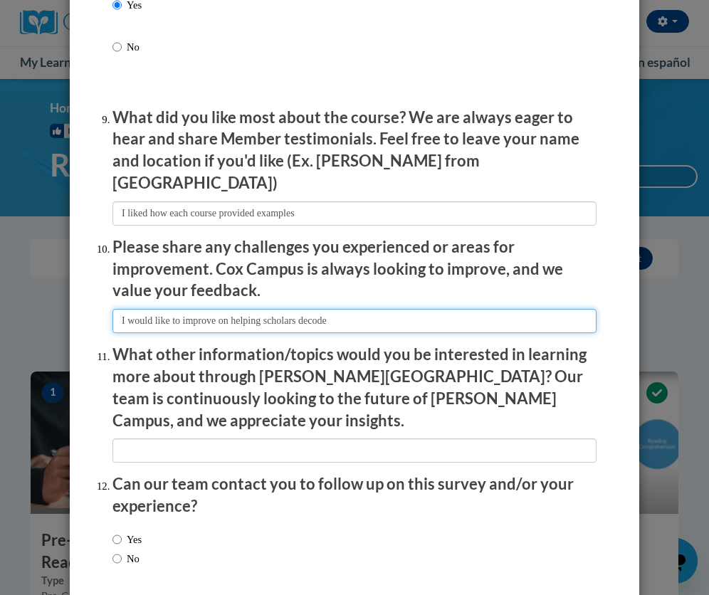
scroll to position [2350, 0]
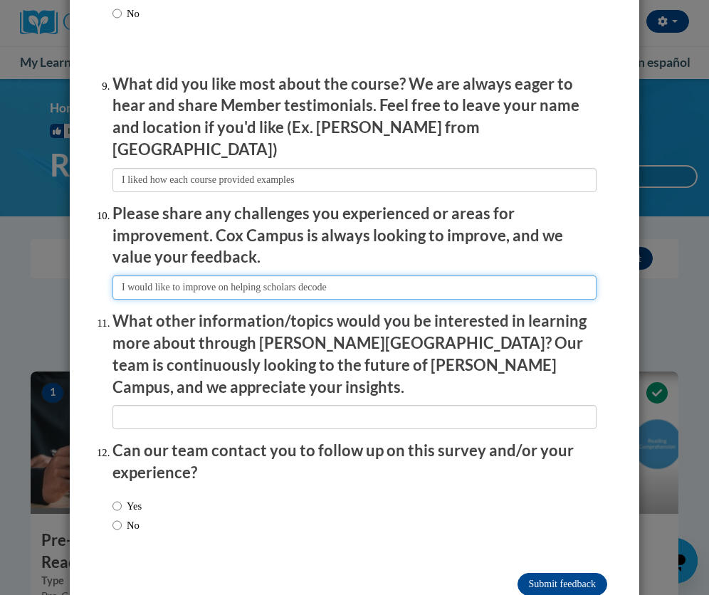
type input "I would like to improve on helping scholars decode"
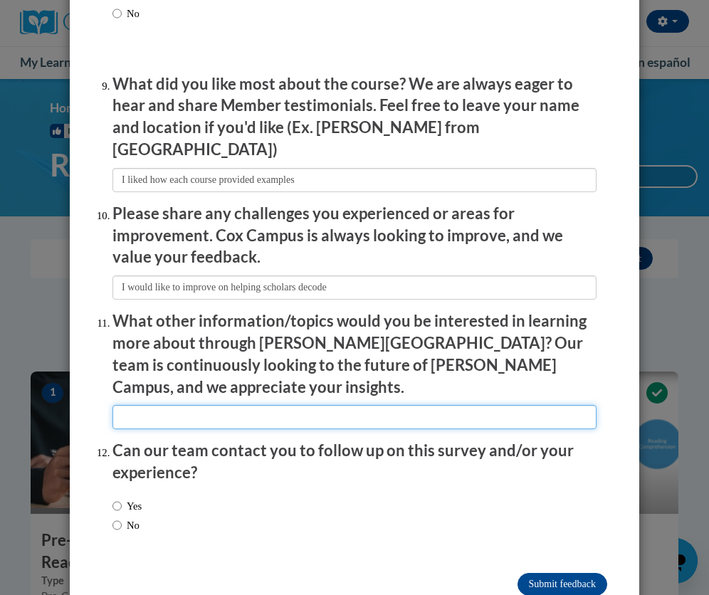
click at [197, 405] on input "textbox" at bounding box center [355, 417] width 484 height 24
type input "Behavioral difficulties"
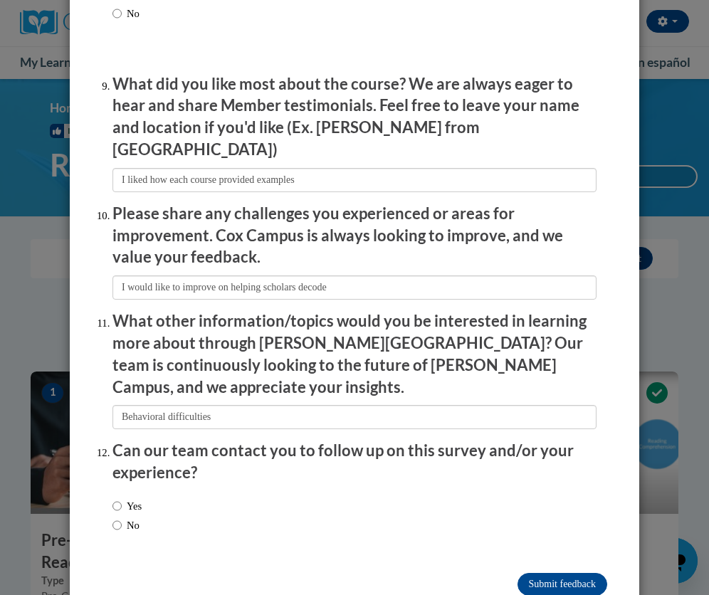
click at [116, 518] on label "No" at bounding box center [126, 526] width 27 height 16
click at [116, 518] on input "No" at bounding box center [117, 526] width 9 height 16
radio input "true"
click at [563, 570] on input "Submit feedback" at bounding box center [563, 584] width 90 height 23
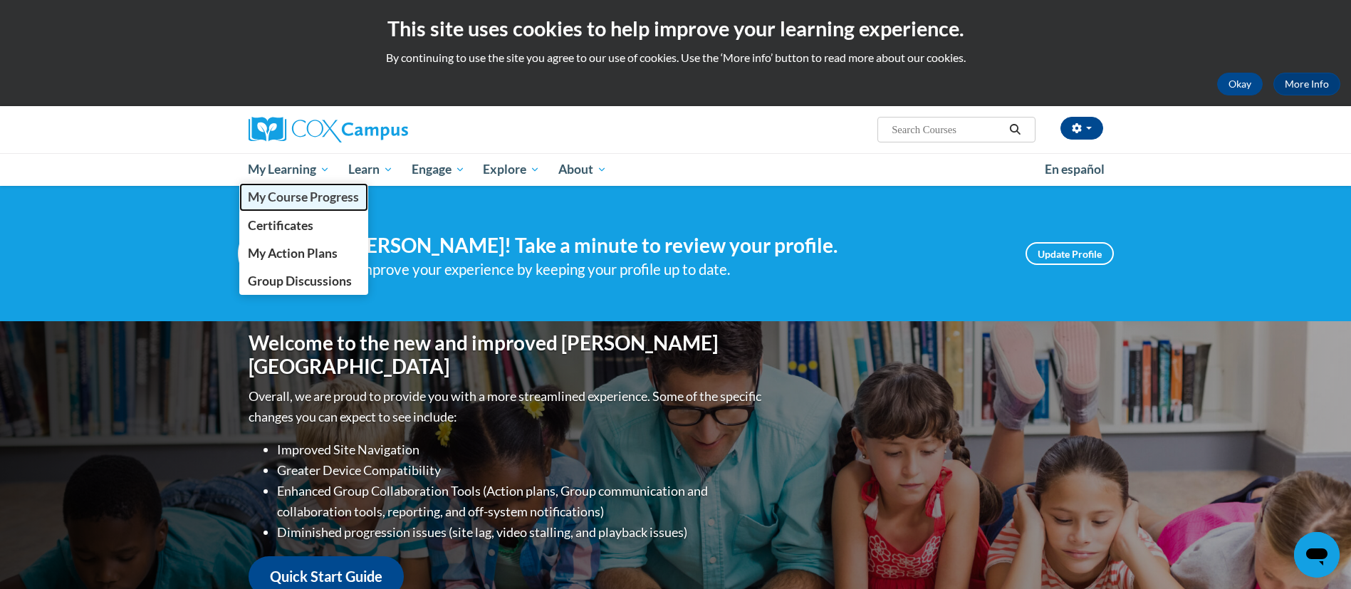
click at [310, 207] on link "My Course Progress" at bounding box center [304, 197] width 130 height 28
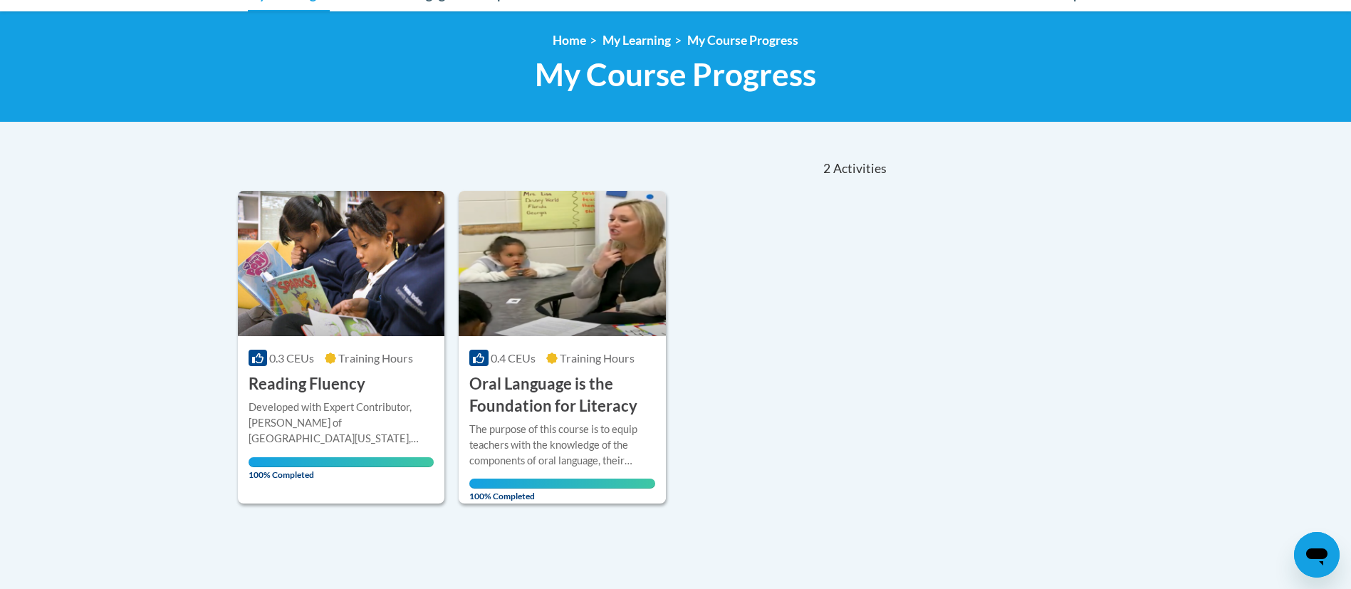
scroll to position [214, 0]
